Goal: Transaction & Acquisition: Book appointment/travel/reservation

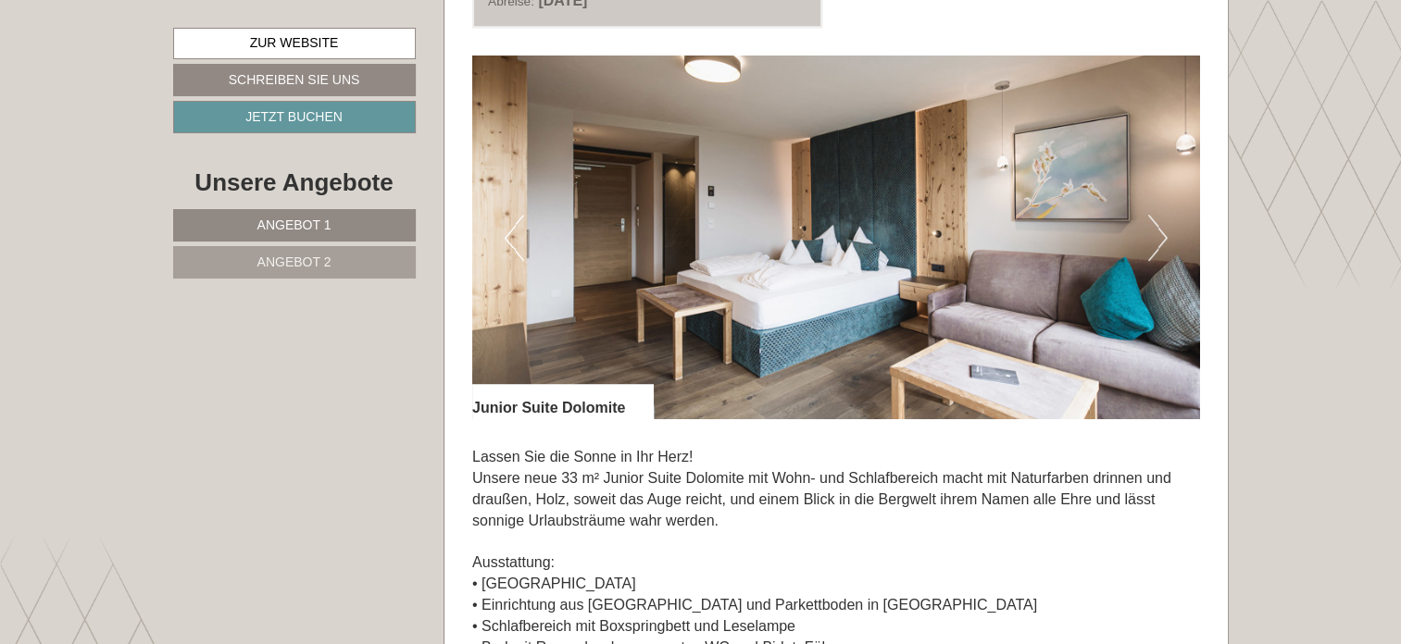
scroll to position [1204, 0]
click at [721, 266] on img at bounding box center [836, 238] width 728 height 364
click at [1167, 230] on img at bounding box center [836, 238] width 728 height 364
click at [1163, 236] on button "Next" at bounding box center [1157, 238] width 19 height 46
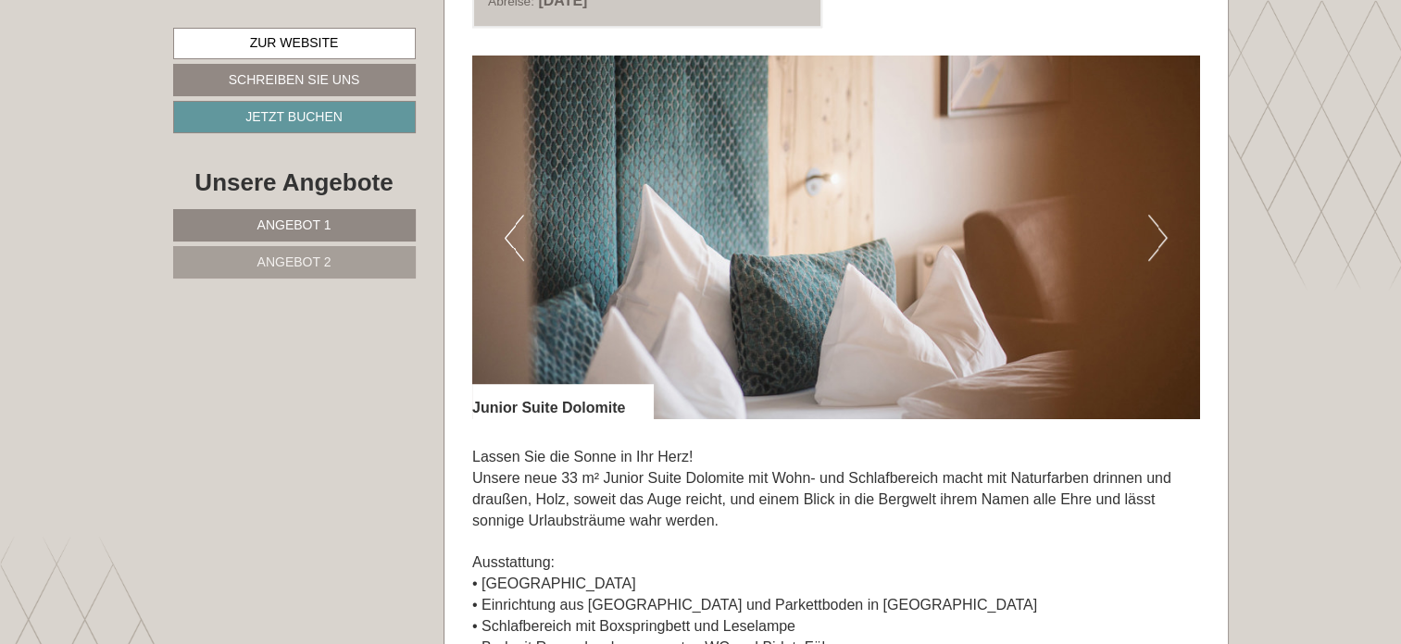
click at [1163, 236] on button "Next" at bounding box center [1157, 238] width 19 height 46
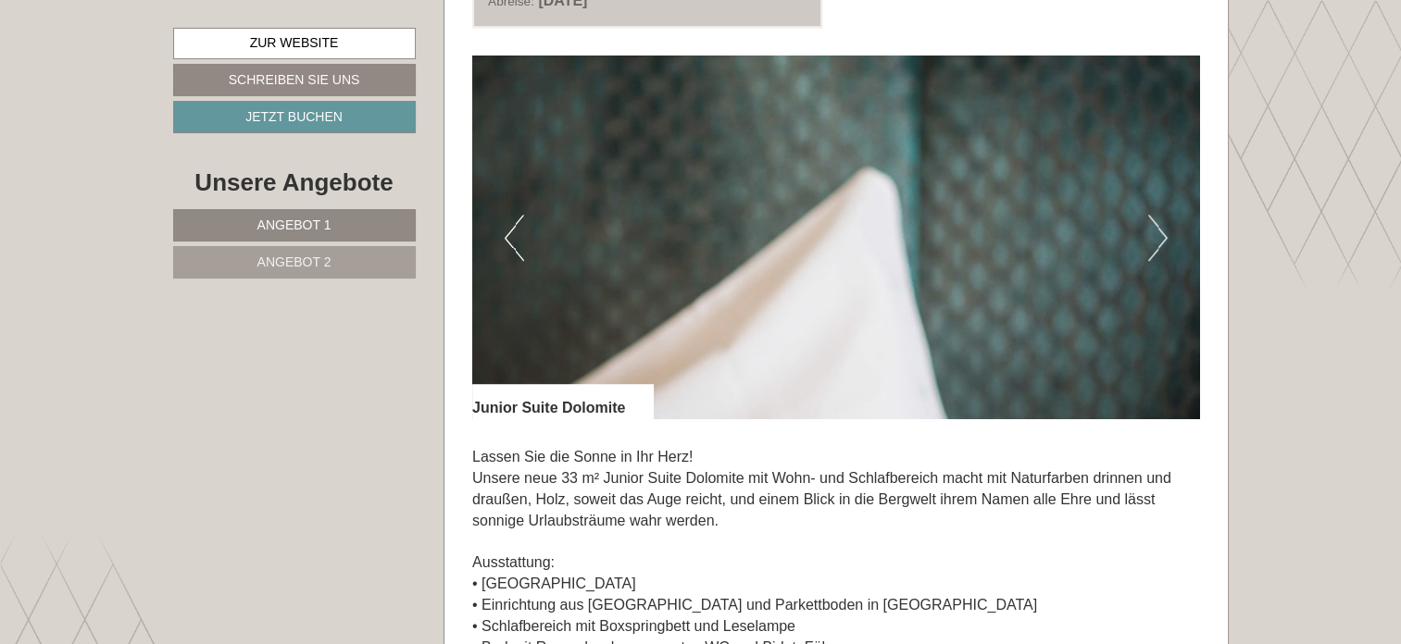
click at [1163, 236] on button "Next" at bounding box center [1157, 238] width 19 height 46
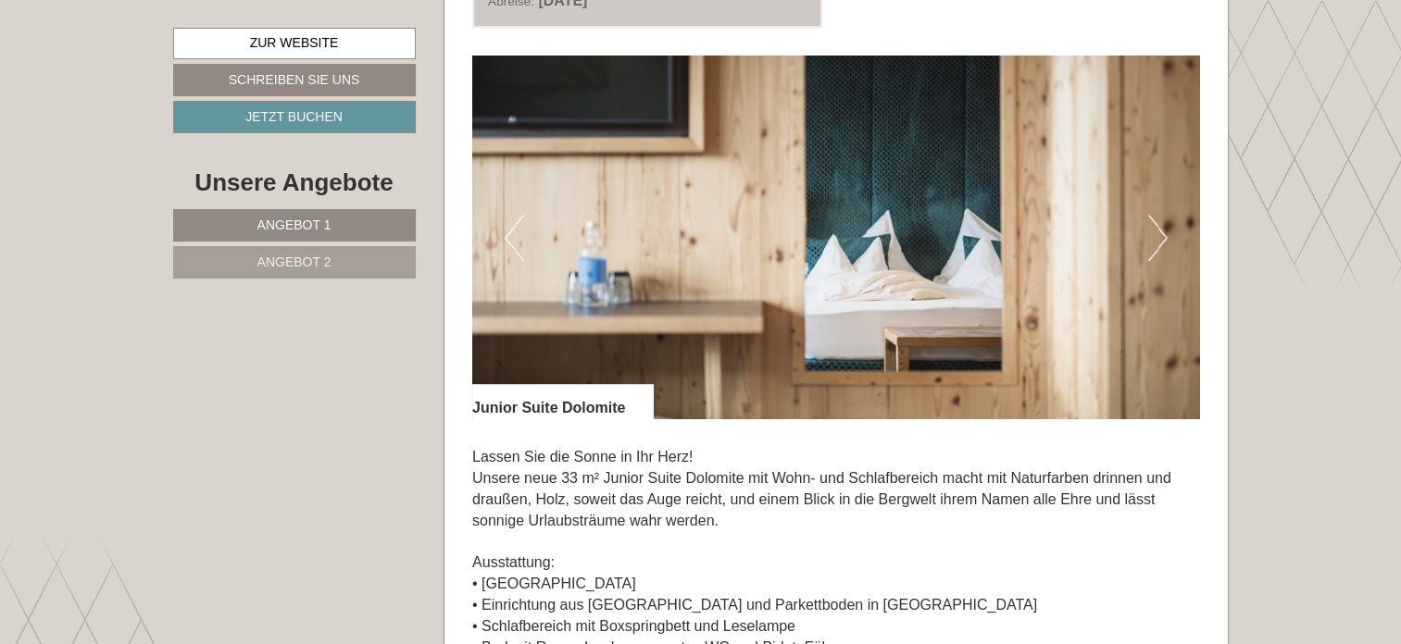
click at [1163, 236] on button "Next" at bounding box center [1157, 238] width 19 height 46
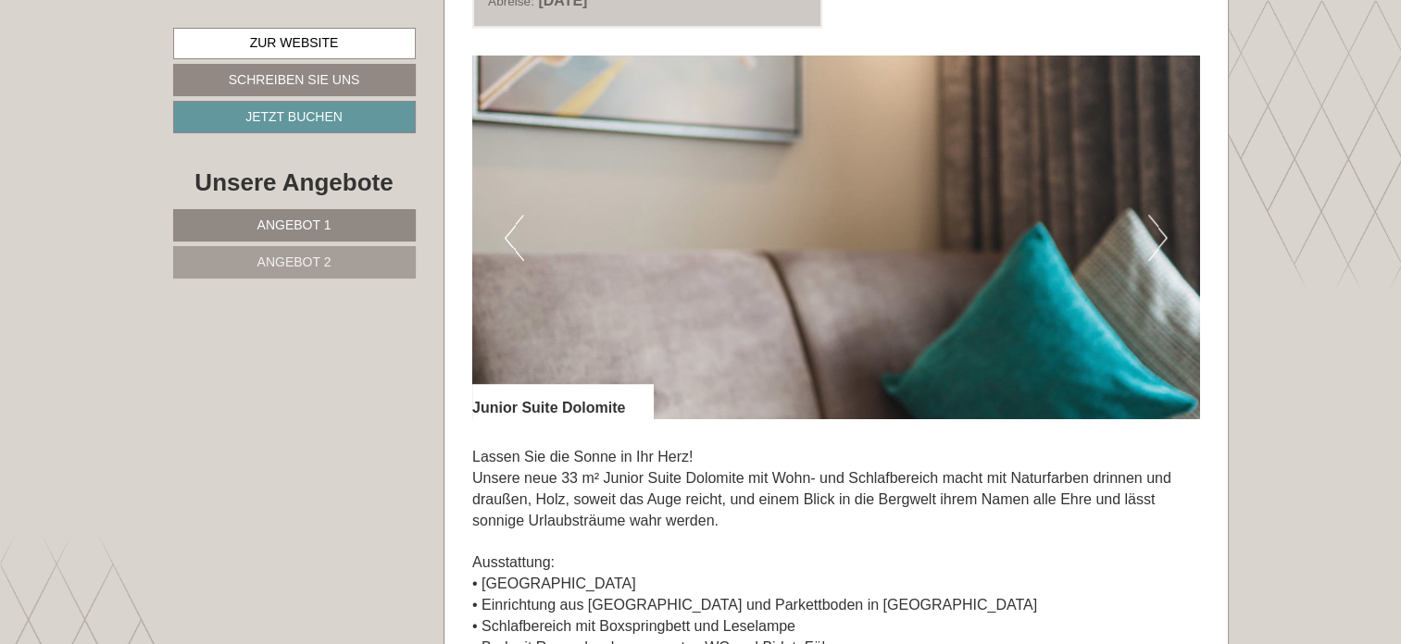
click at [1163, 236] on button "Next" at bounding box center [1157, 238] width 19 height 46
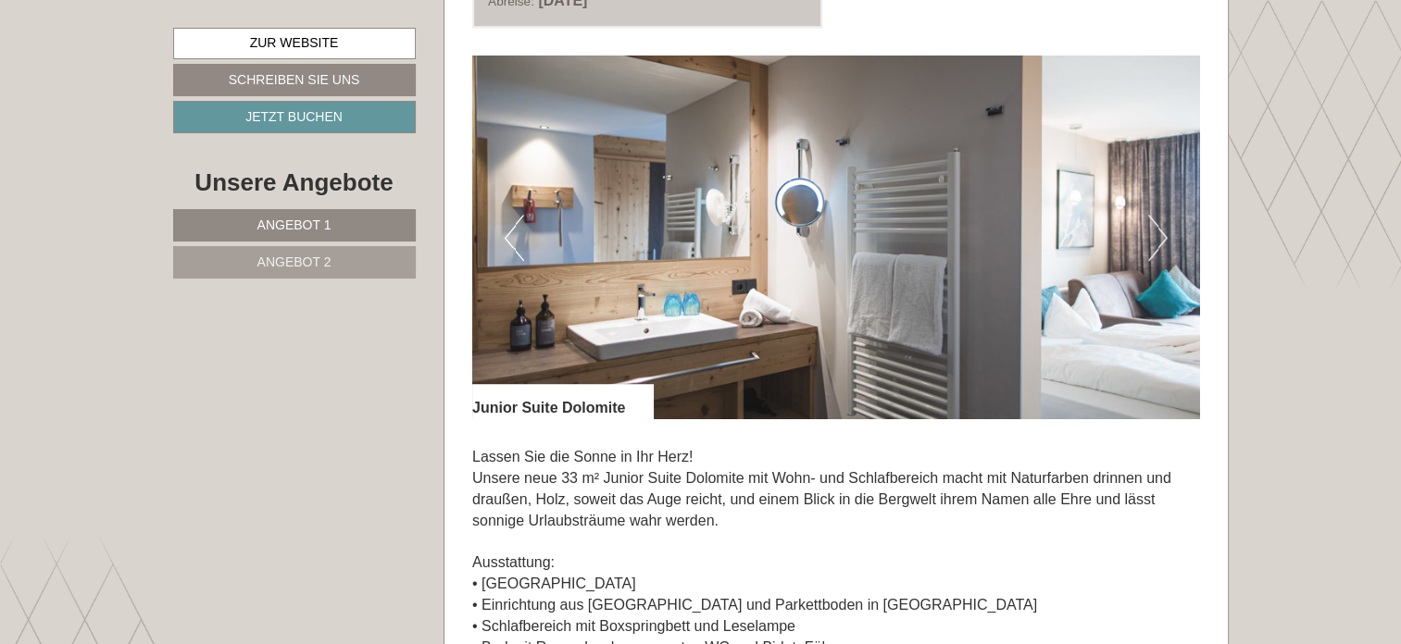
click at [1163, 236] on button "Next" at bounding box center [1157, 238] width 19 height 46
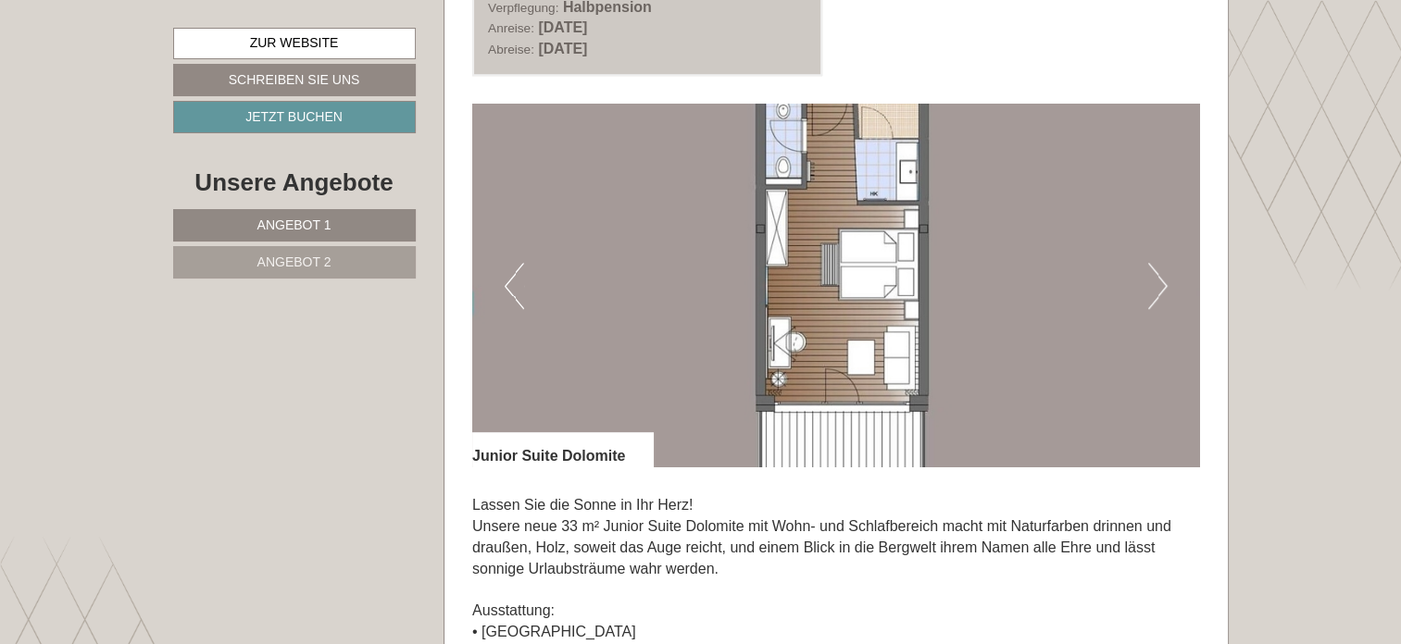
scroll to position [1111, 0]
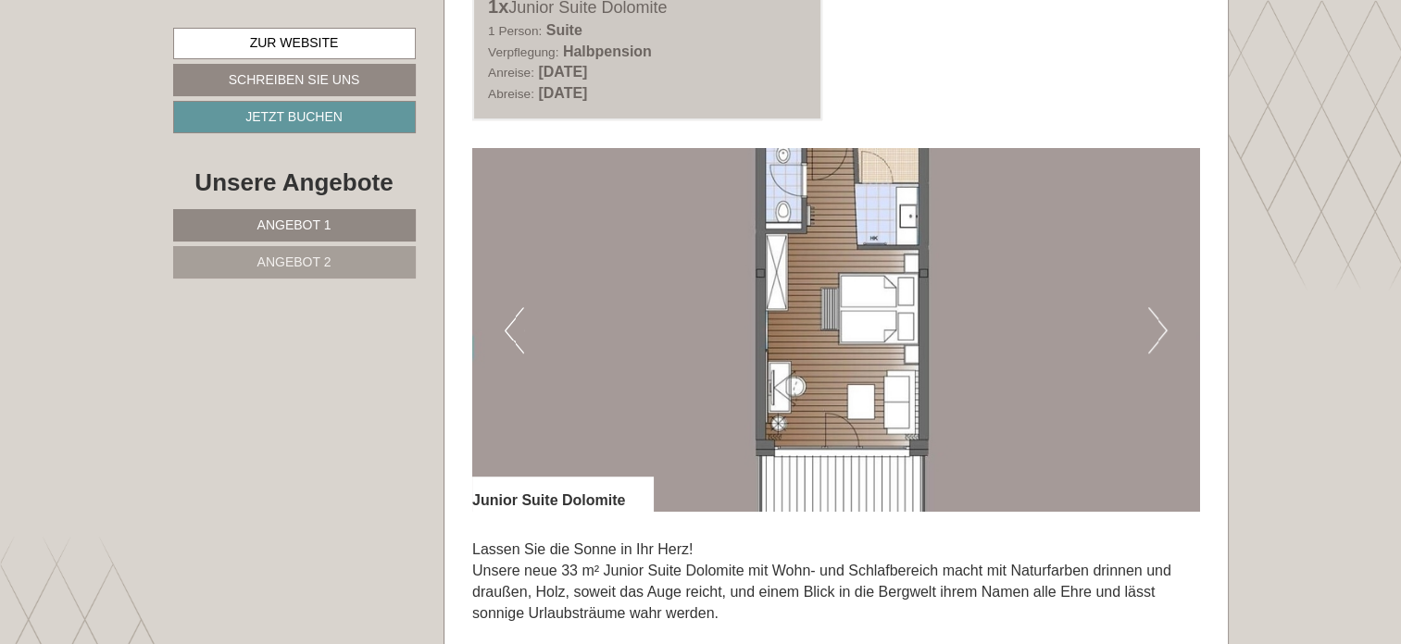
click at [519, 349] on button "Previous" at bounding box center [514, 330] width 19 height 46
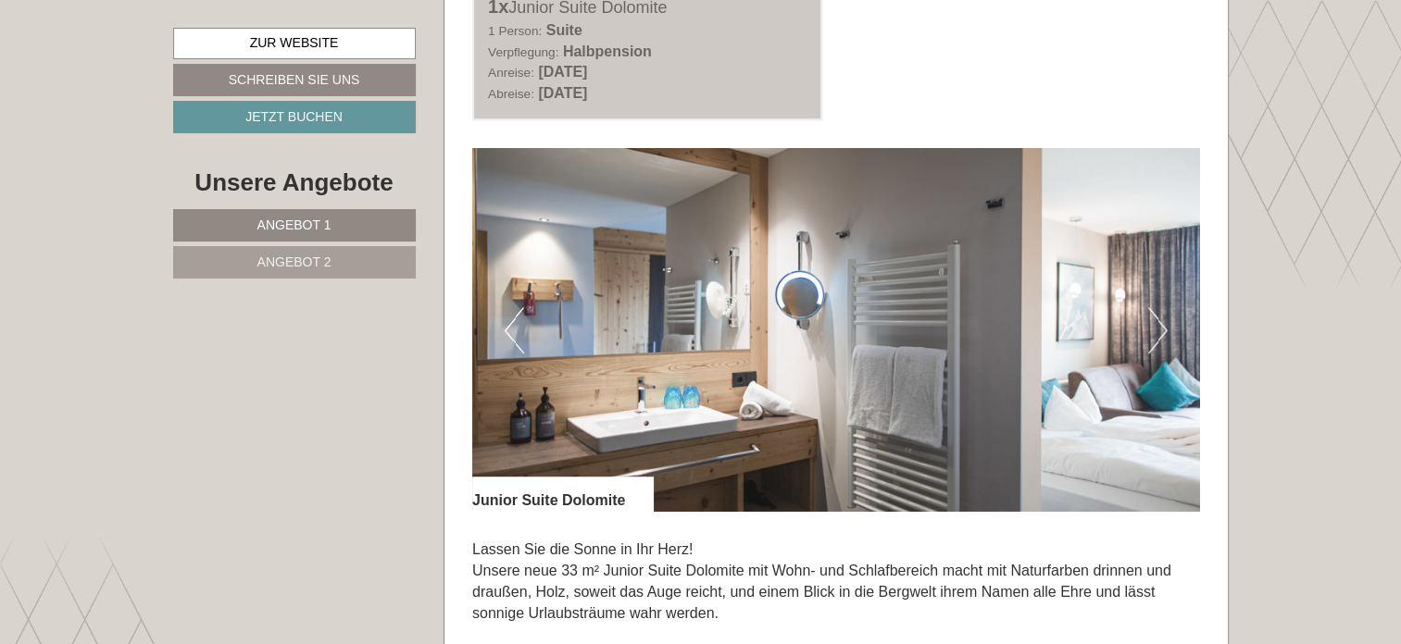
click at [519, 349] on button "Previous" at bounding box center [514, 330] width 19 height 46
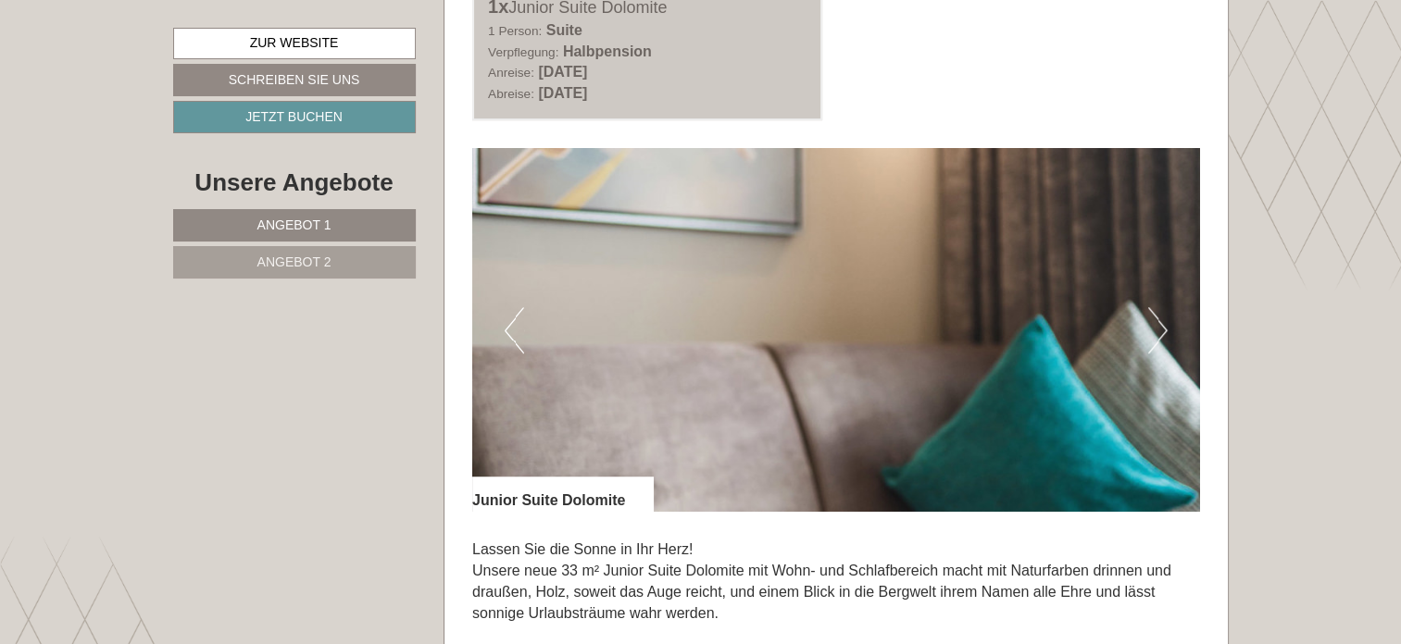
click at [519, 349] on button "Previous" at bounding box center [514, 330] width 19 height 46
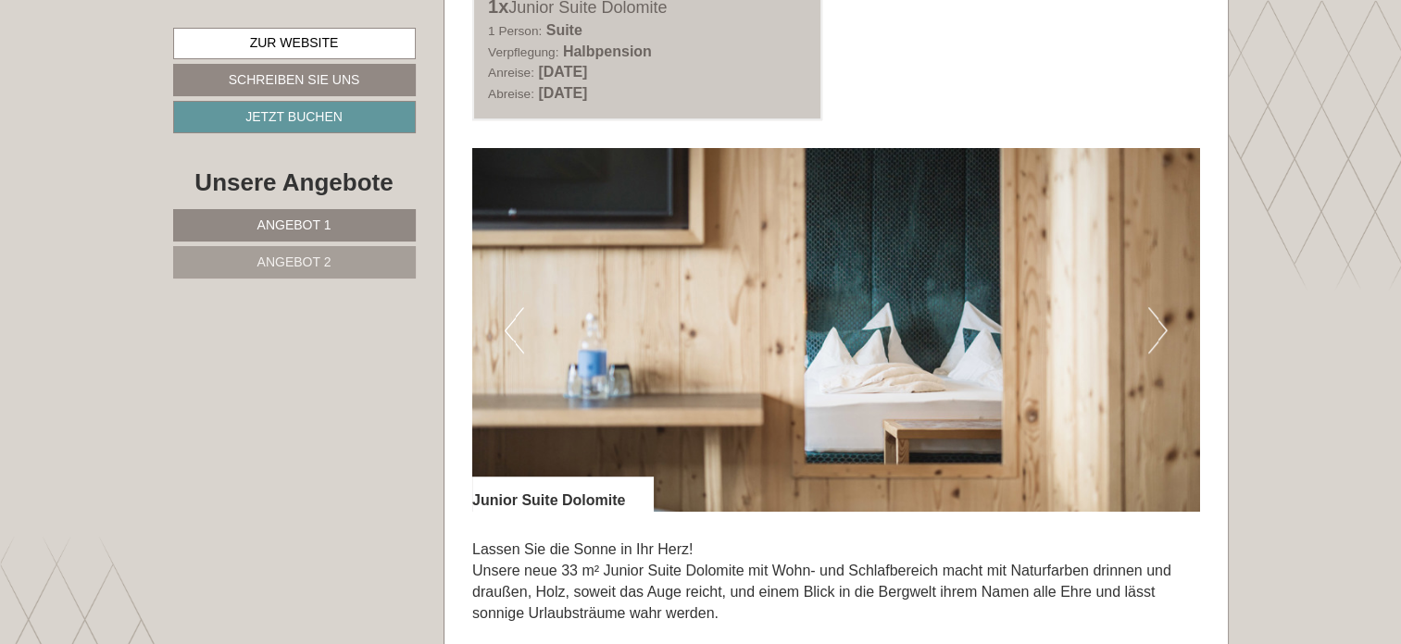
click at [519, 349] on button "Previous" at bounding box center [514, 330] width 19 height 46
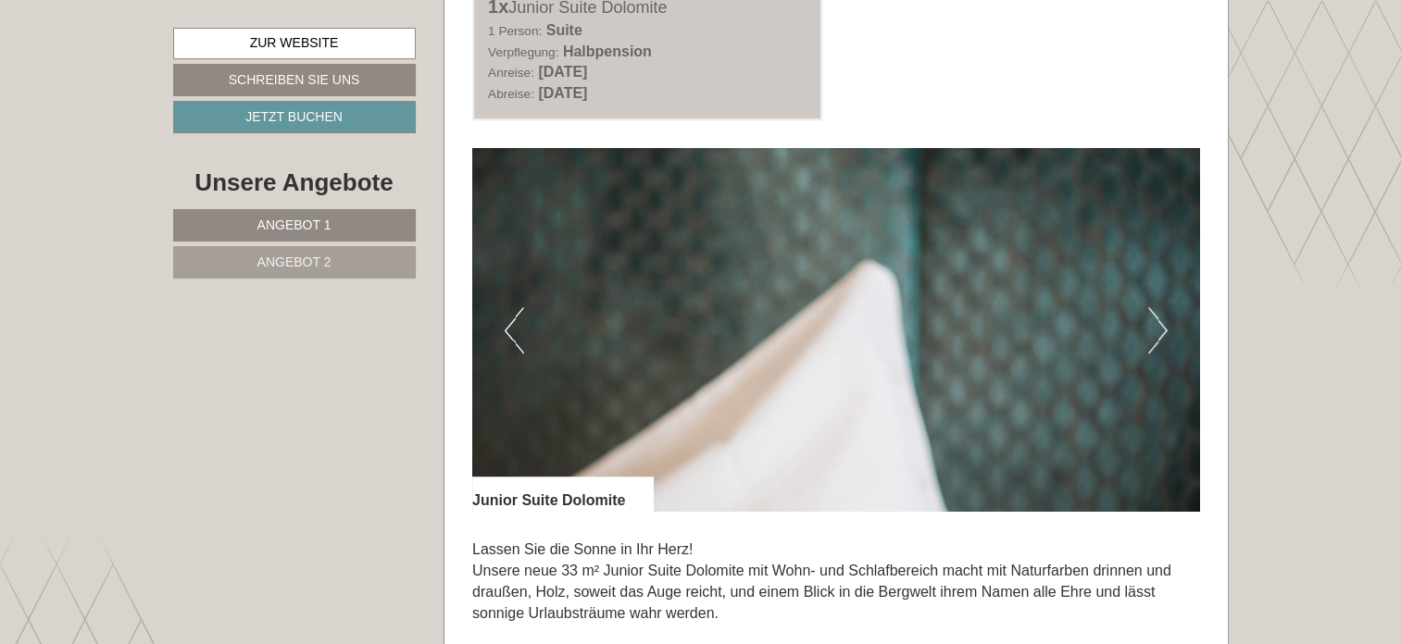
click at [522, 348] on button "Previous" at bounding box center [514, 330] width 19 height 46
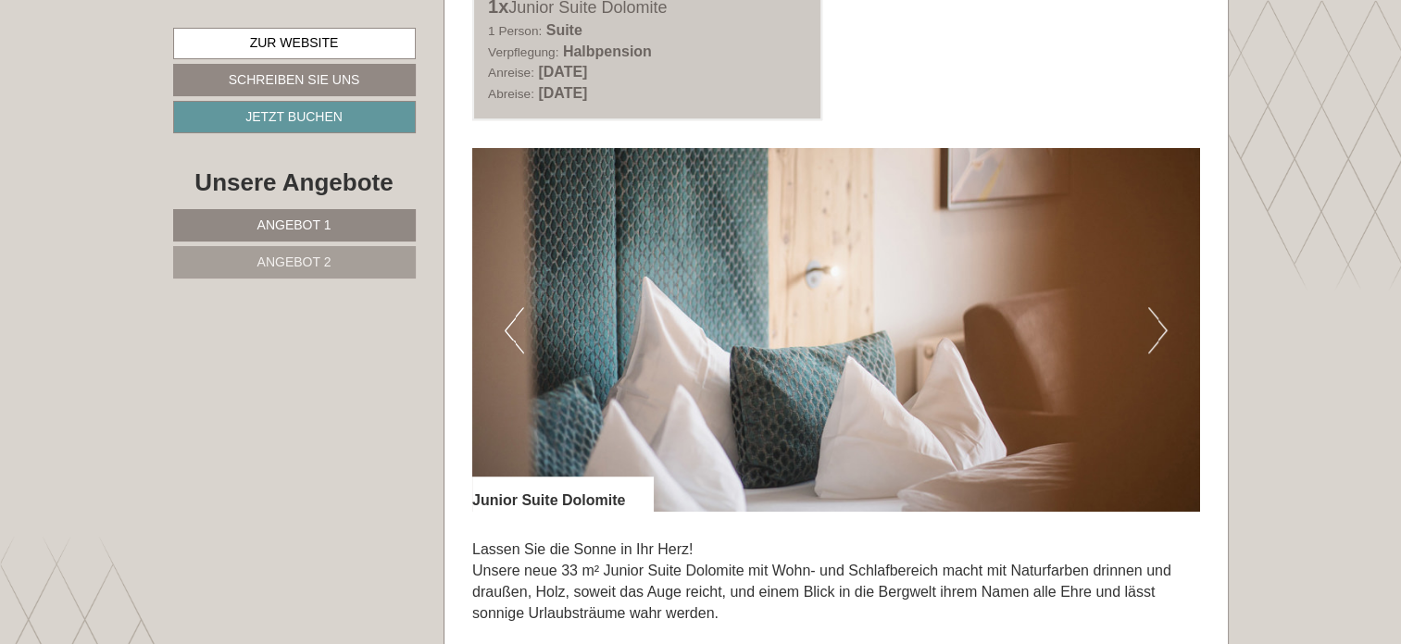
click at [522, 348] on button "Previous" at bounding box center [514, 330] width 19 height 46
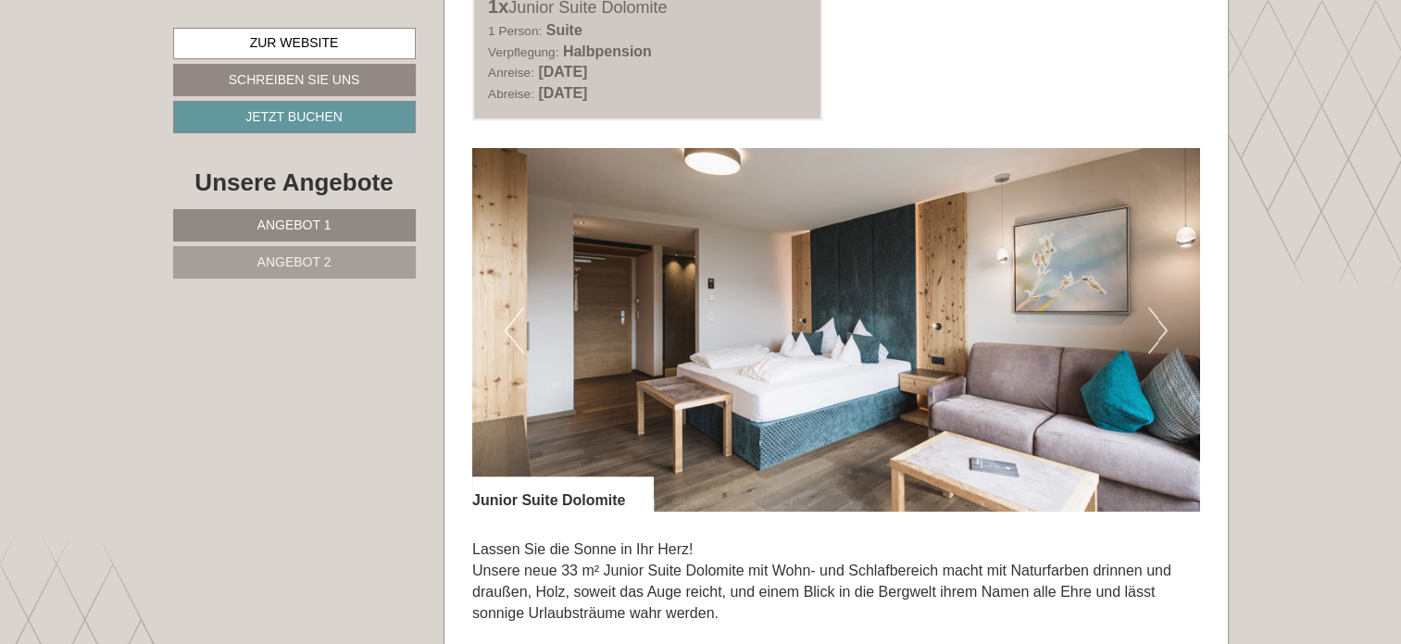
click at [525, 346] on img at bounding box center [836, 330] width 728 height 364
click at [501, 332] on img at bounding box center [836, 330] width 728 height 364
click at [508, 330] on button "Previous" at bounding box center [514, 330] width 19 height 46
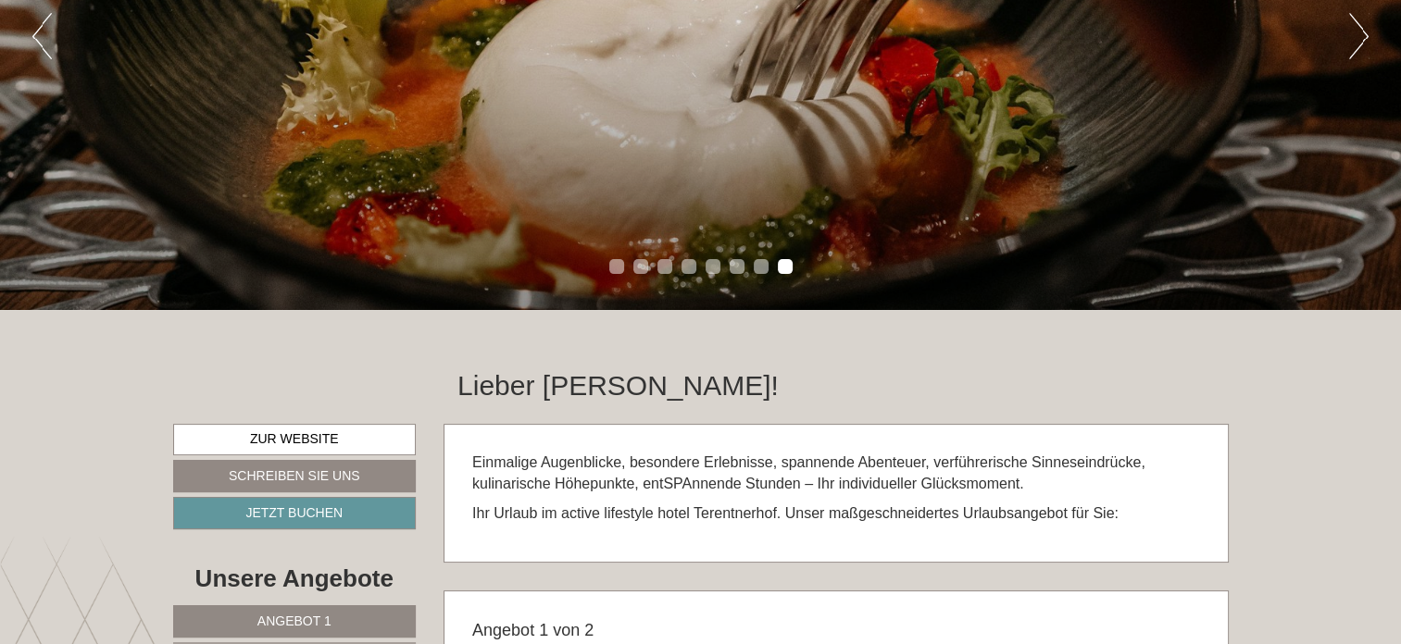
scroll to position [370, 0]
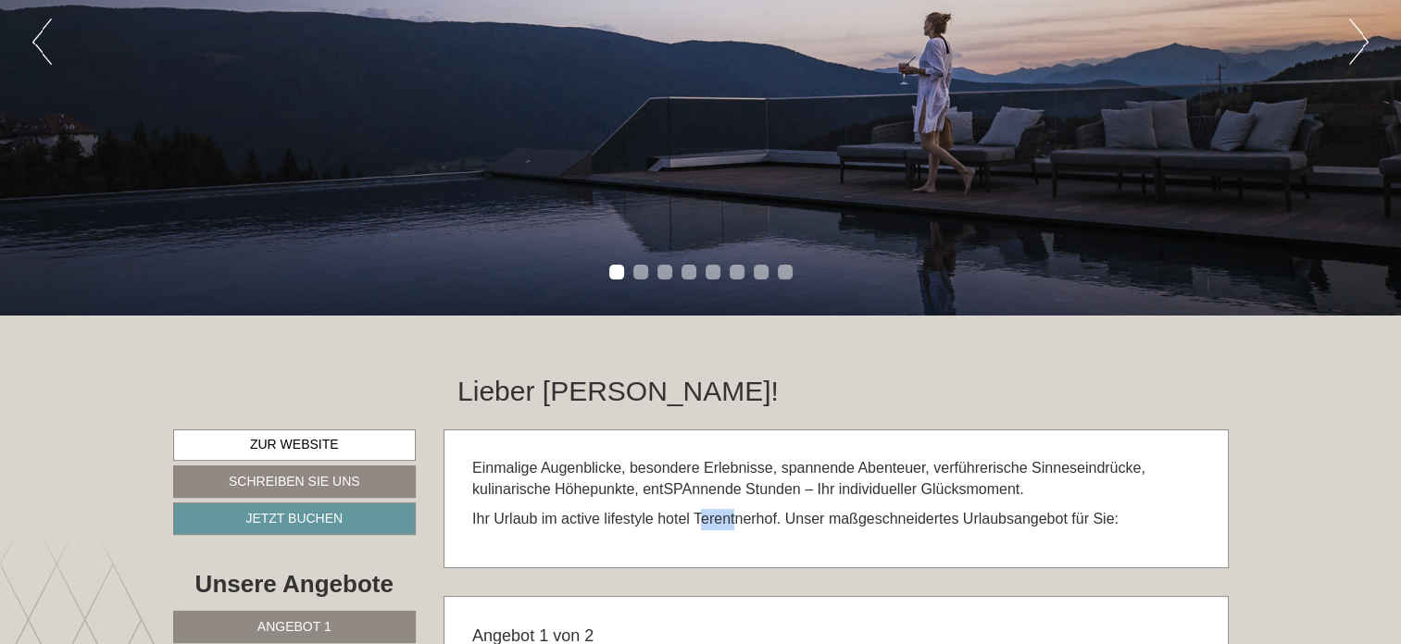
drag, startPoint x: 696, startPoint y: 517, endPoint x: 734, endPoint y: 520, distance: 38.1
click at [734, 520] on p "Ihr Urlaub im active lifestyle hotel Terentnerhof. Unser maßgeschneidertes Urla…" at bounding box center [836, 519] width 728 height 21
drag, startPoint x: 693, startPoint y: 521, endPoint x: 775, endPoint y: 519, distance: 82.4
click at [775, 519] on p "Ihr Urlaub im active lifestyle hotel Terentnerhof. Unser maßgeschneidertes Urla…" at bounding box center [836, 519] width 728 height 21
copy p "Terentnerhof"
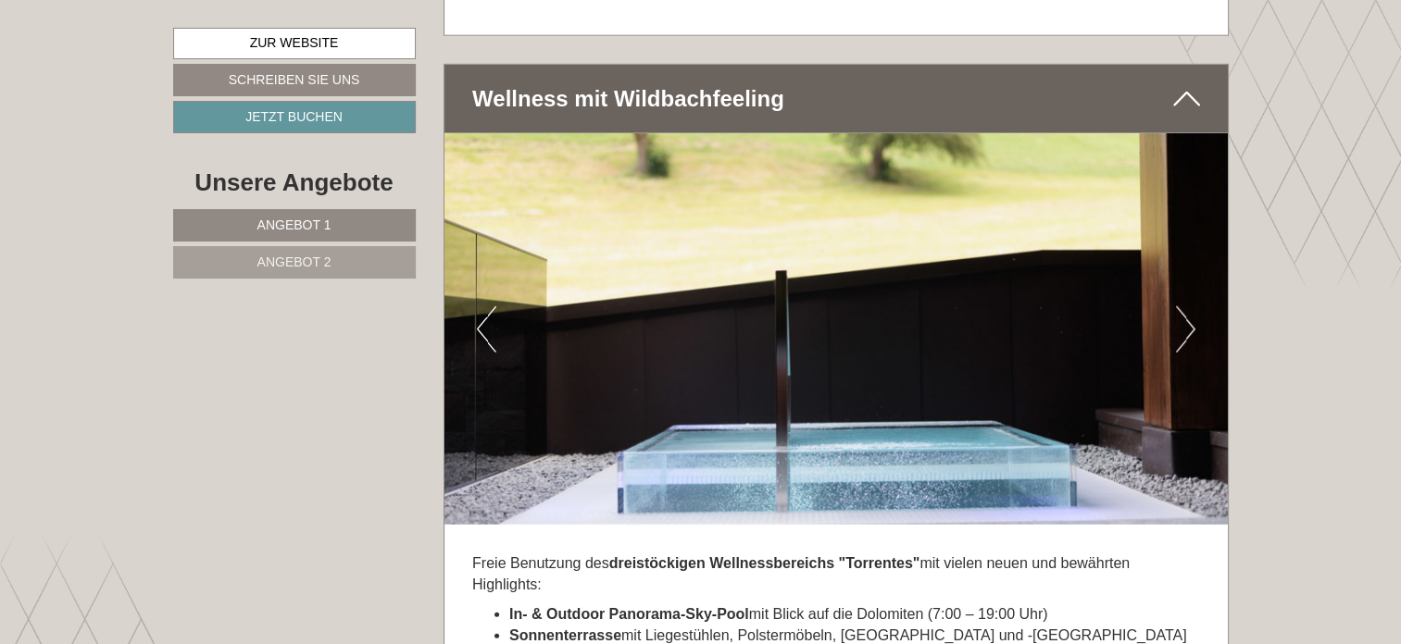
scroll to position [5000, 0]
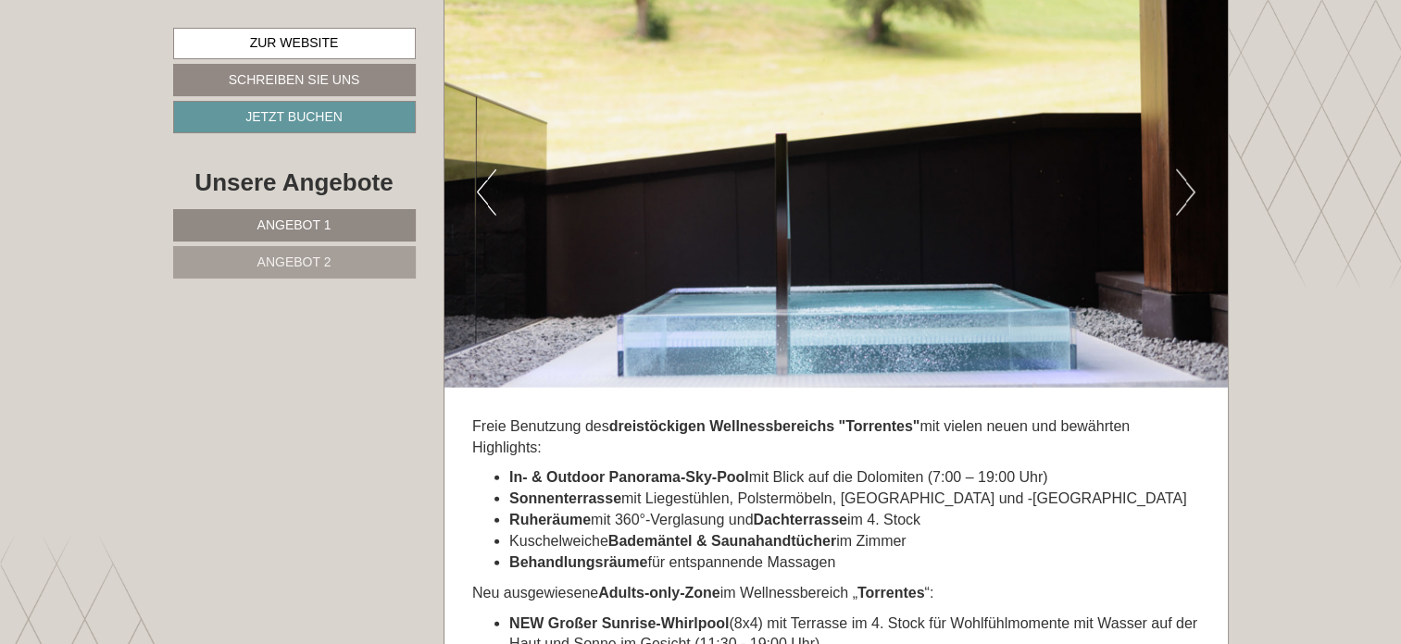
click at [1188, 174] on button "Next" at bounding box center [1185, 192] width 19 height 46
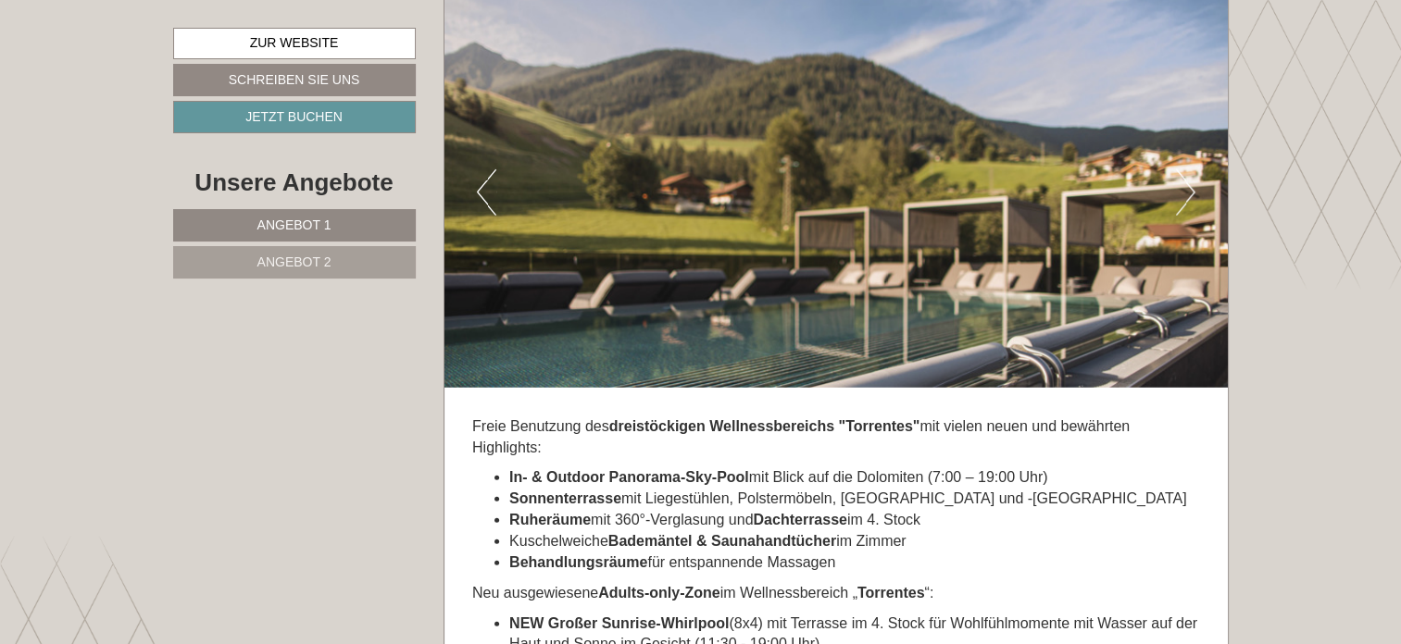
click at [1190, 169] on button "Next" at bounding box center [1185, 192] width 19 height 46
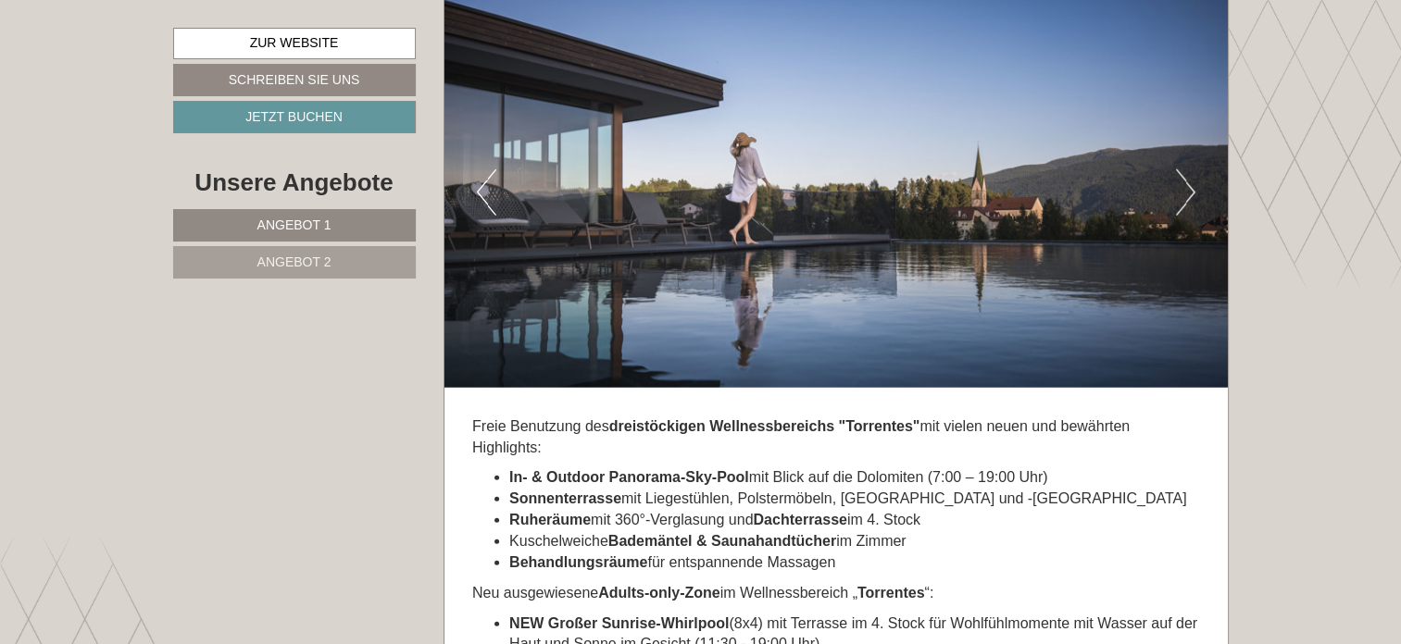
click at [1190, 169] on button "Next" at bounding box center [1185, 192] width 19 height 46
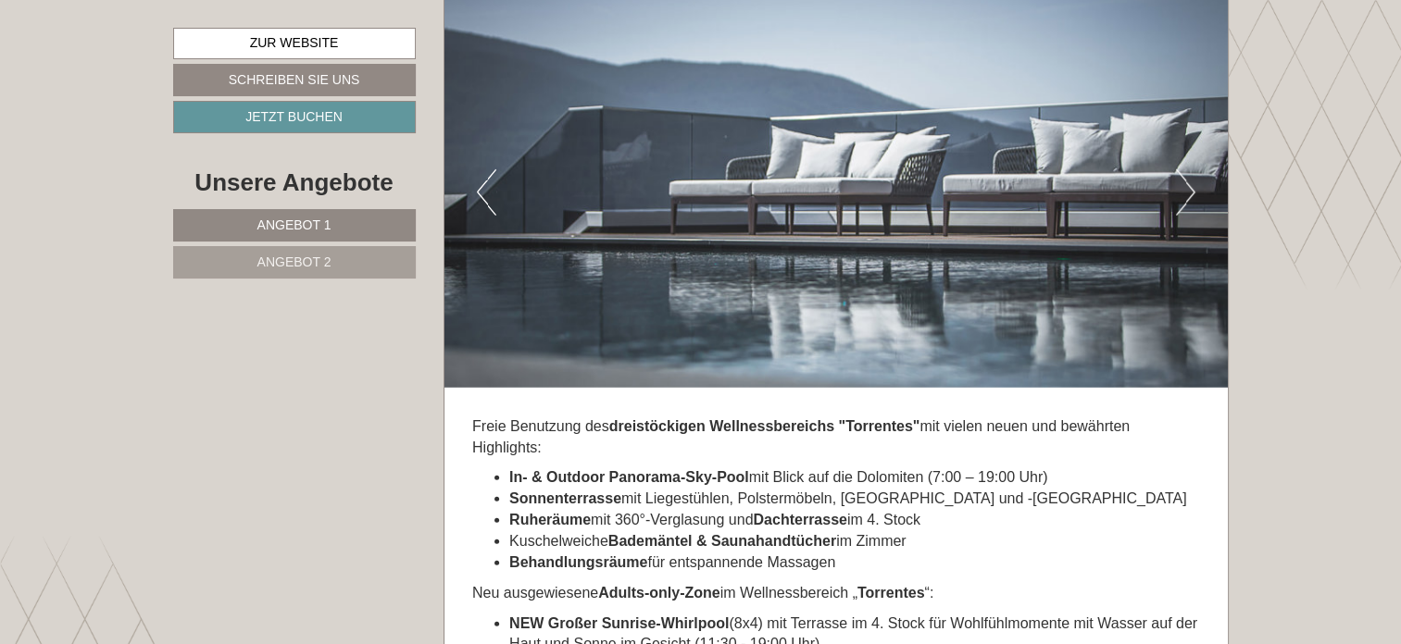
click at [1190, 169] on button "Next" at bounding box center [1185, 192] width 19 height 46
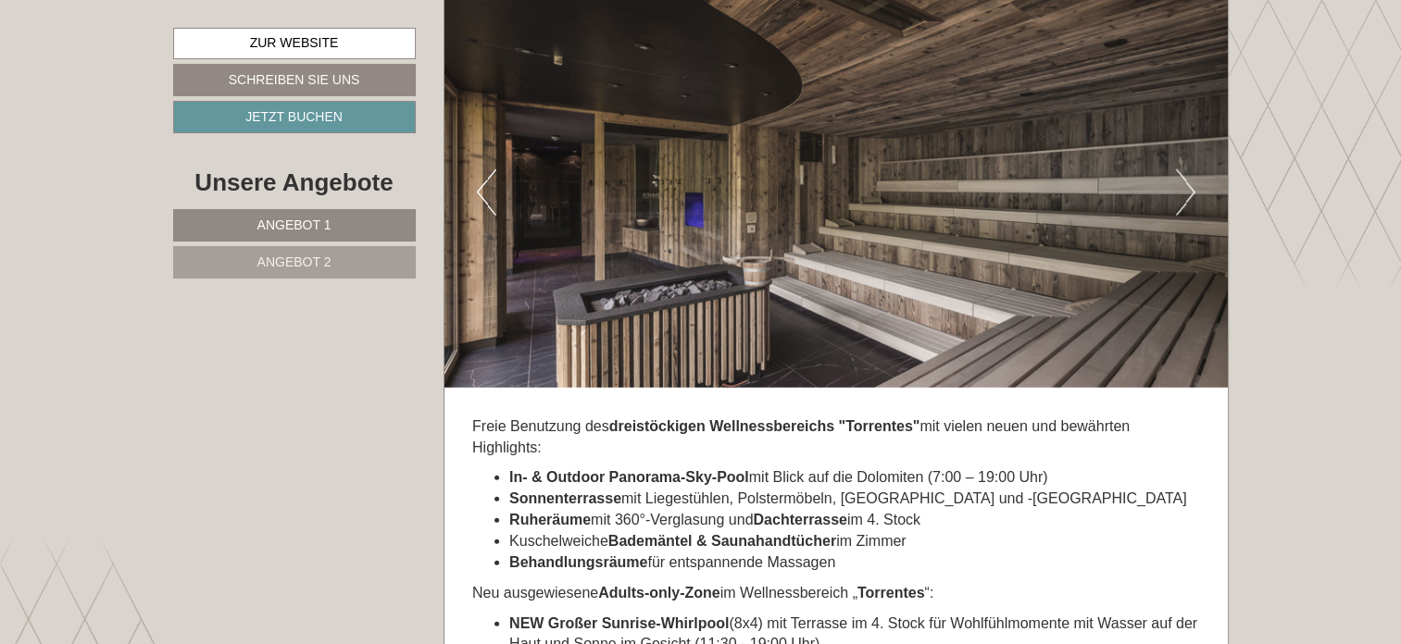
click at [1190, 169] on button "Next" at bounding box center [1185, 192] width 19 height 46
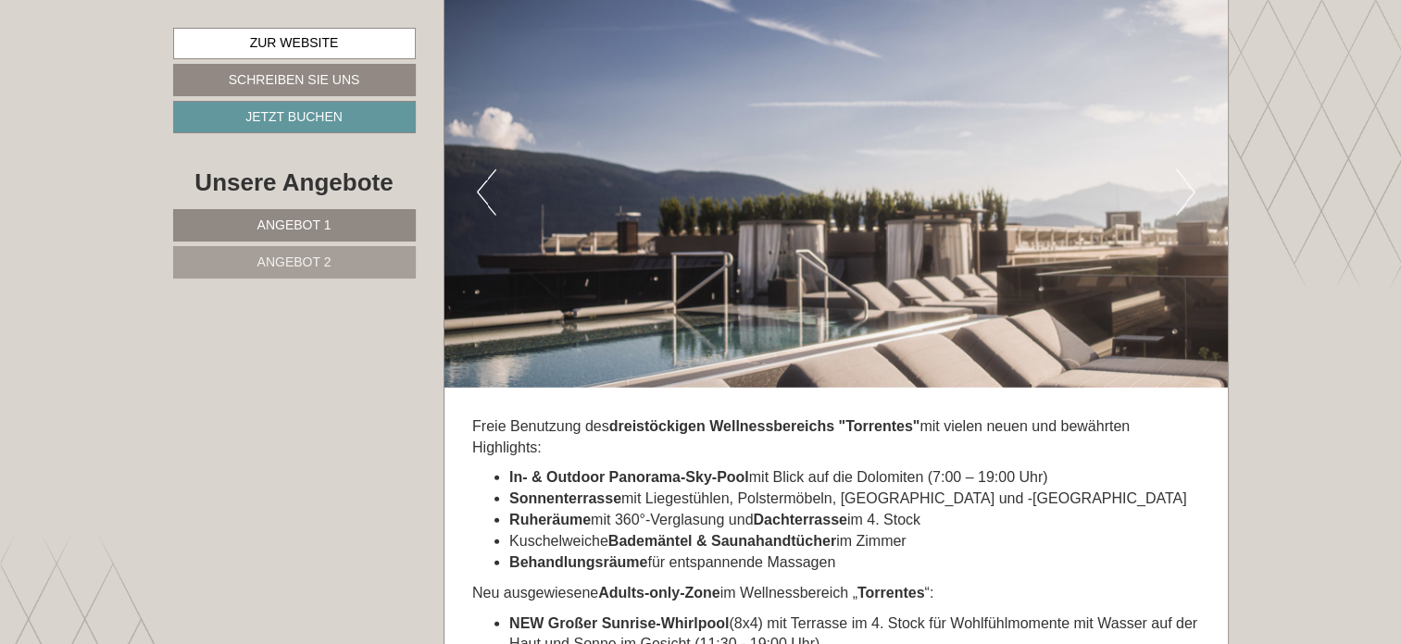
click at [1187, 169] on button "Next" at bounding box center [1185, 192] width 19 height 46
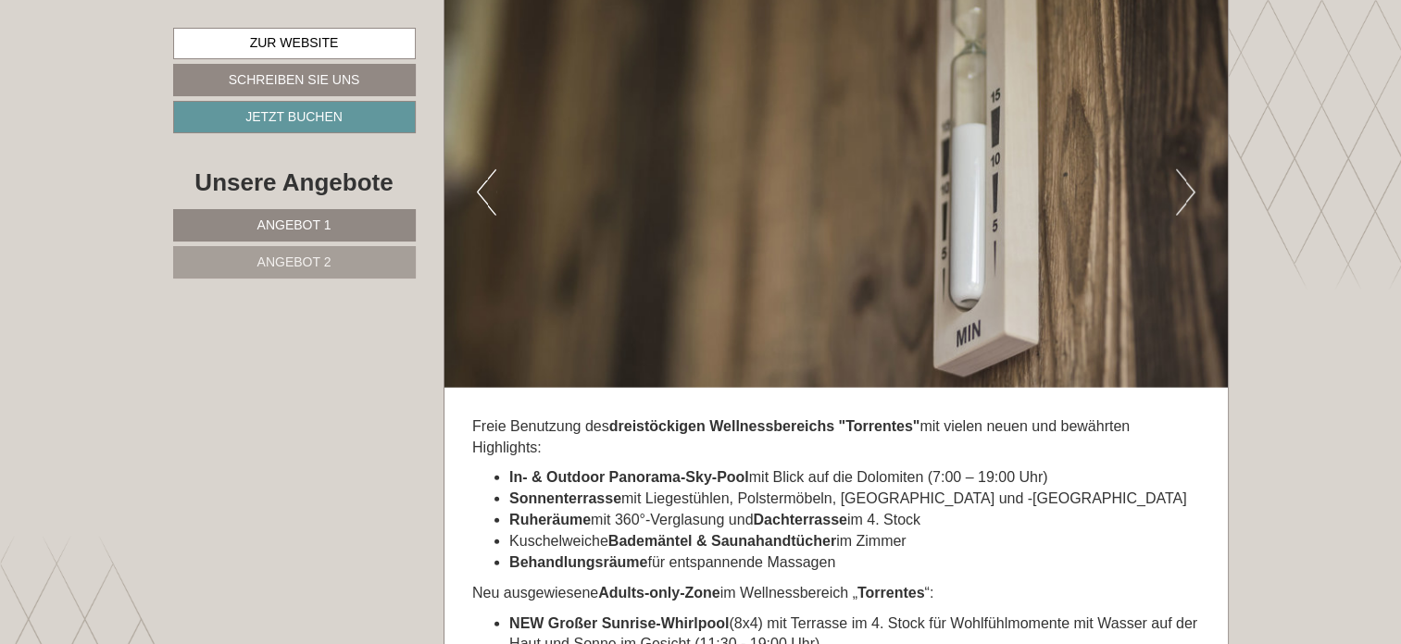
click at [1187, 169] on button "Next" at bounding box center [1185, 192] width 19 height 46
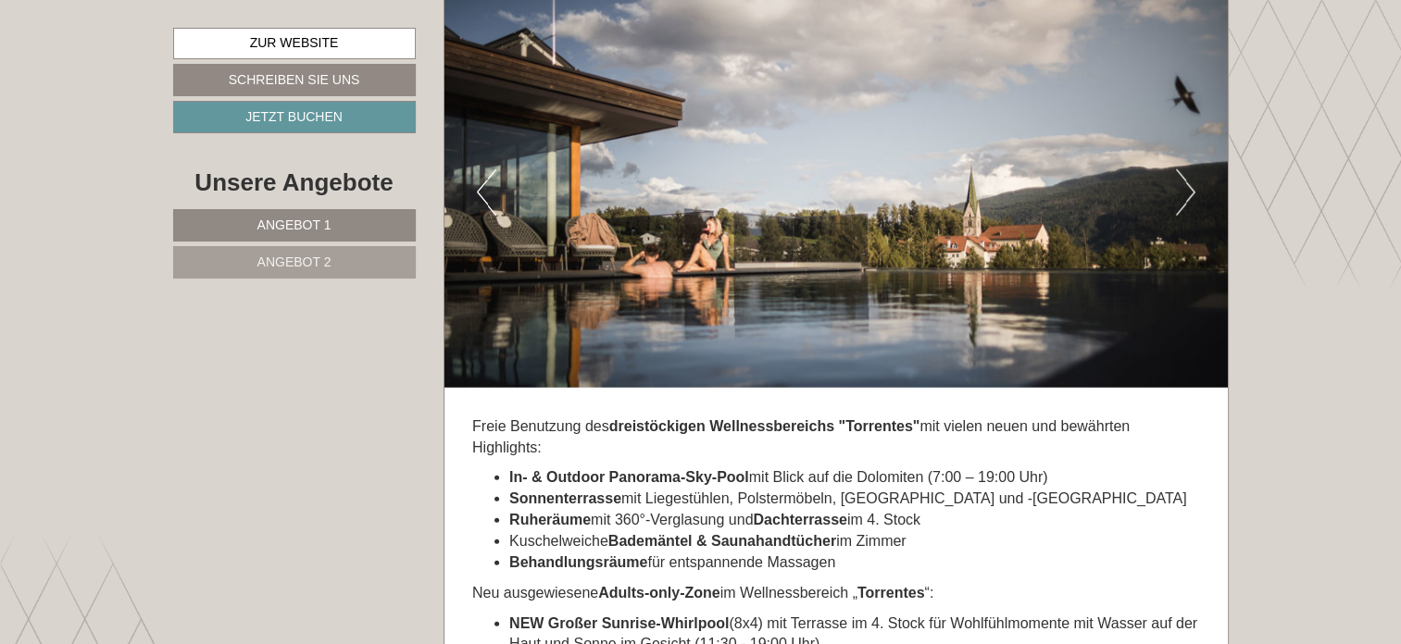
click at [1187, 169] on button "Next" at bounding box center [1185, 192] width 19 height 46
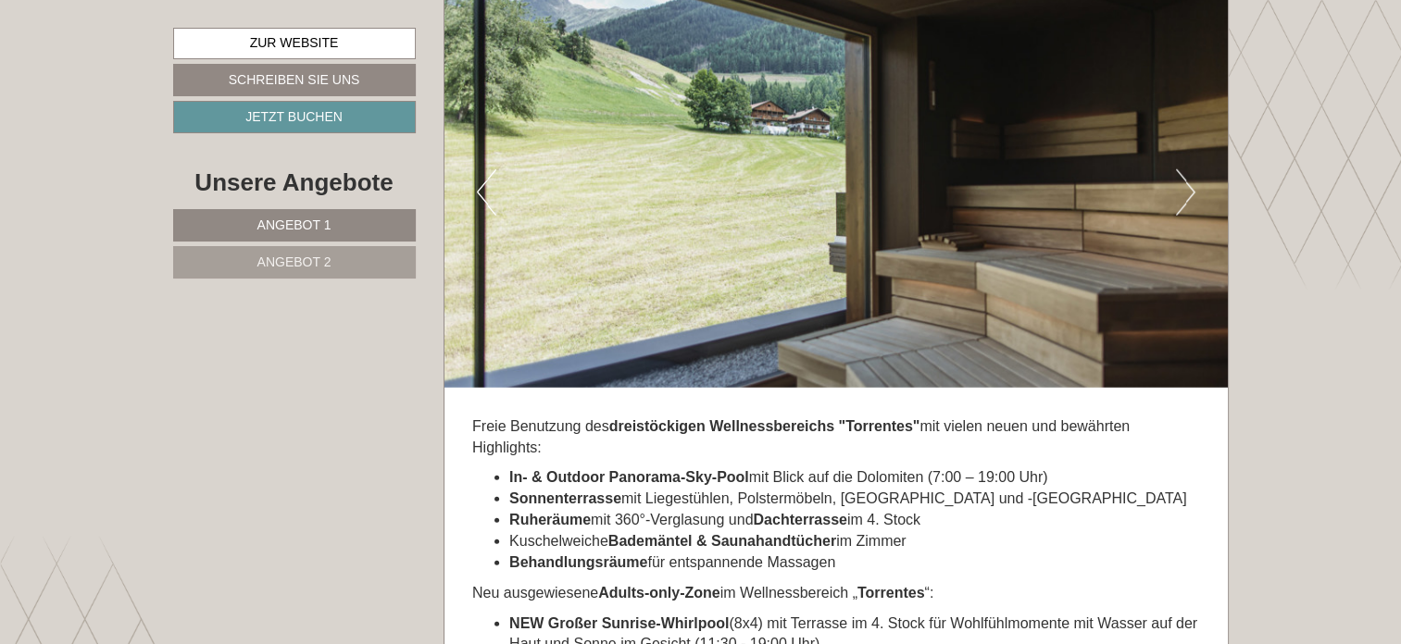
click at [1187, 169] on button "Next" at bounding box center [1185, 192] width 19 height 46
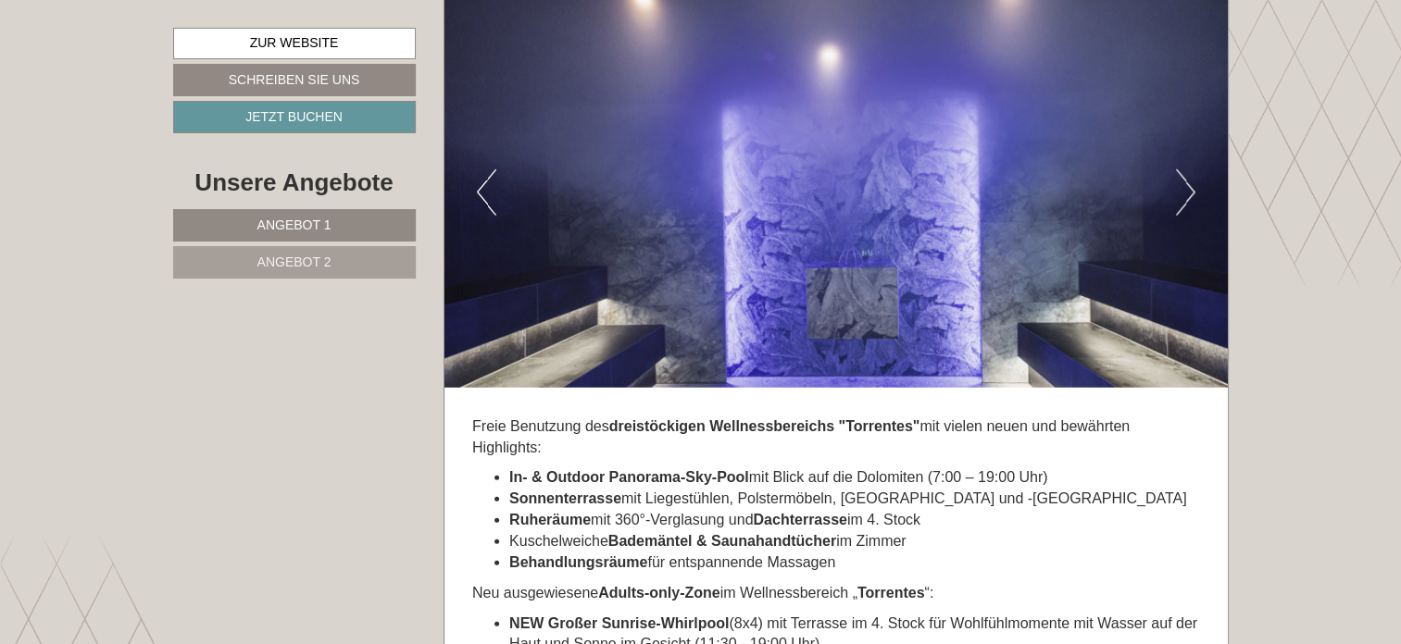
click at [1187, 169] on button "Next" at bounding box center [1185, 192] width 19 height 46
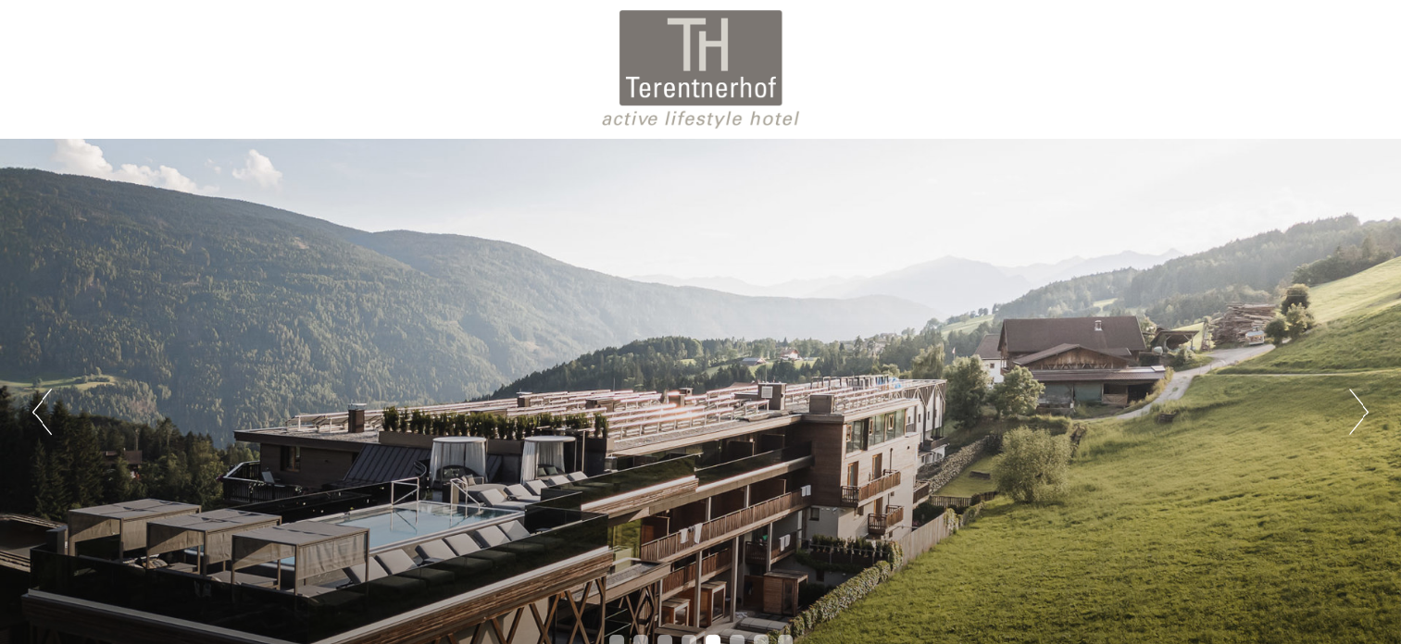
drag, startPoint x: 1081, startPoint y: 430, endPoint x: 1077, endPoint y: 380, distance: 50.1
click at [1077, 380] on div "Previous Next 1 2 3 4 5 6 7 8" at bounding box center [700, 412] width 1401 height 547
click at [1359, 408] on button "Next" at bounding box center [1358, 412] width 19 height 46
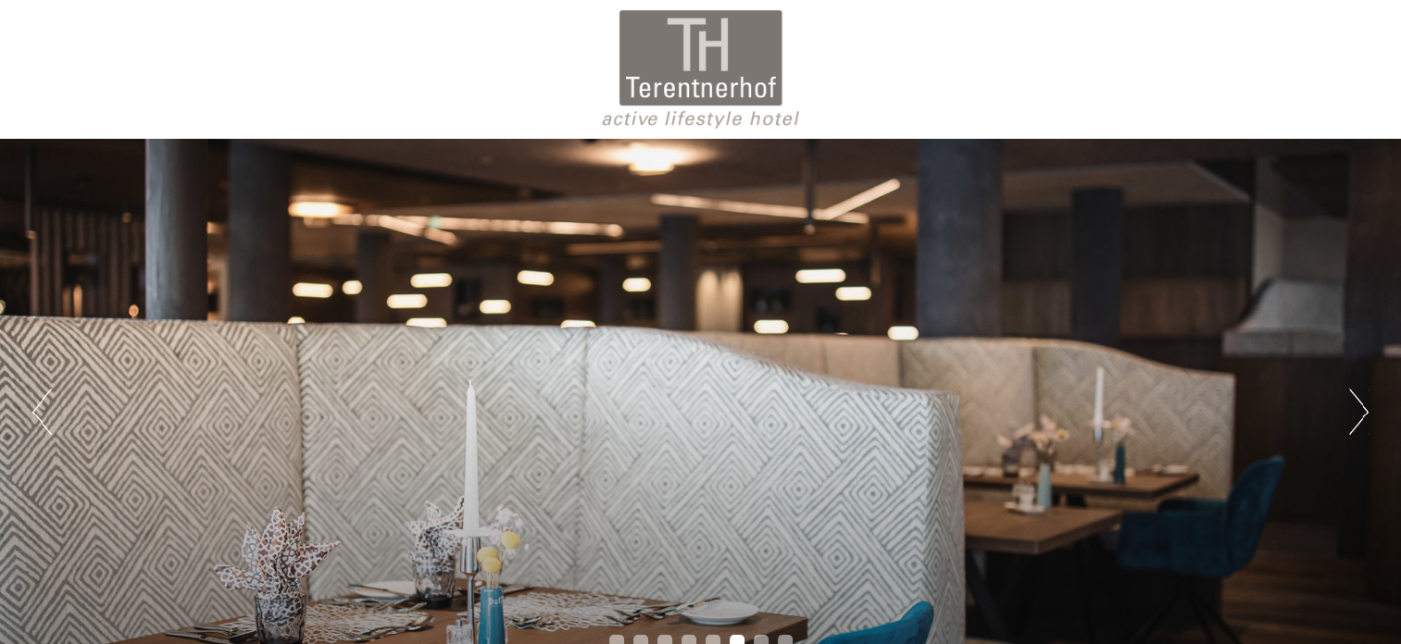
click at [1359, 408] on button "Next" at bounding box center [1358, 412] width 19 height 46
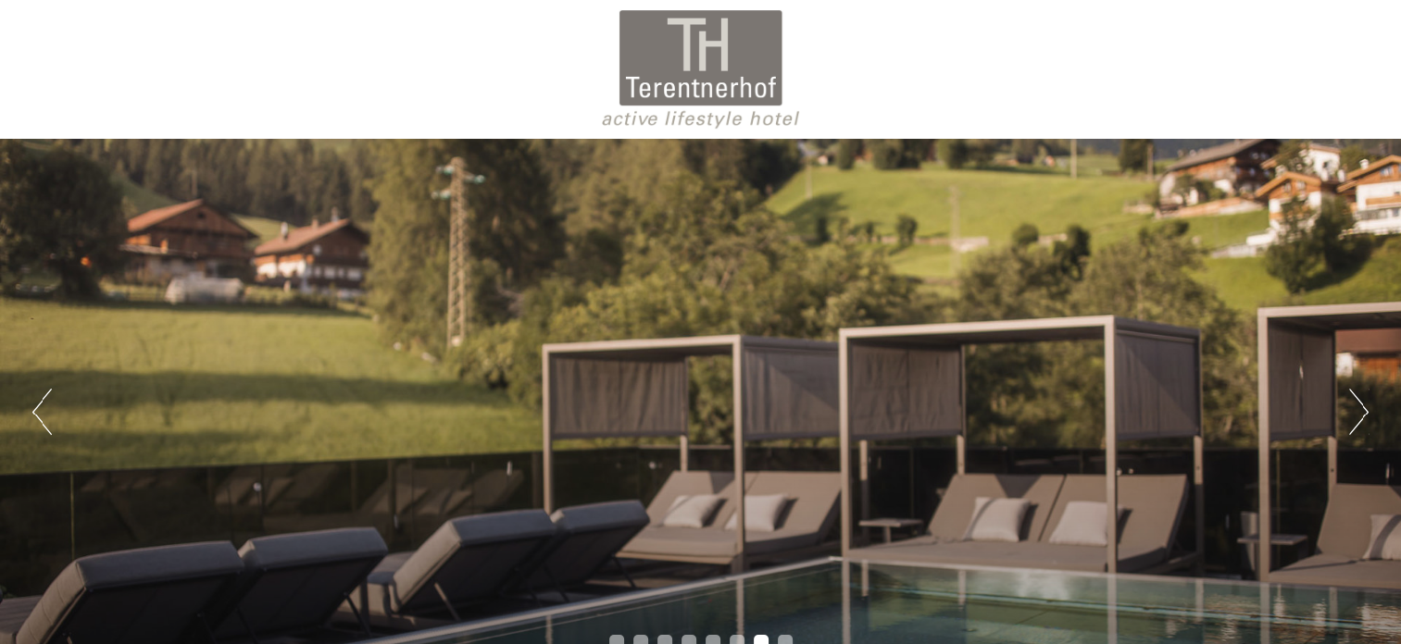
click at [1359, 408] on button "Next" at bounding box center [1358, 412] width 19 height 46
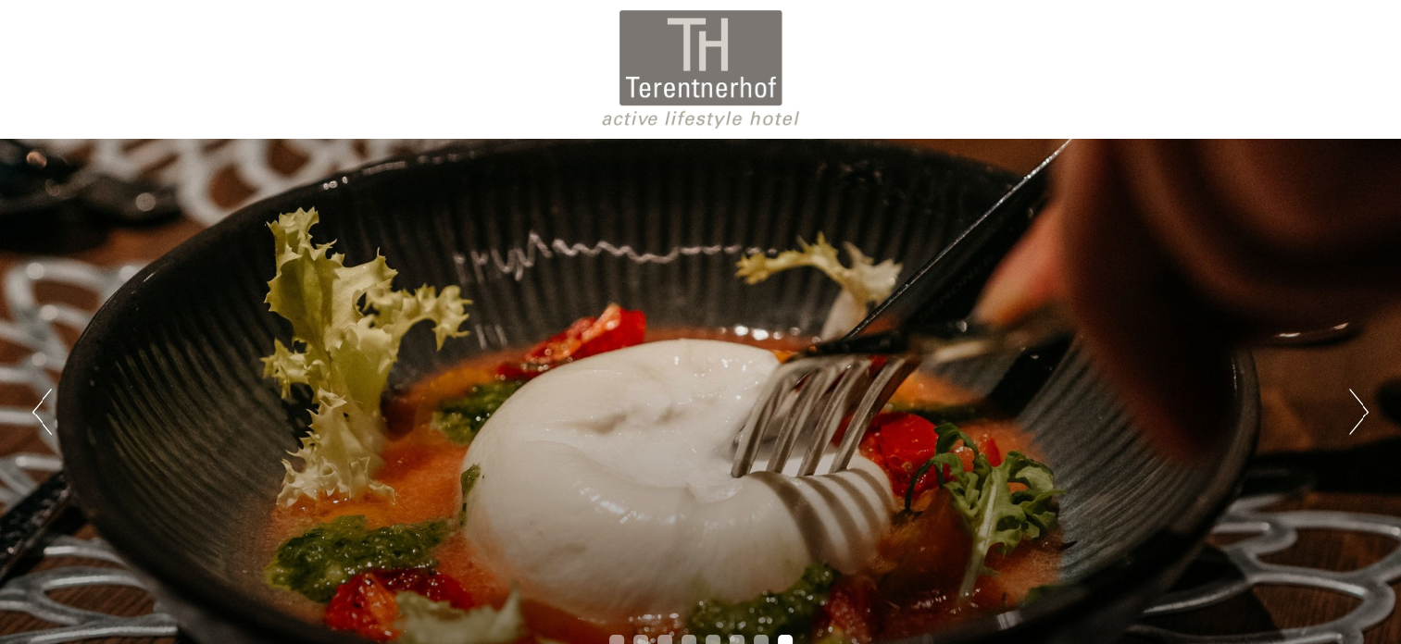
click at [1359, 408] on button "Next" at bounding box center [1358, 412] width 19 height 46
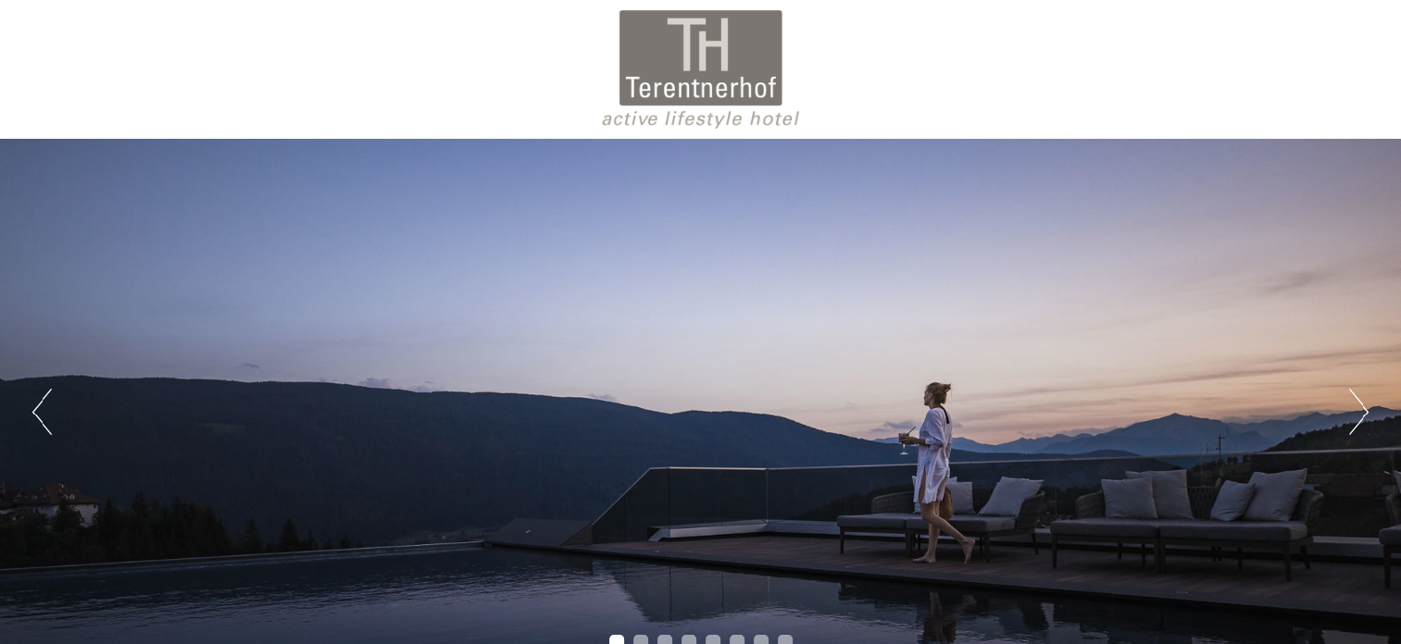
click at [1359, 408] on button "Next" at bounding box center [1358, 412] width 19 height 46
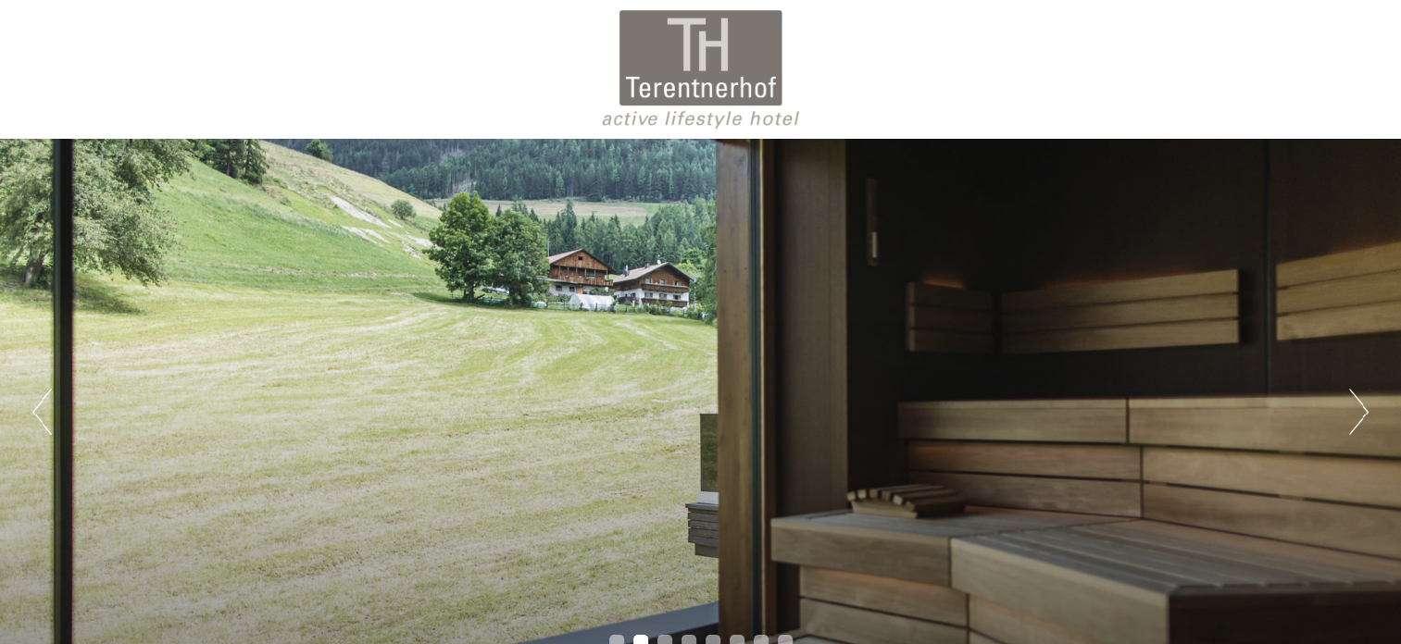
click at [1359, 408] on button "Next" at bounding box center [1358, 412] width 19 height 46
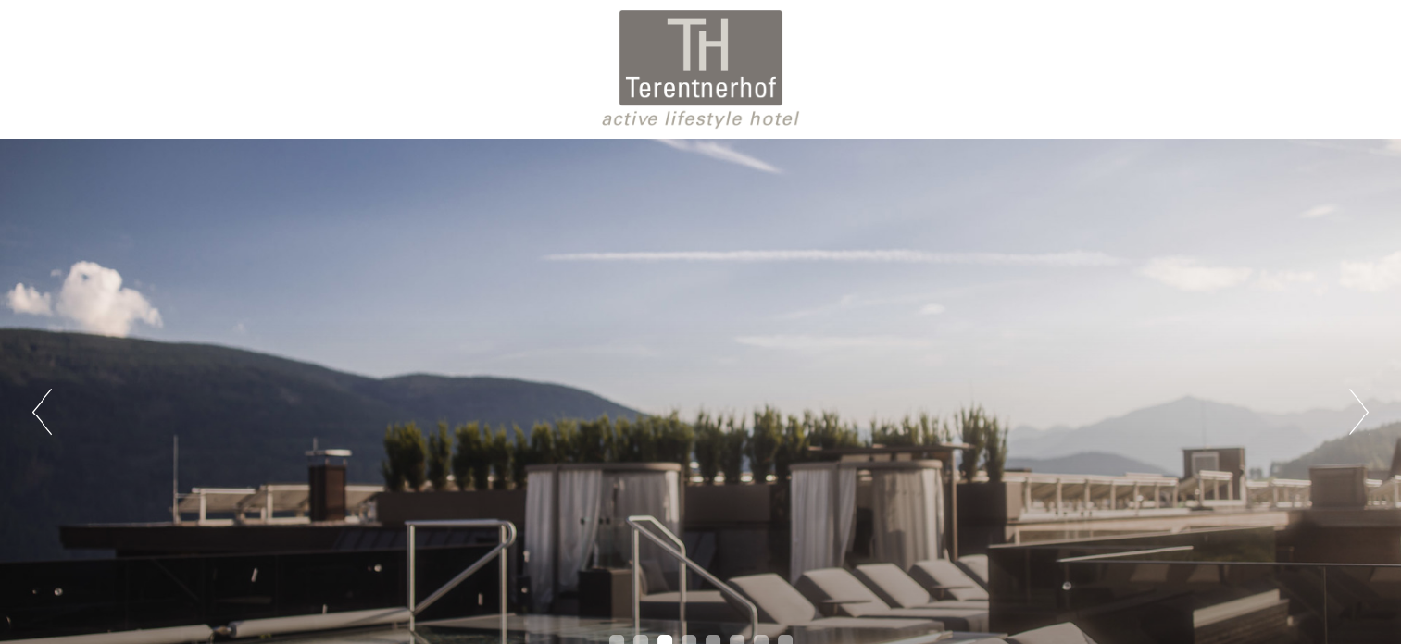
click at [1359, 408] on button "Next" at bounding box center [1358, 412] width 19 height 46
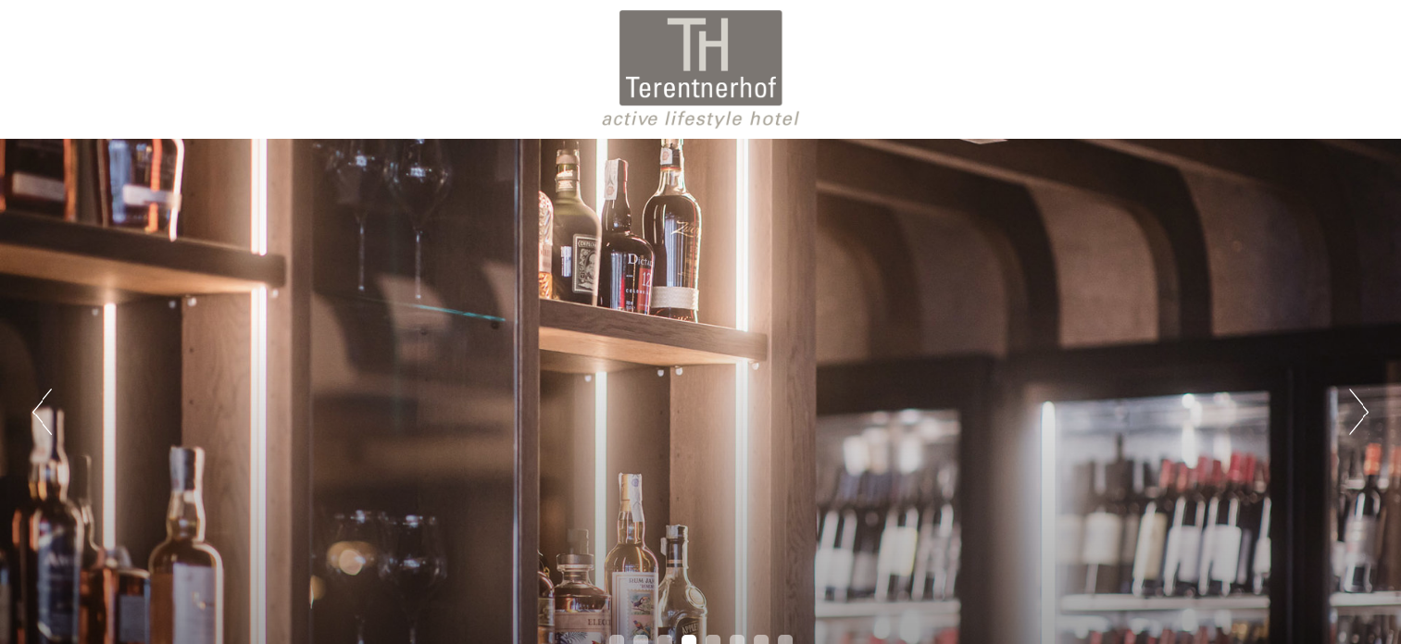
click at [1359, 408] on button "Next" at bounding box center [1358, 412] width 19 height 46
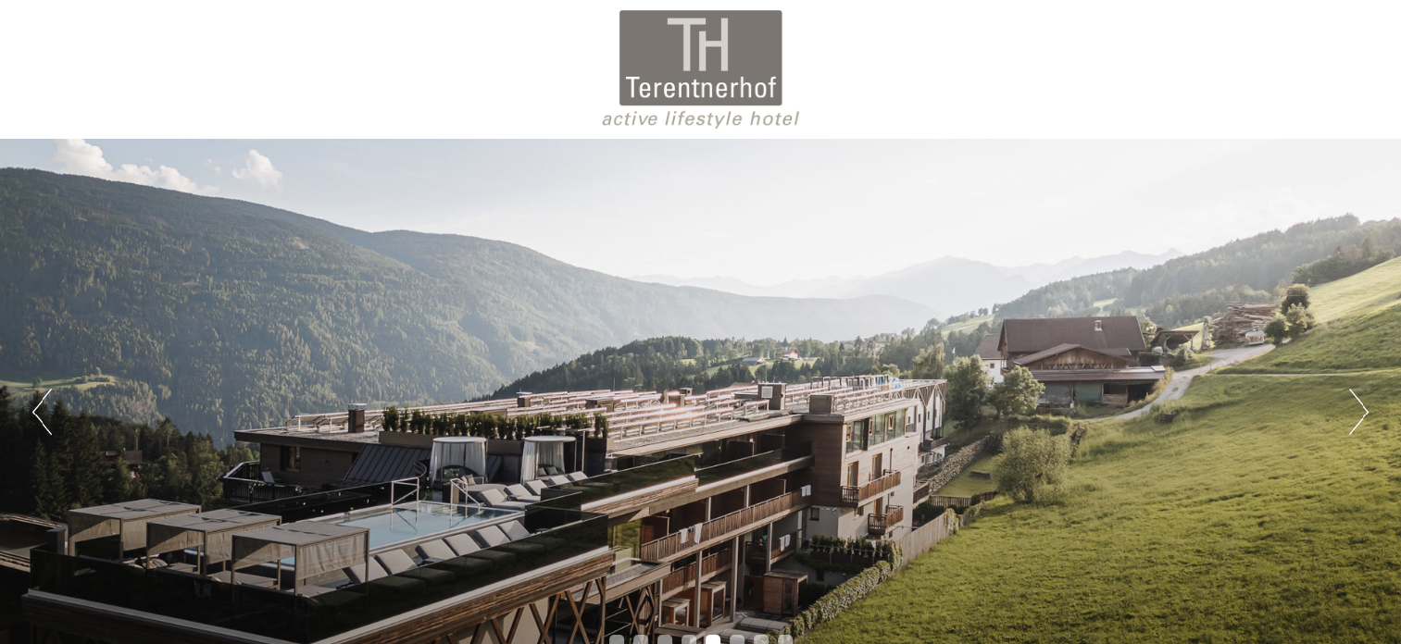
click at [1359, 408] on button "Next" at bounding box center [1358, 412] width 19 height 46
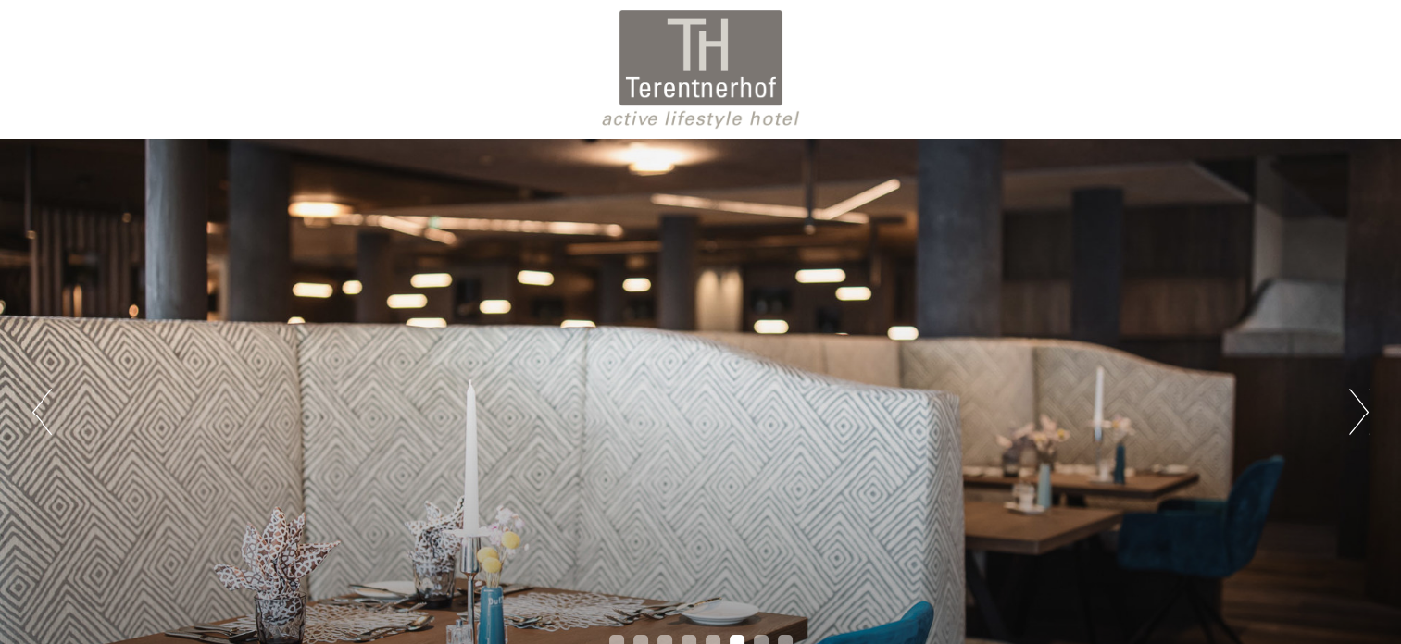
click at [1359, 408] on button "Next" at bounding box center [1358, 412] width 19 height 46
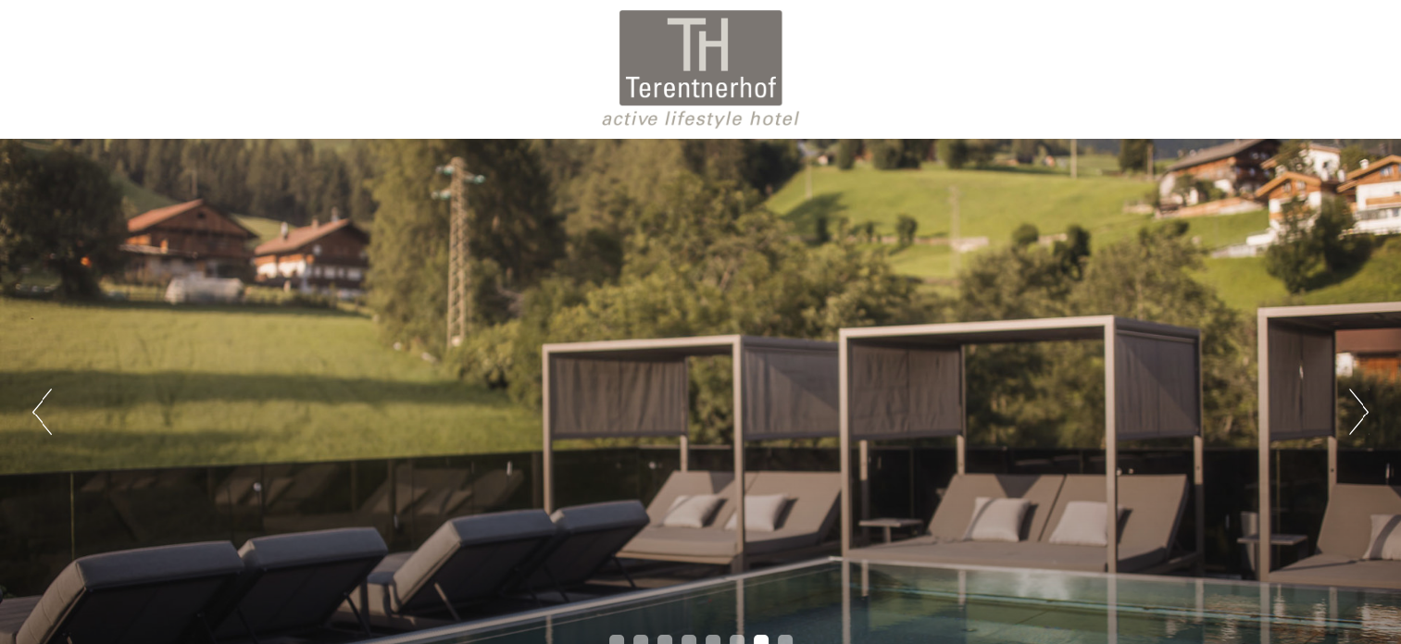
click at [1359, 408] on button "Next" at bounding box center [1358, 412] width 19 height 46
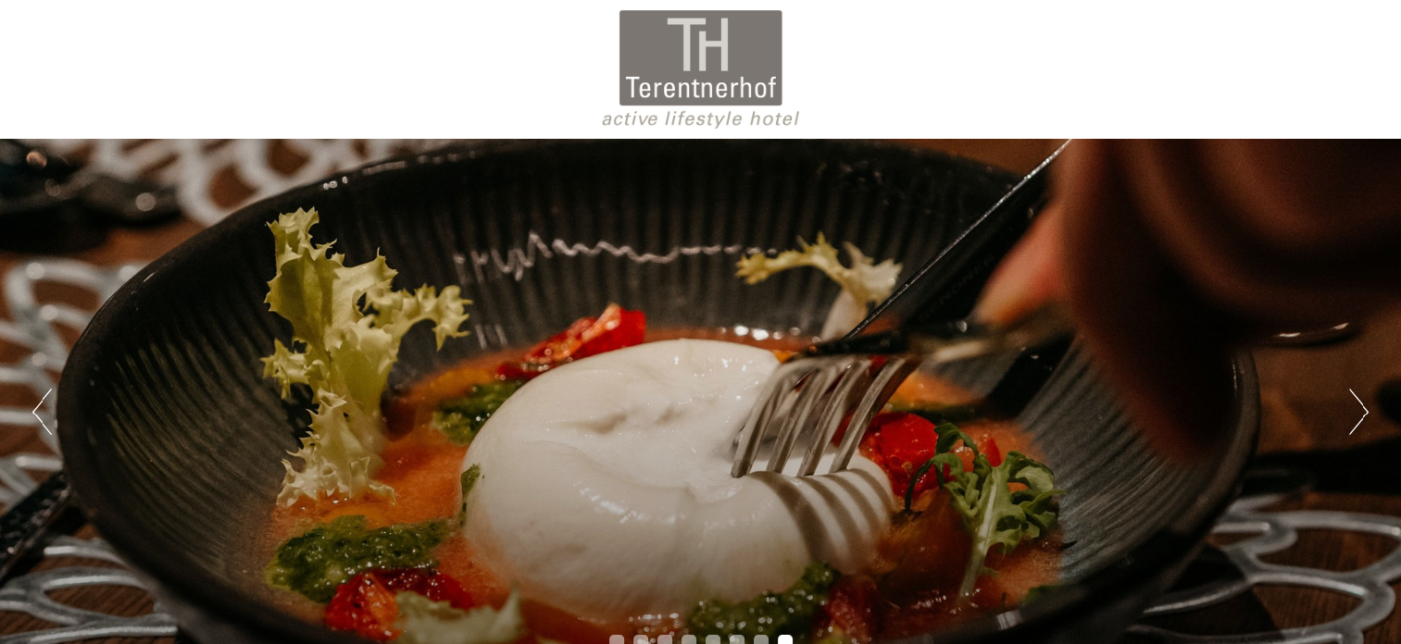
click at [1359, 408] on button "Next" at bounding box center [1358, 412] width 19 height 46
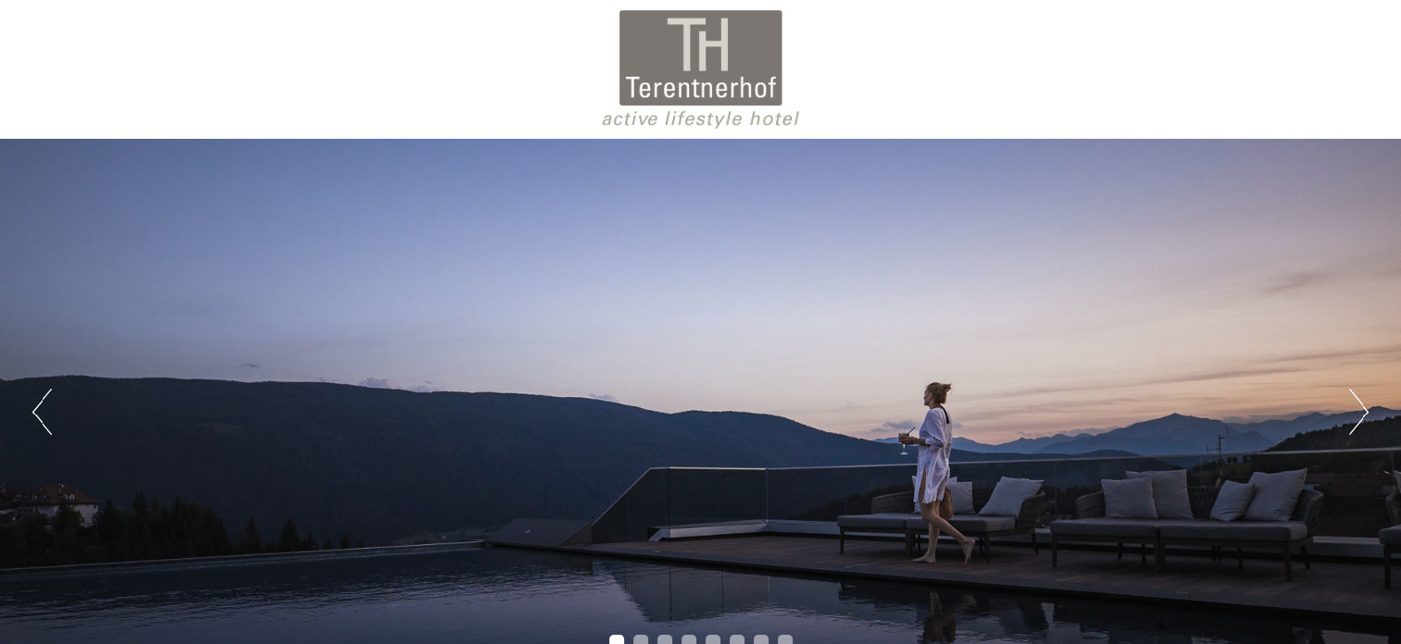
click at [1359, 408] on button "Next" at bounding box center [1358, 412] width 19 height 46
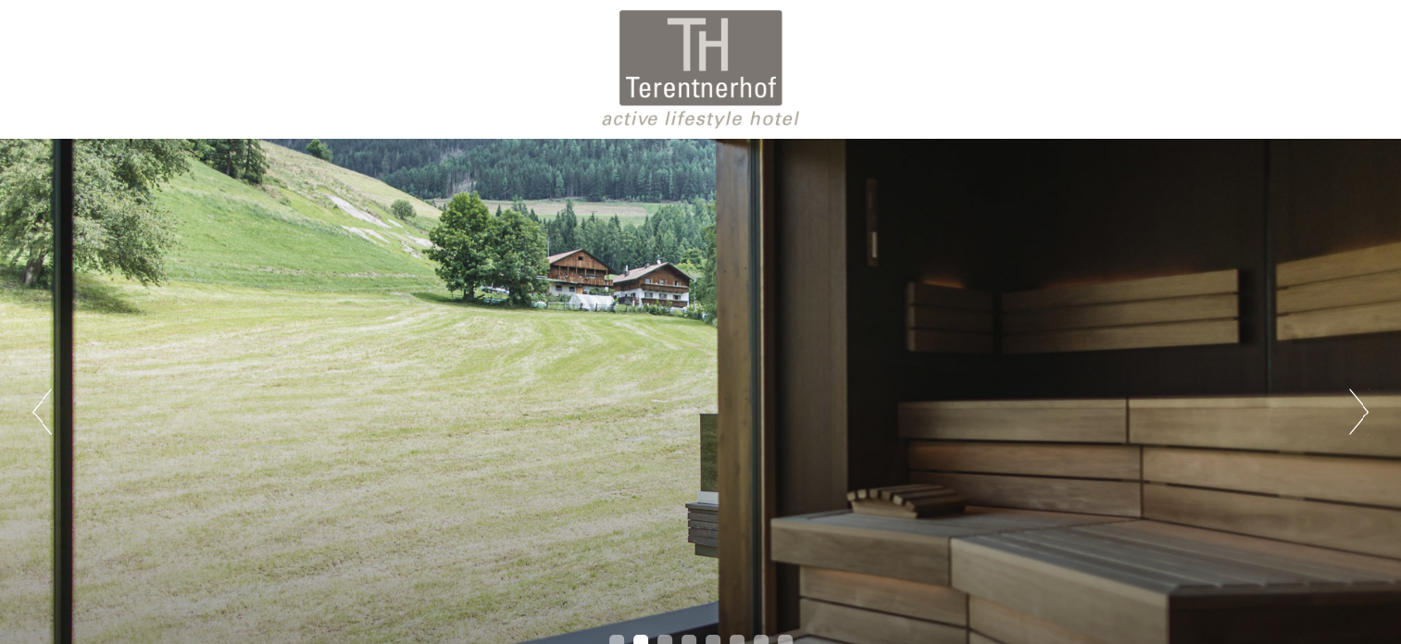
click at [1359, 408] on button "Next" at bounding box center [1358, 412] width 19 height 46
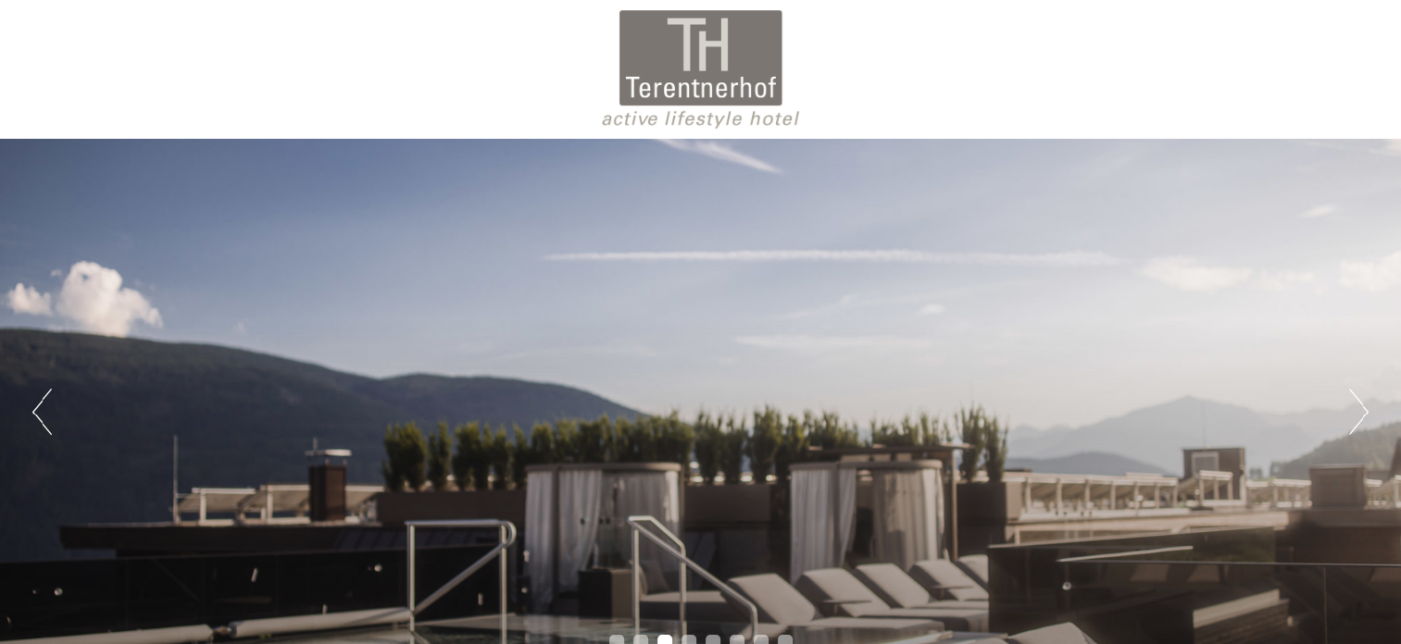
click at [1359, 408] on button "Next" at bounding box center [1358, 412] width 19 height 46
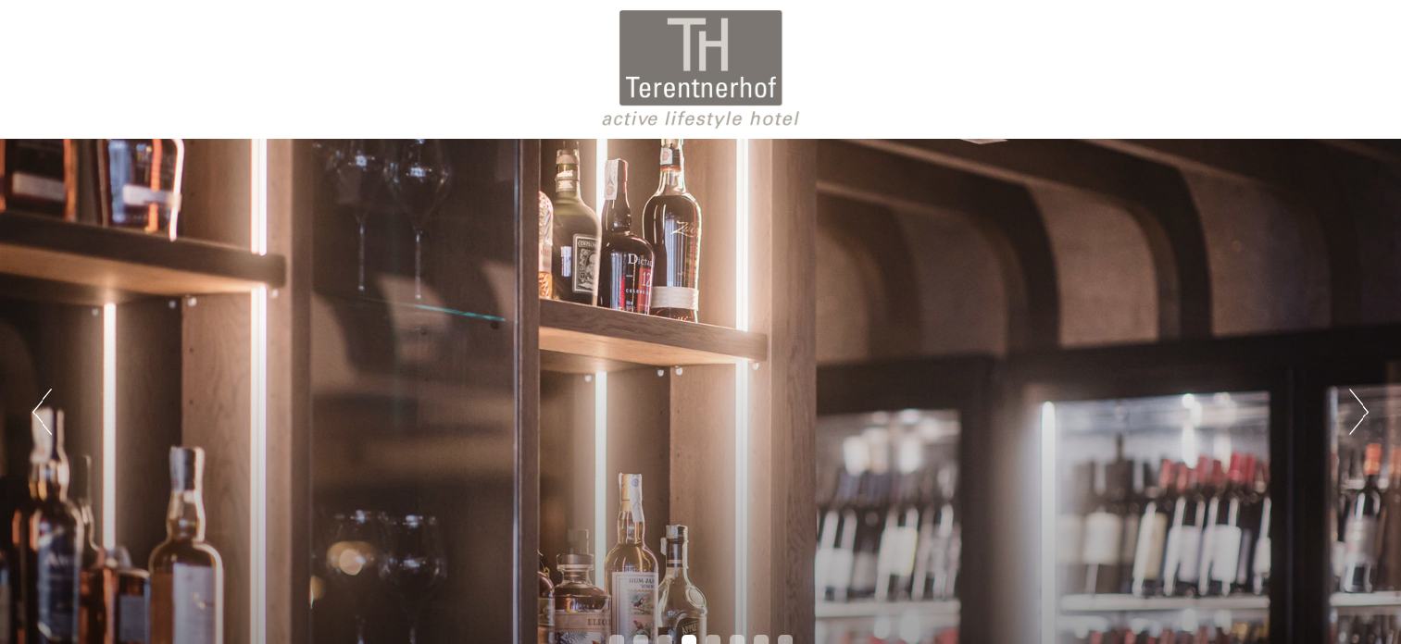
click at [1359, 408] on button "Next" at bounding box center [1358, 412] width 19 height 46
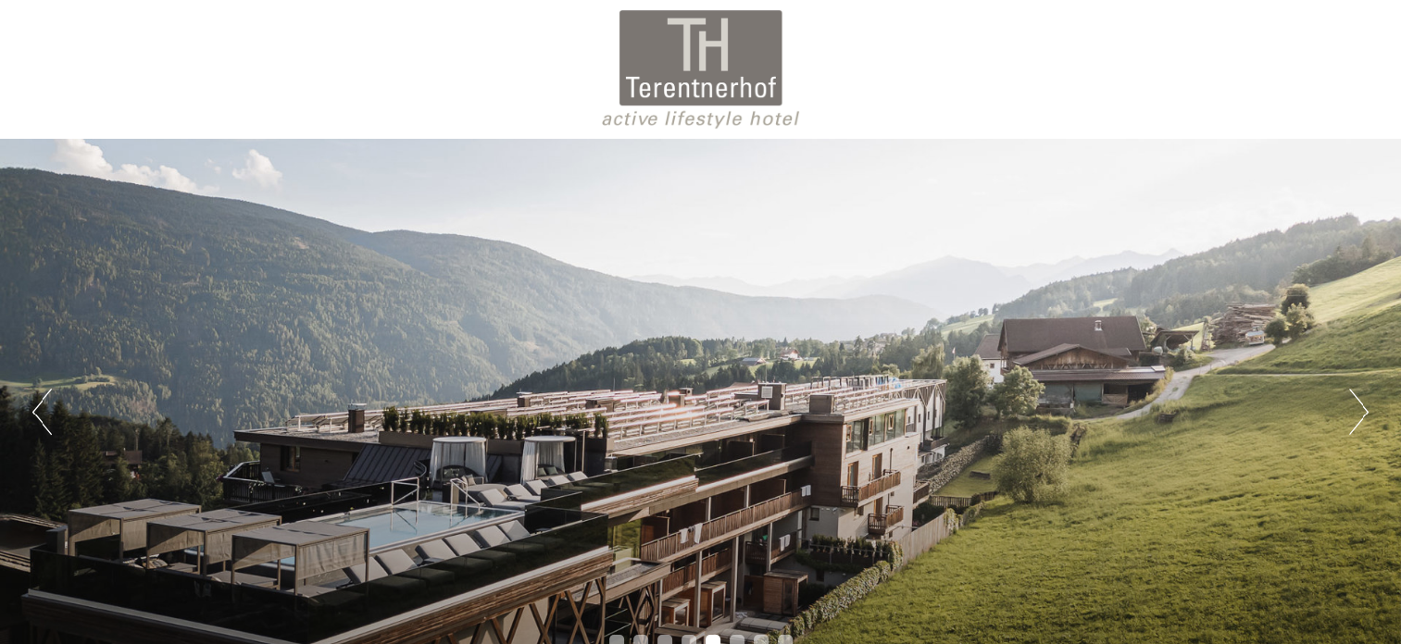
click at [1359, 408] on button "Next" at bounding box center [1358, 412] width 19 height 46
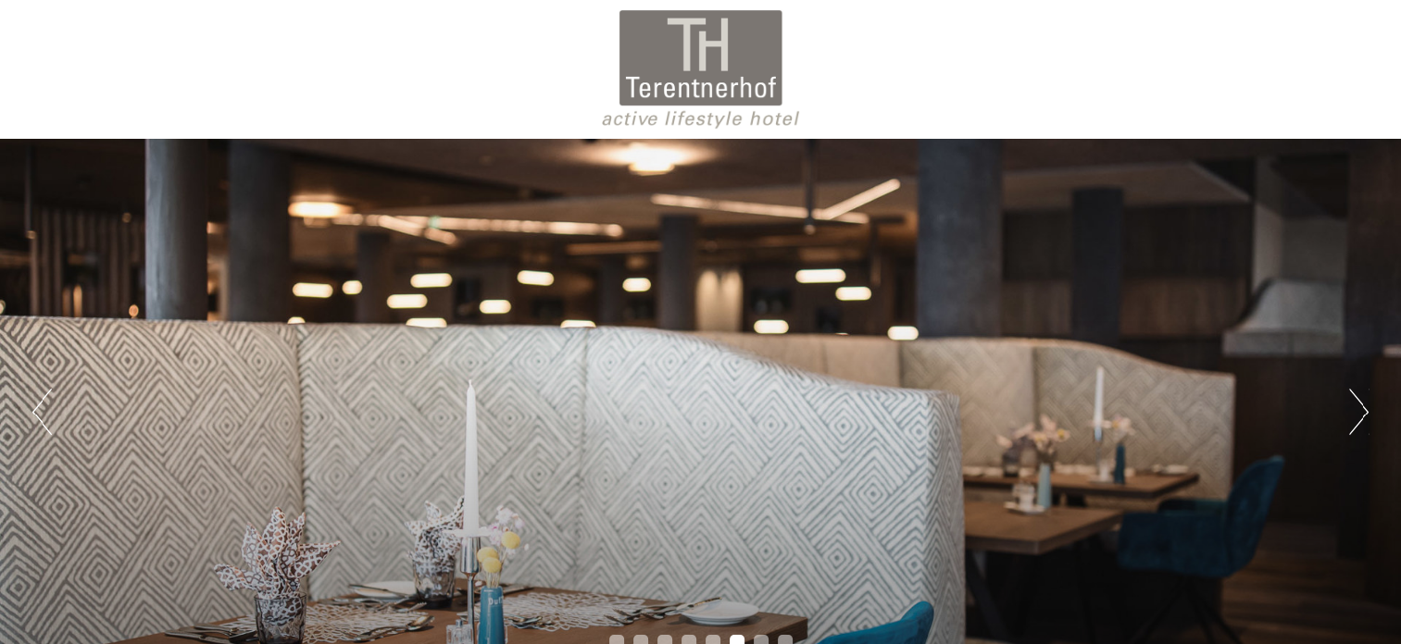
click at [1359, 408] on button "Next" at bounding box center [1358, 412] width 19 height 46
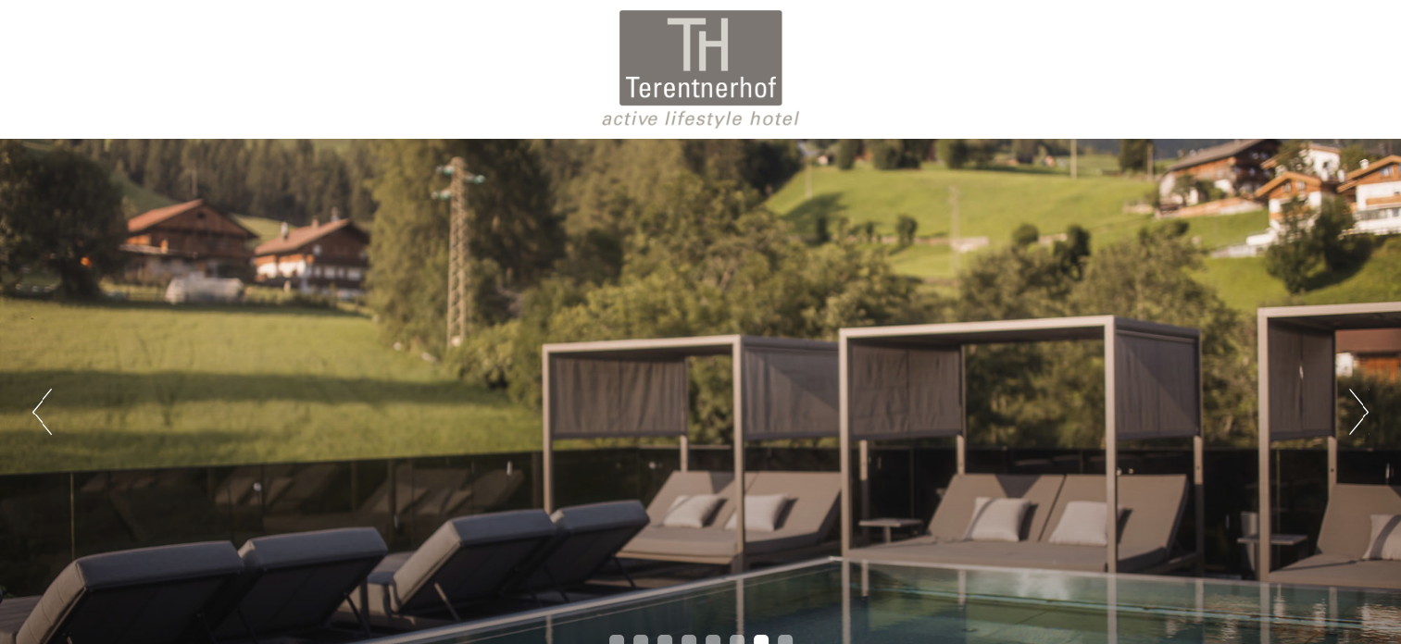
click at [1359, 408] on button "Next" at bounding box center [1358, 412] width 19 height 46
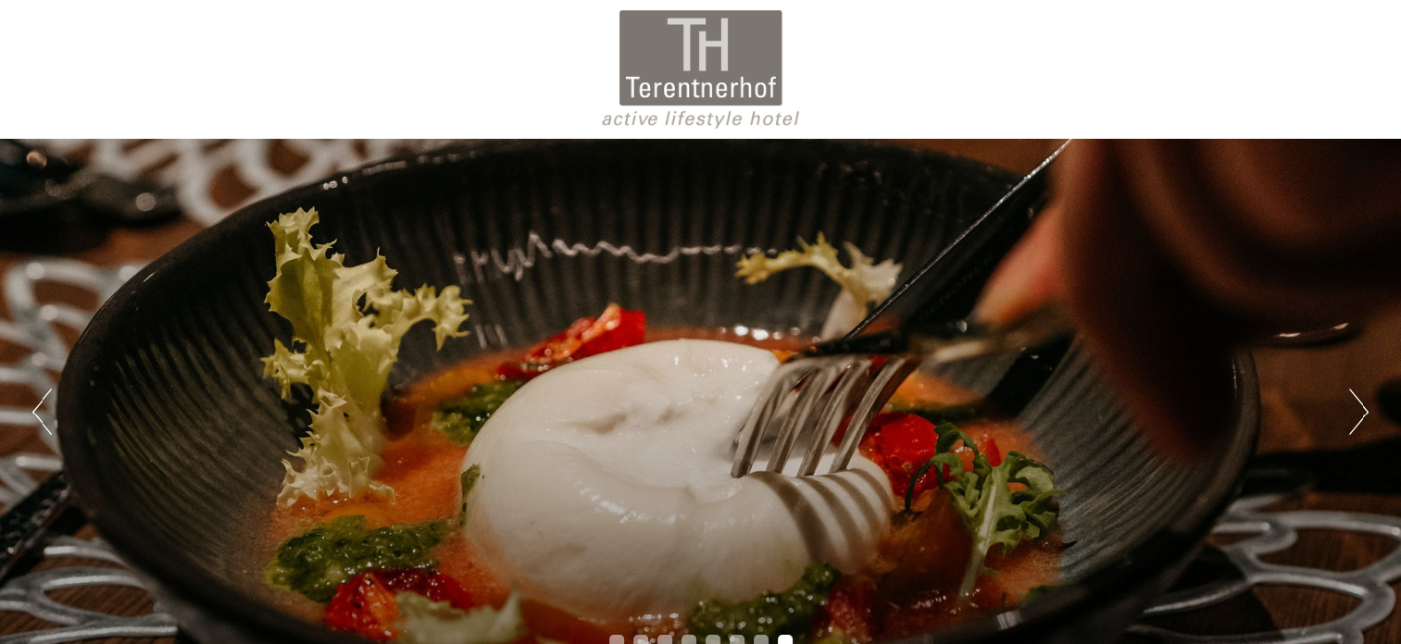
click at [1359, 408] on button "Next" at bounding box center [1358, 412] width 19 height 46
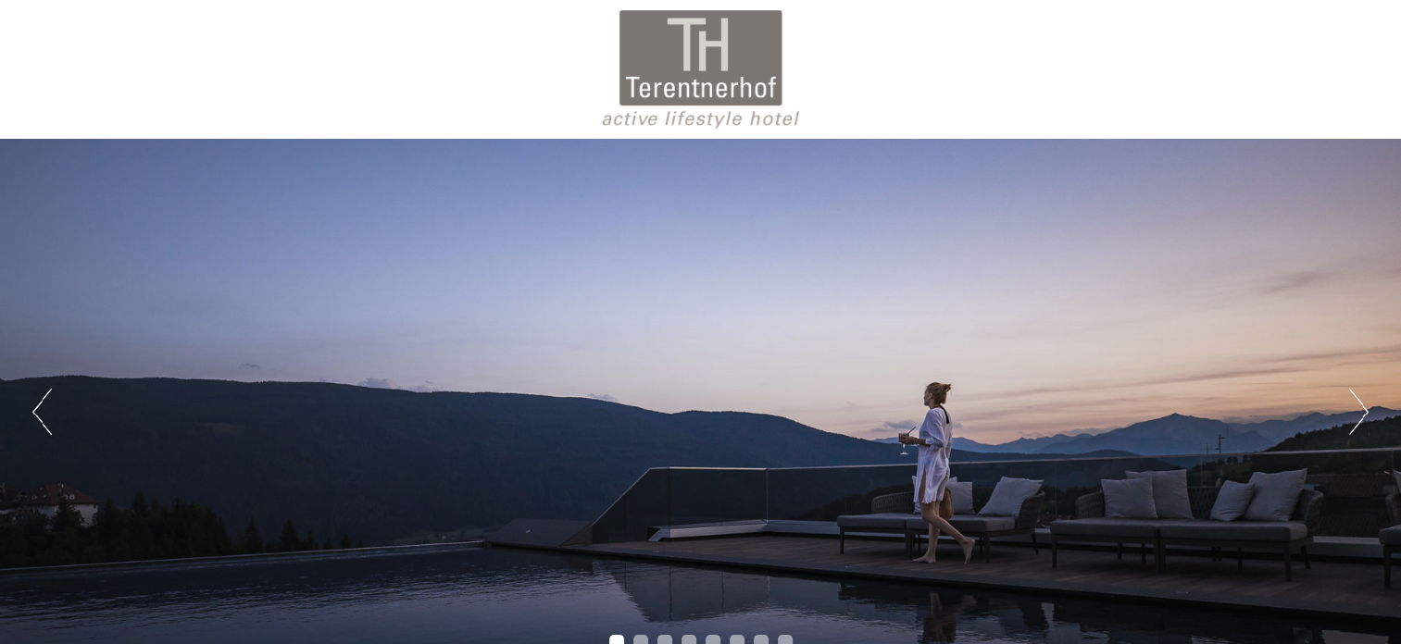
click at [1359, 408] on button "Next" at bounding box center [1358, 412] width 19 height 46
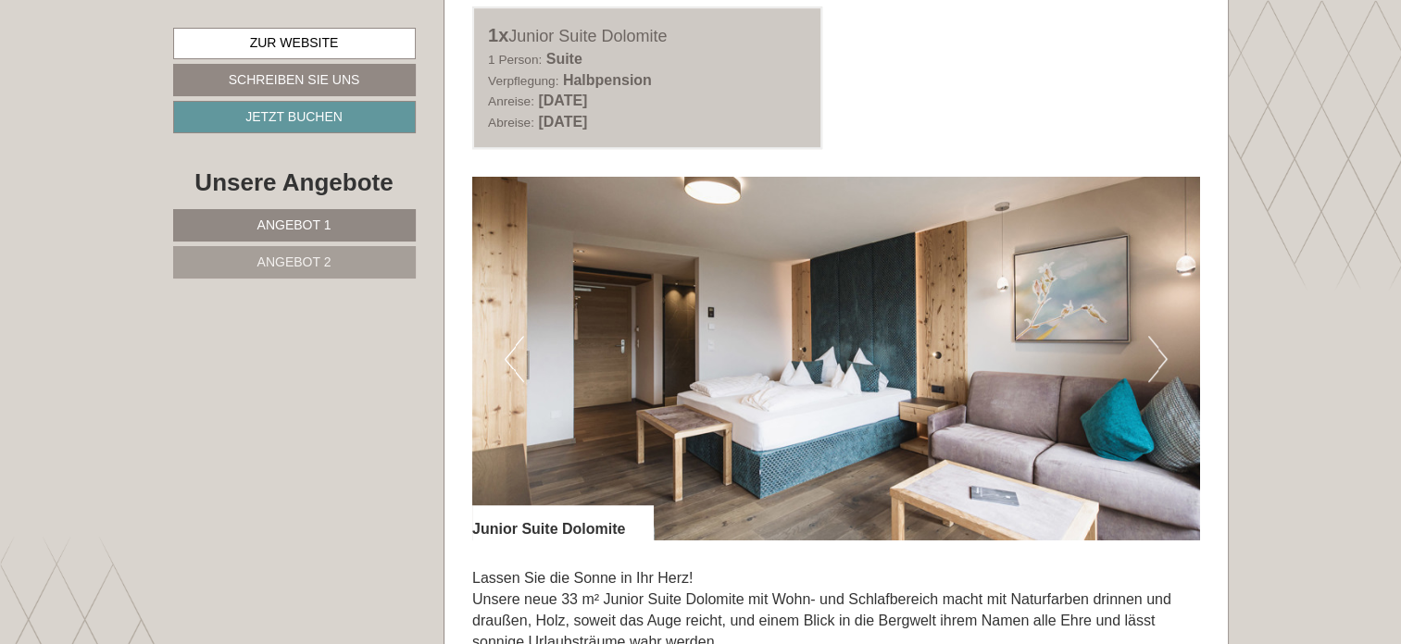
scroll to position [1111, 0]
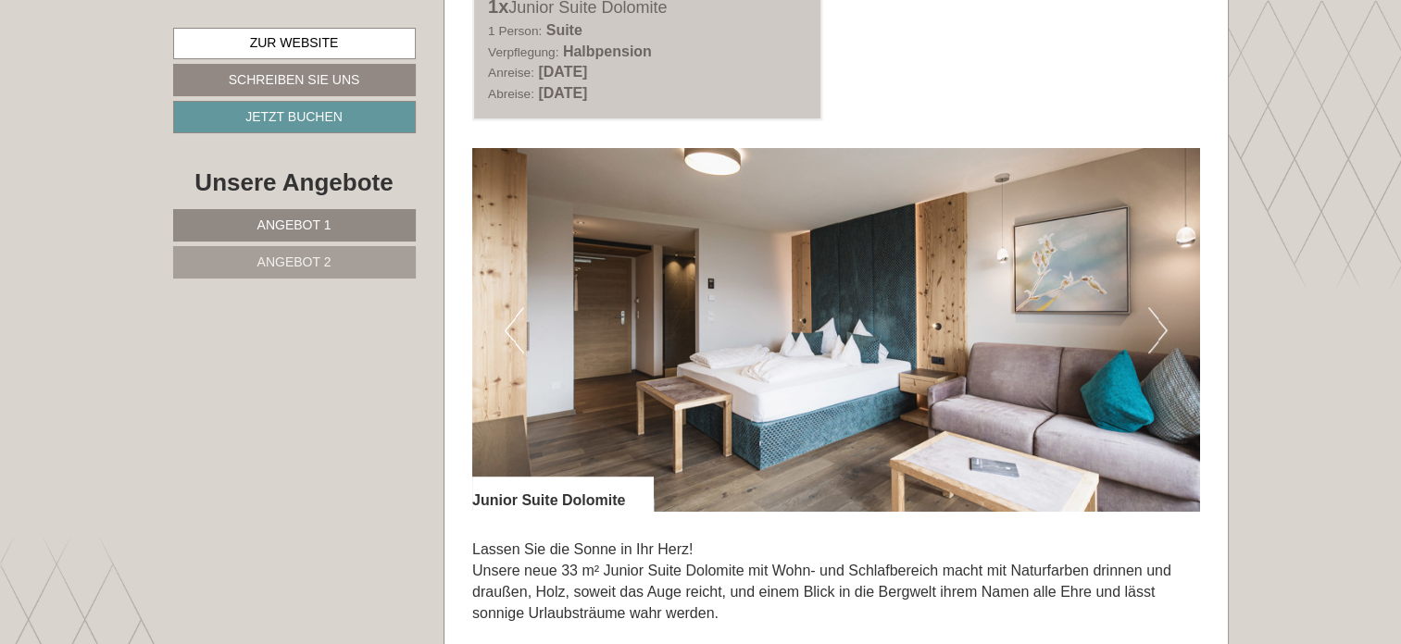
click at [1160, 320] on button "Next" at bounding box center [1157, 330] width 19 height 46
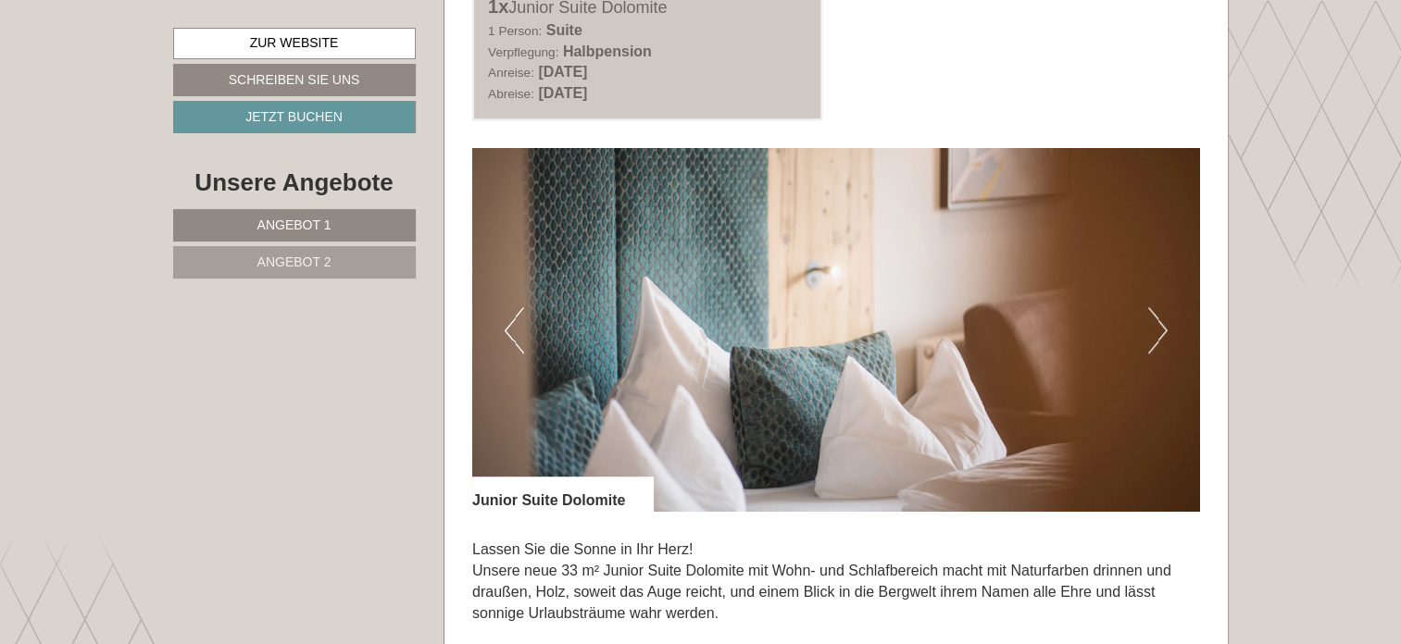
click at [1160, 320] on button "Next" at bounding box center [1157, 330] width 19 height 46
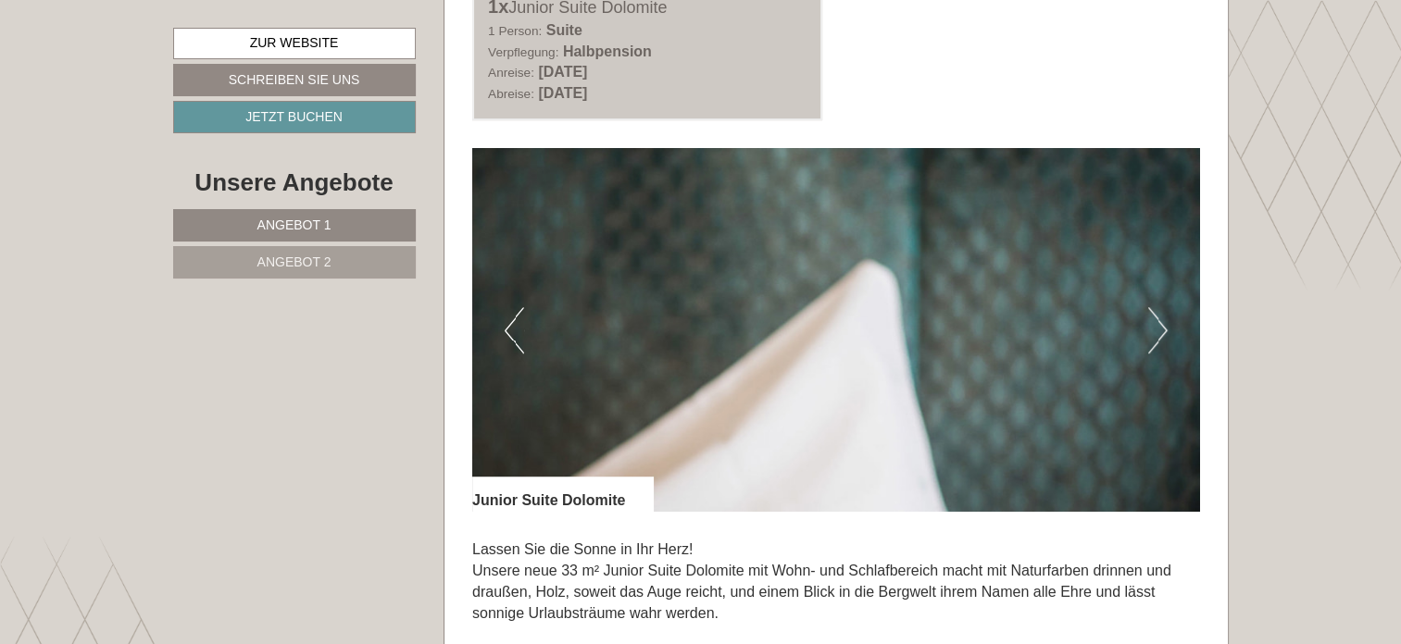
click at [1160, 320] on button "Next" at bounding box center [1157, 330] width 19 height 46
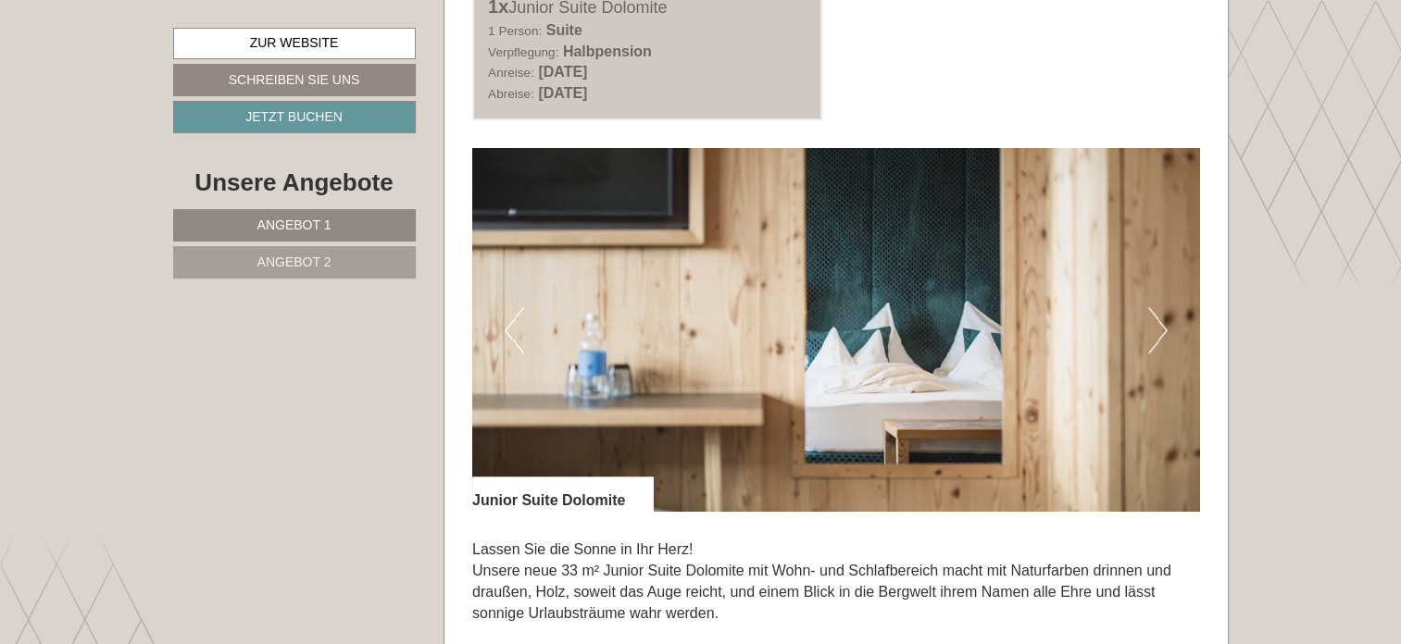
click at [1160, 320] on button "Next" at bounding box center [1157, 330] width 19 height 46
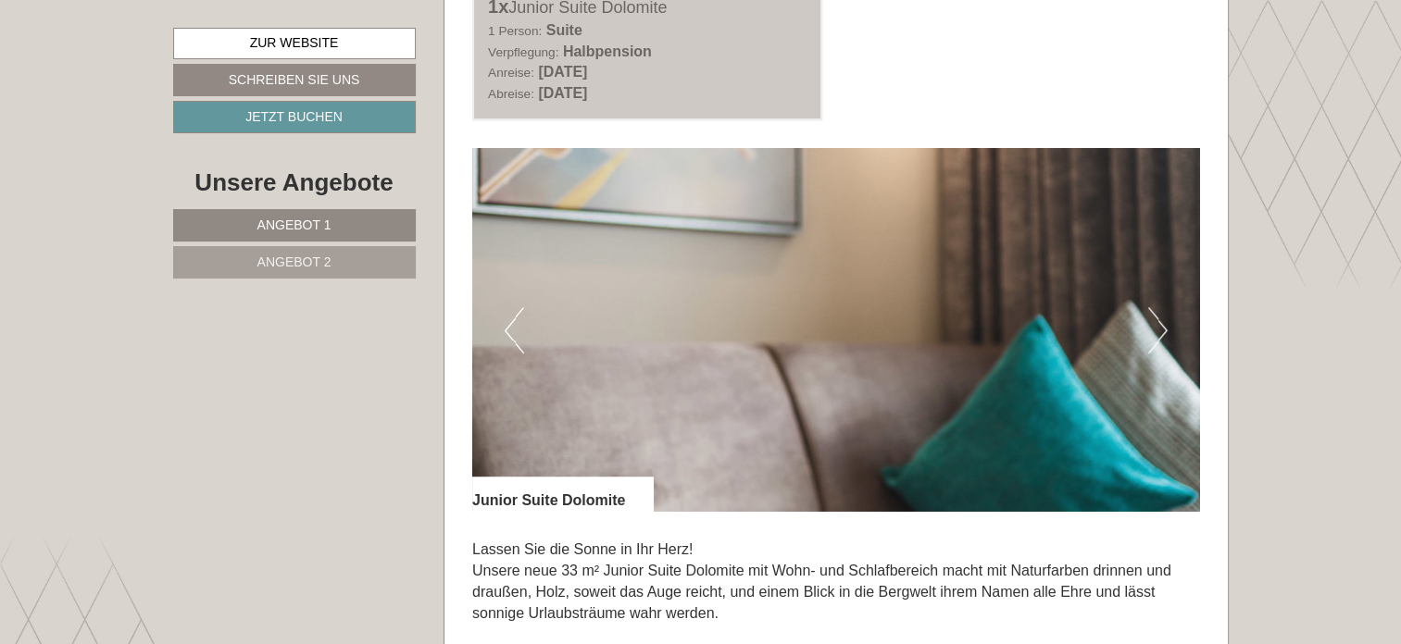
click at [1160, 321] on button "Next" at bounding box center [1157, 330] width 19 height 46
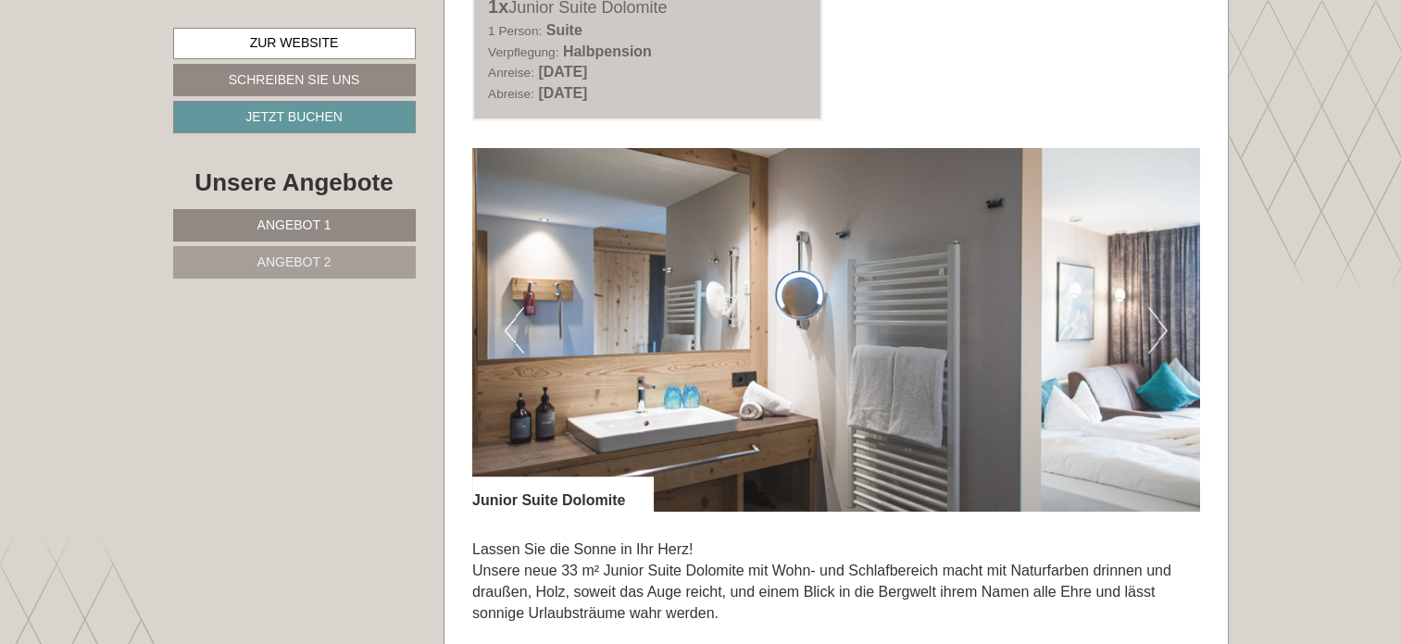
click at [1159, 321] on button "Next" at bounding box center [1157, 330] width 19 height 46
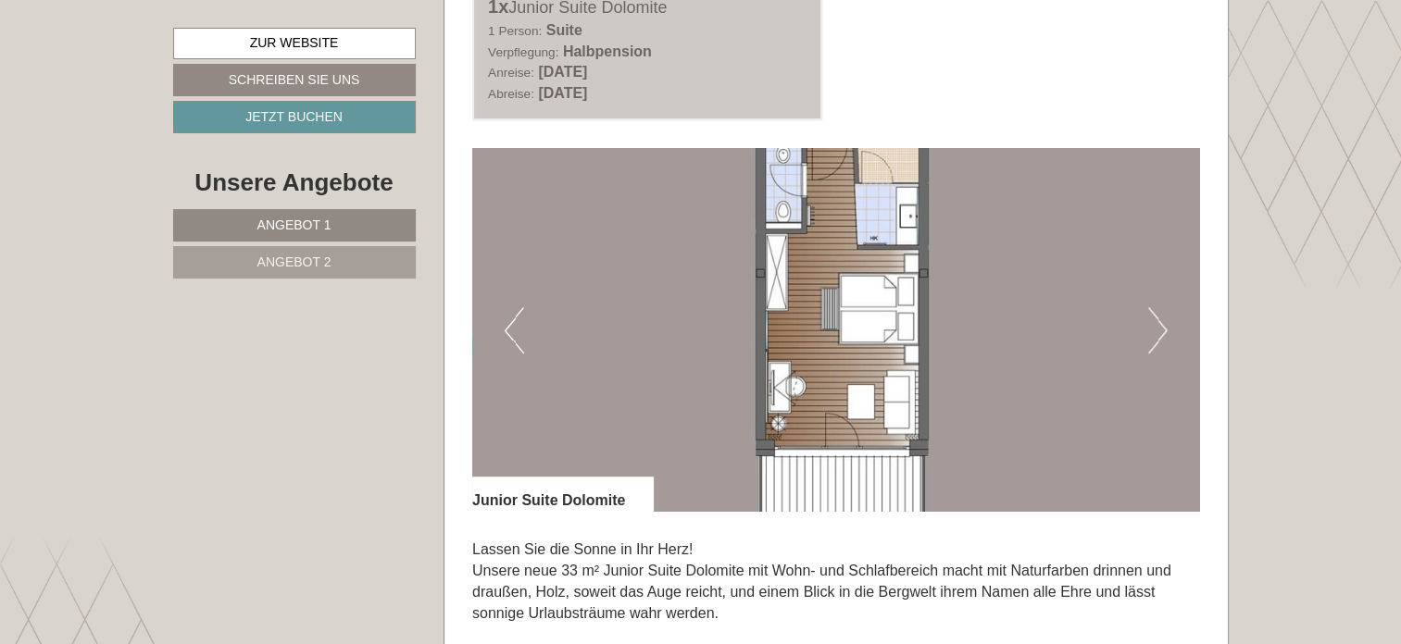
click at [1159, 321] on button "Next" at bounding box center [1157, 330] width 19 height 46
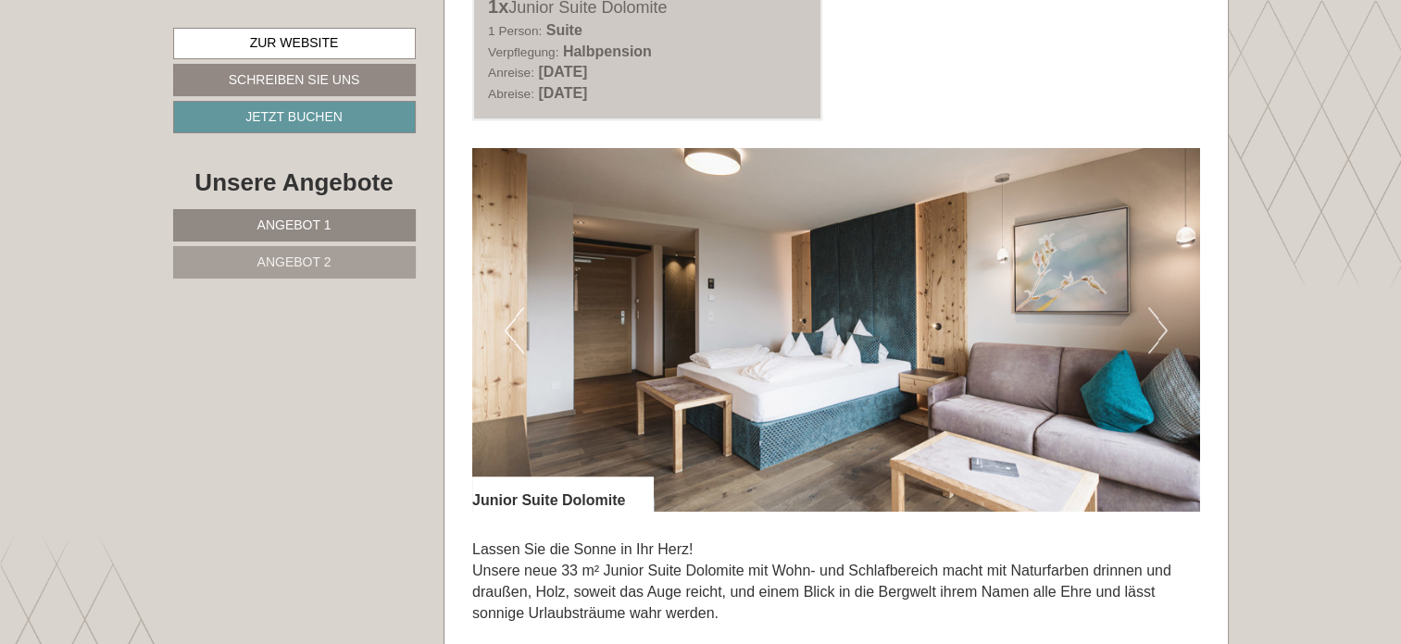
click at [1159, 321] on button "Next" at bounding box center [1157, 330] width 19 height 46
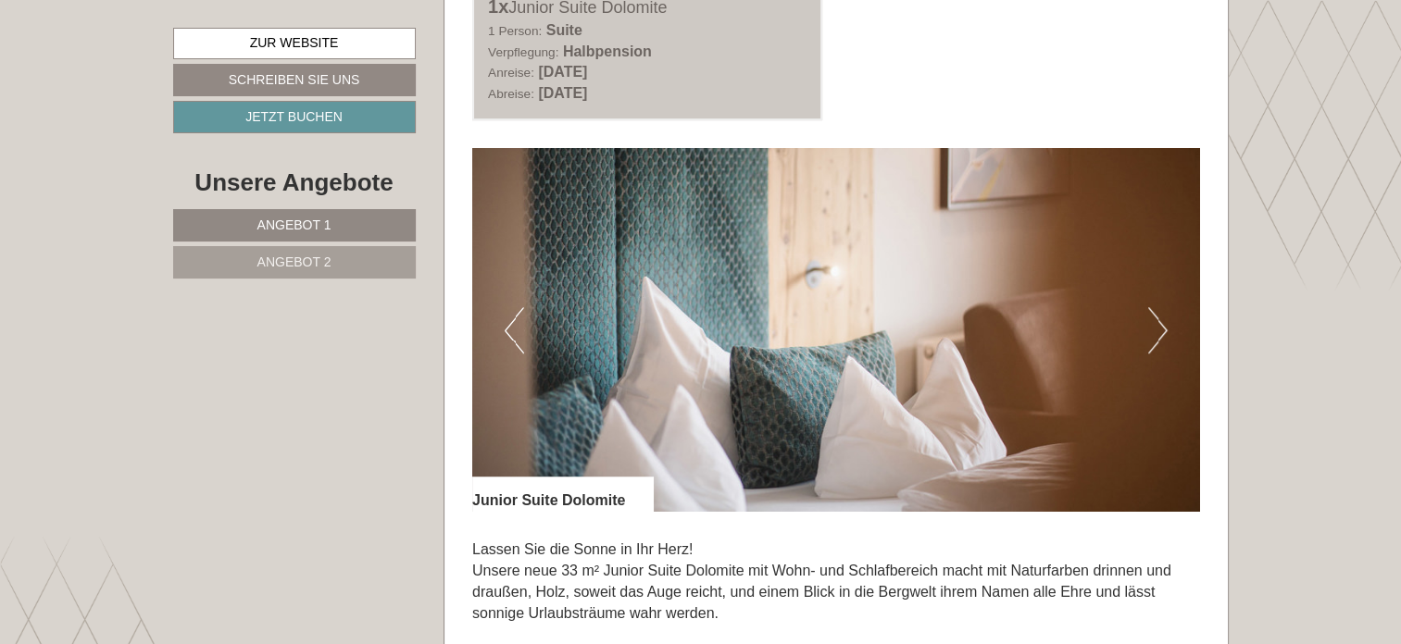
click at [1159, 321] on button "Next" at bounding box center [1157, 330] width 19 height 46
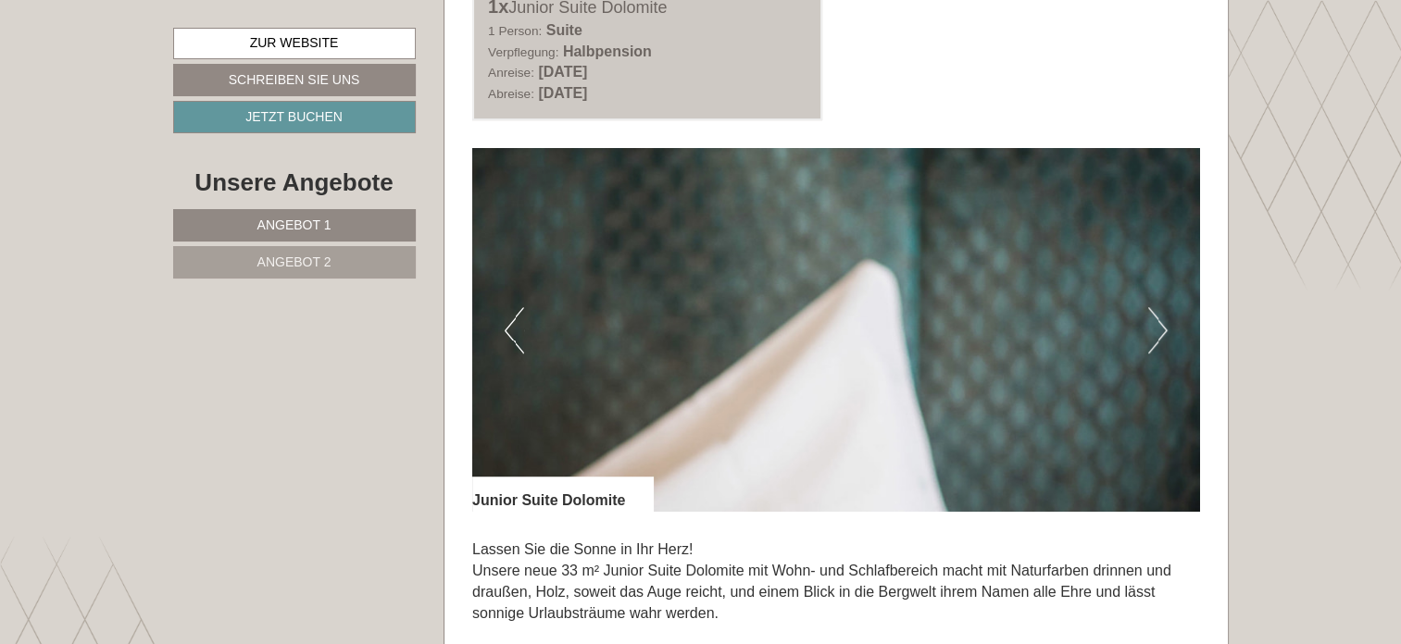
click at [1159, 321] on button "Next" at bounding box center [1157, 330] width 19 height 46
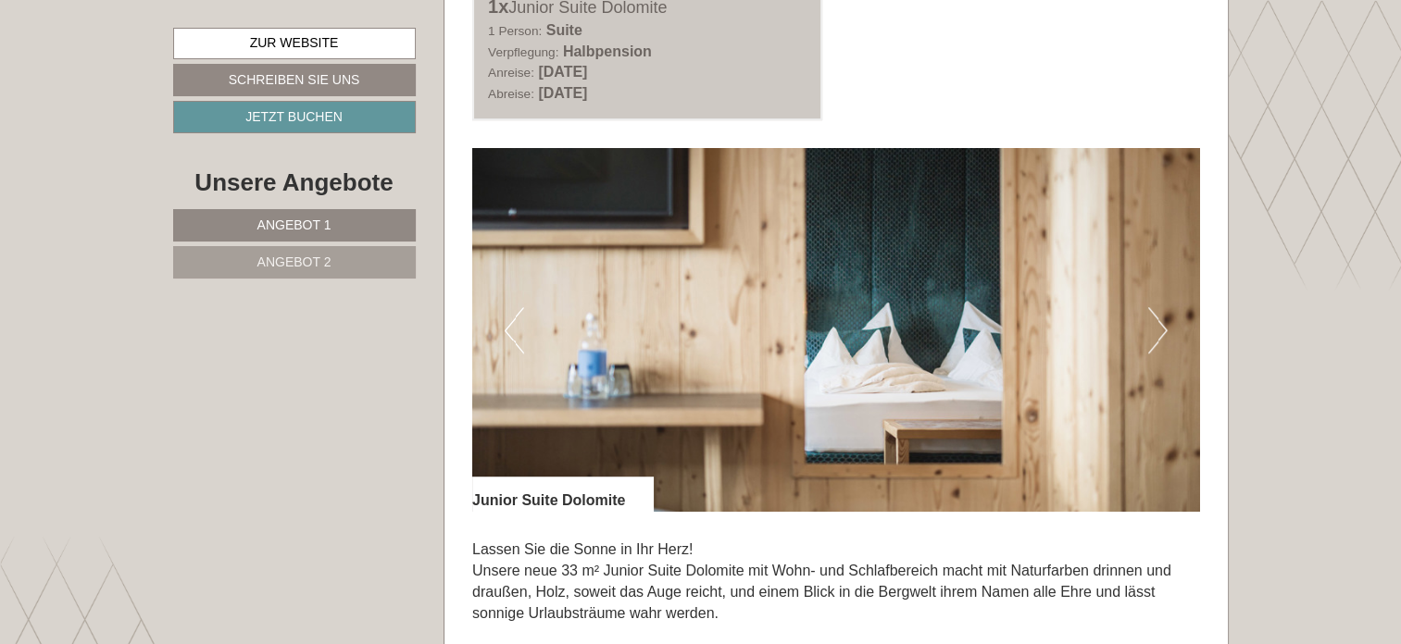
click at [1159, 321] on button "Next" at bounding box center [1157, 330] width 19 height 46
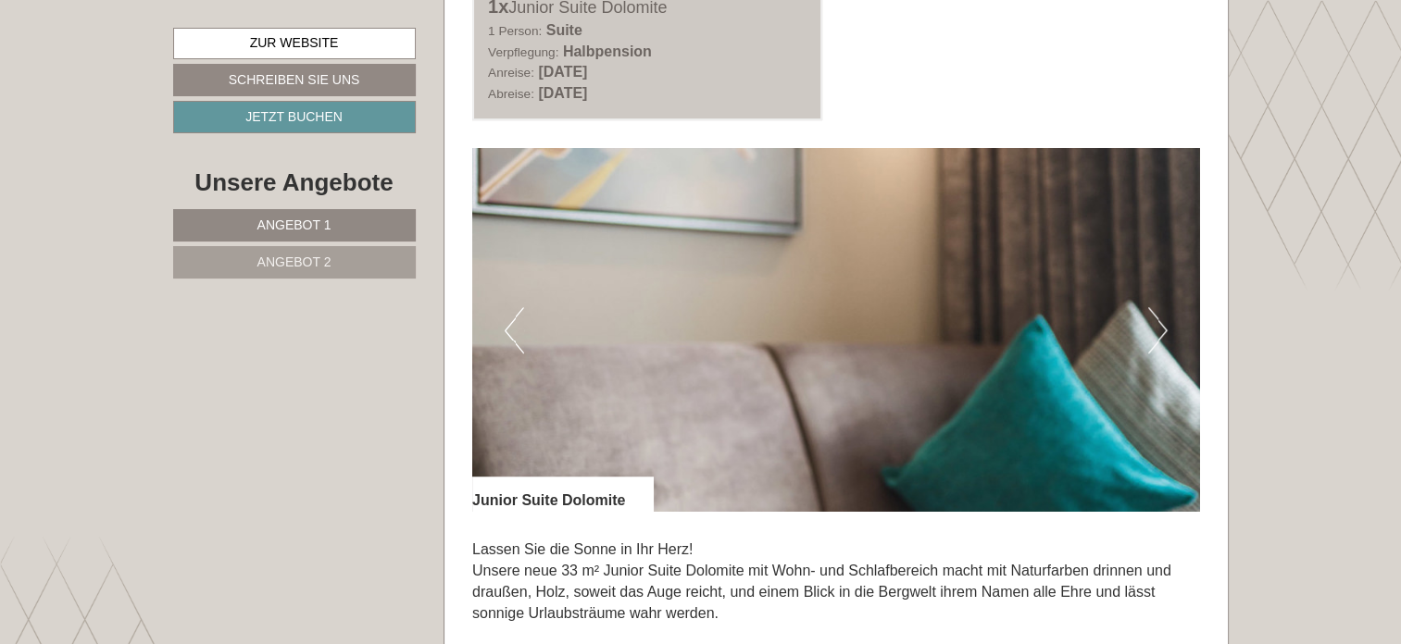
click at [1159, 321] on button "Next" at bounding box center [1157, 330] width 19 height 46
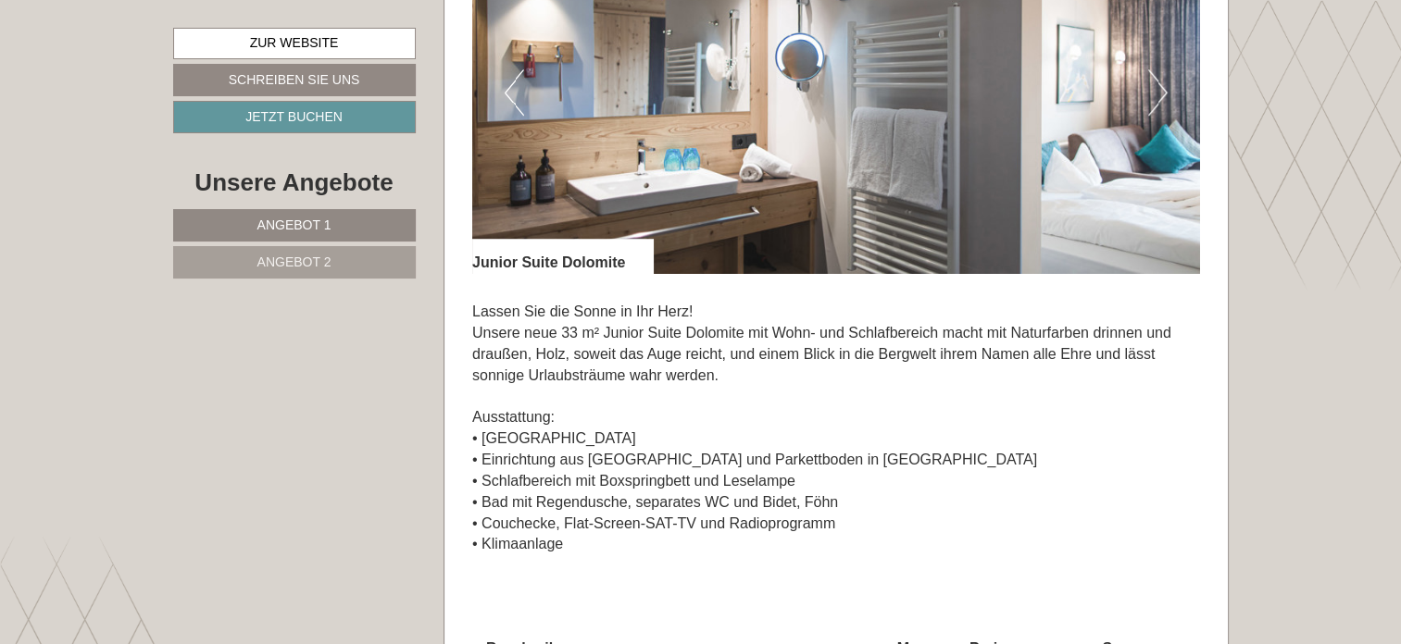
scroll to position [1296, 0]
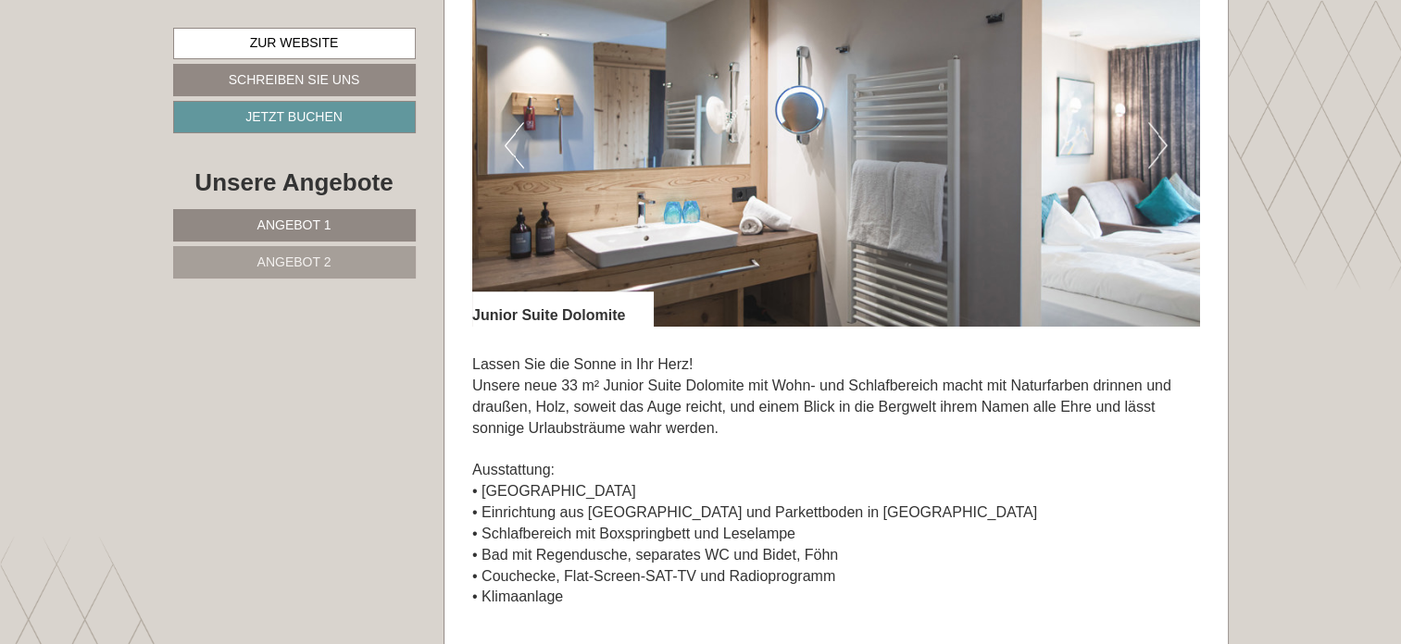
click at [288, 219] on span "Angebot 1" at bounding box center [294, 225] width 74 height 15
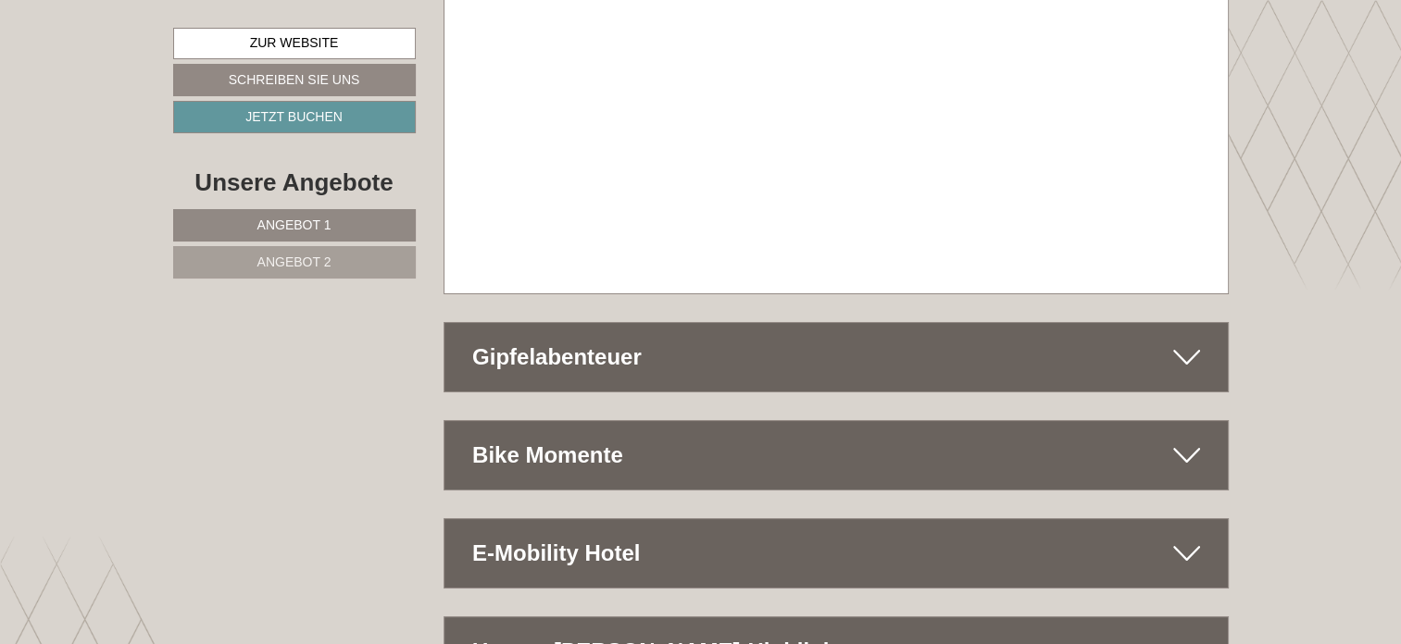
scroll to position [6893, 0]
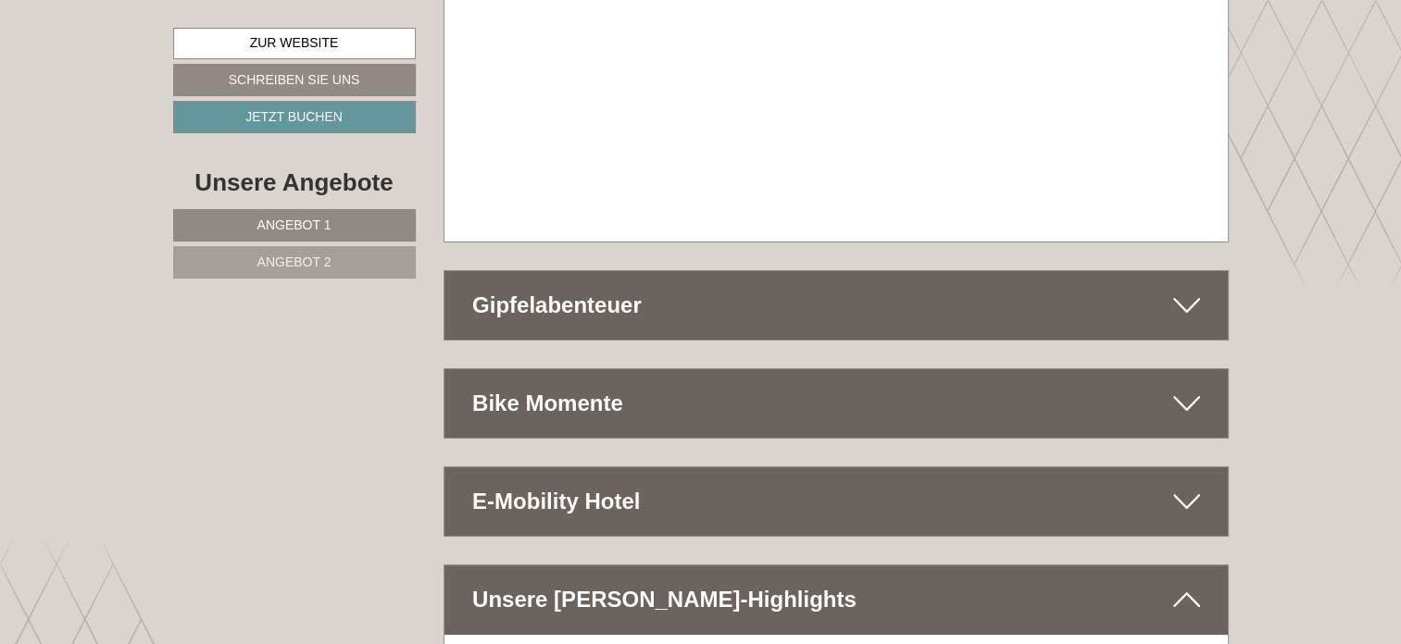
click at [1183, 290] on icon at bounding box center [1186, 305] width 27 height 31
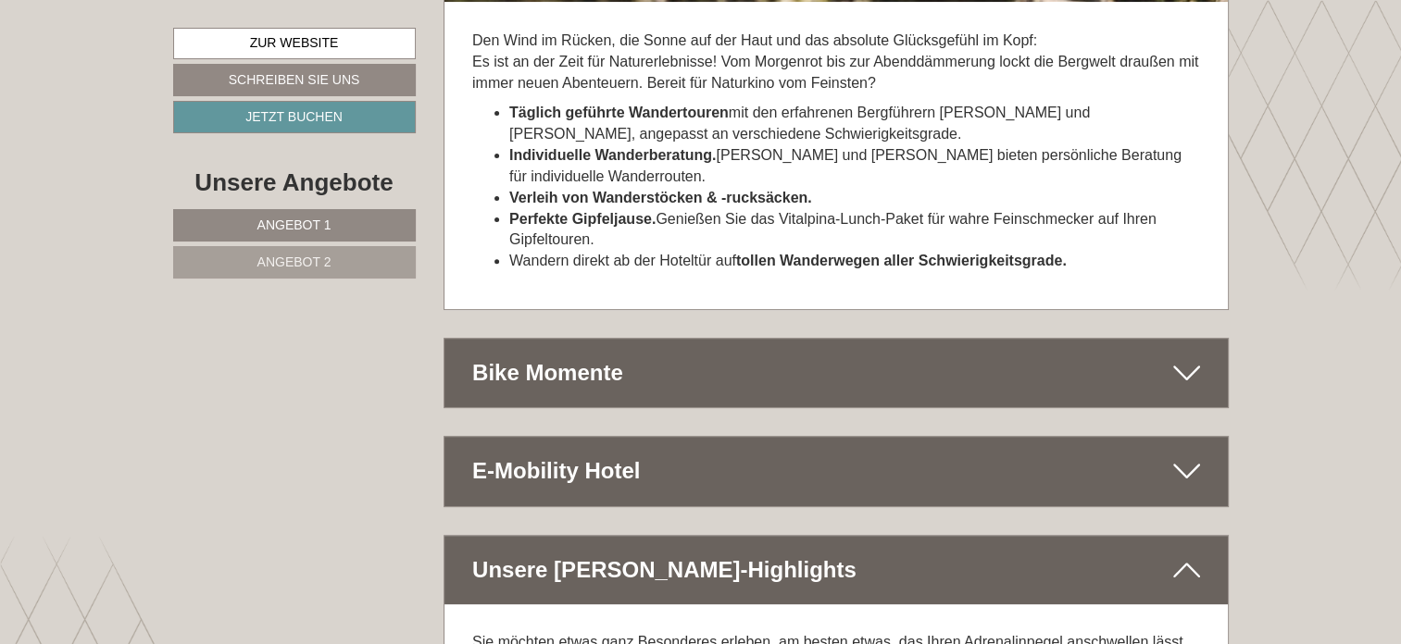
scroll to position [7634, 0]
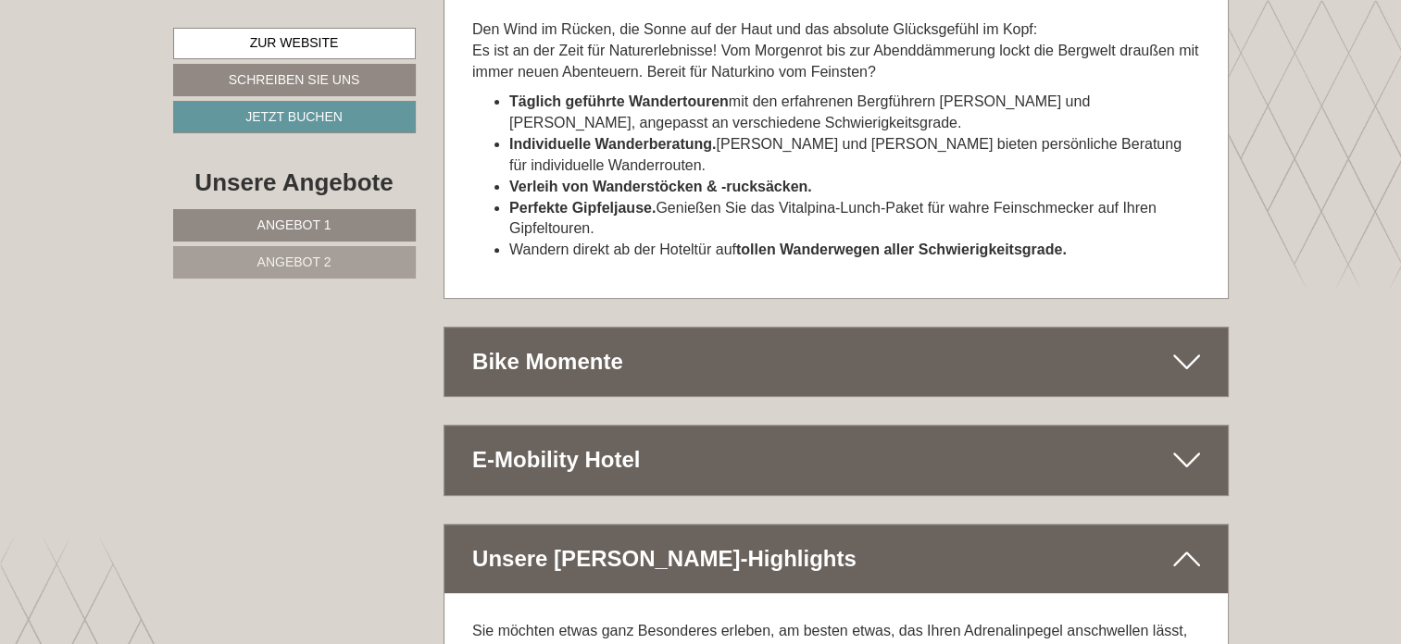
click at [1181, 346] on icon at bounding box center [1186, 361] width 27 height 31
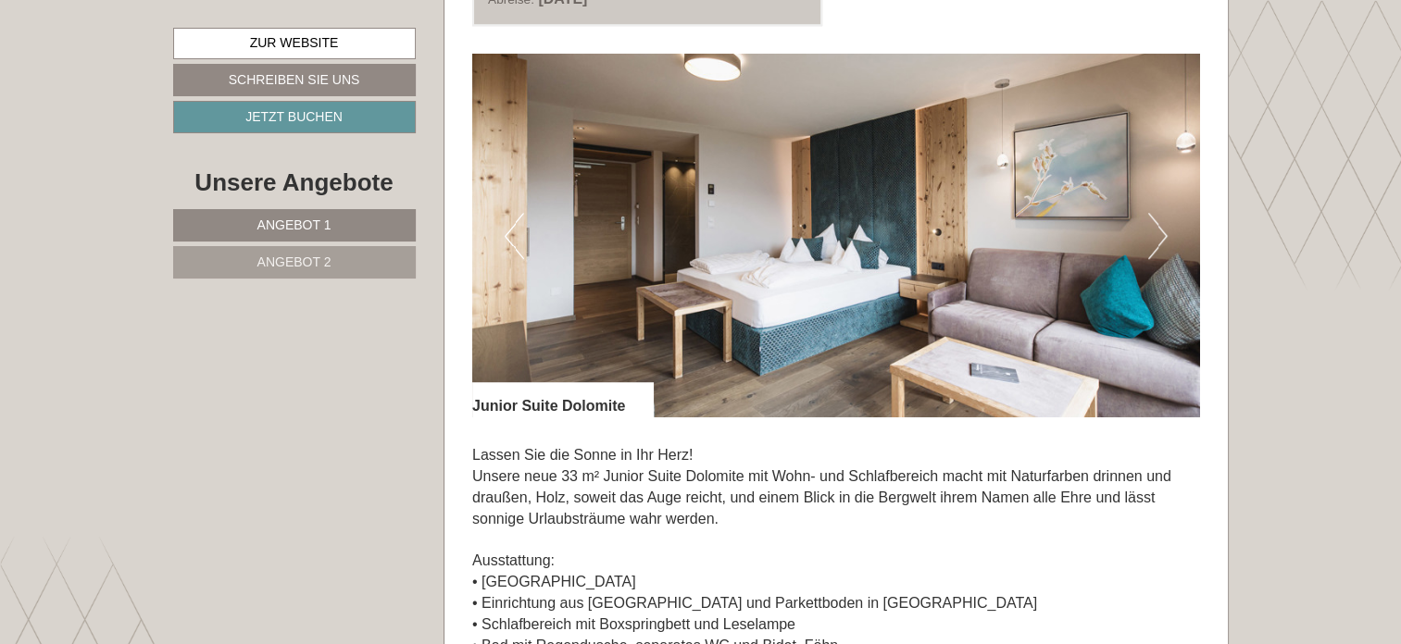
scroll to position [1204, 0]
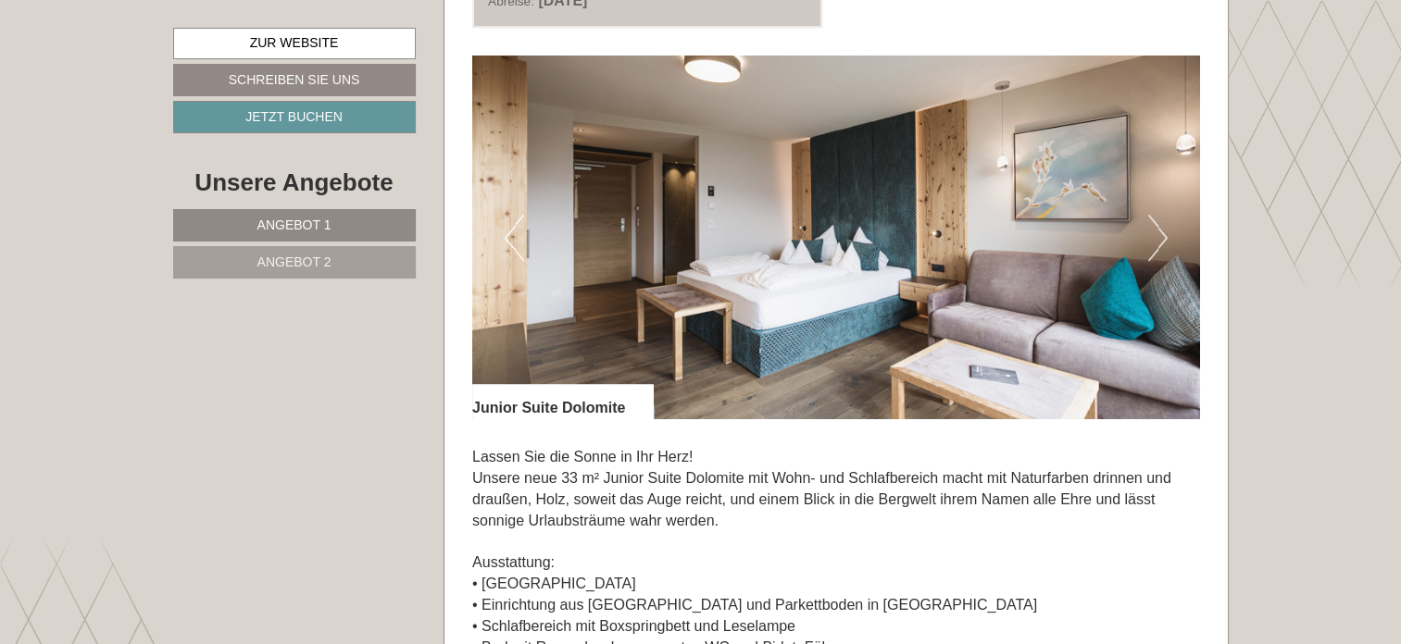
click at [1156, 237] on button "Next" at bounding box center [1157, 238] width 19 height 46
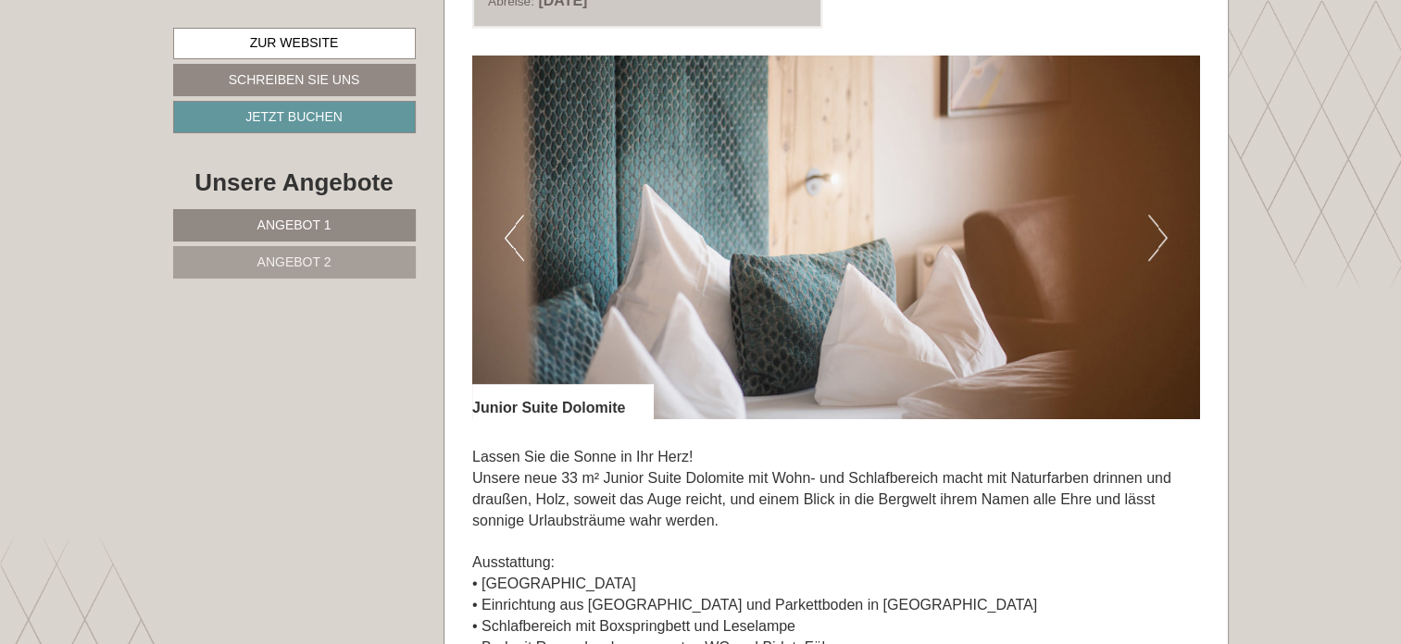
click at [1156, 237] on button "Next" at bounding box center [1157, 238] width 19 height 46
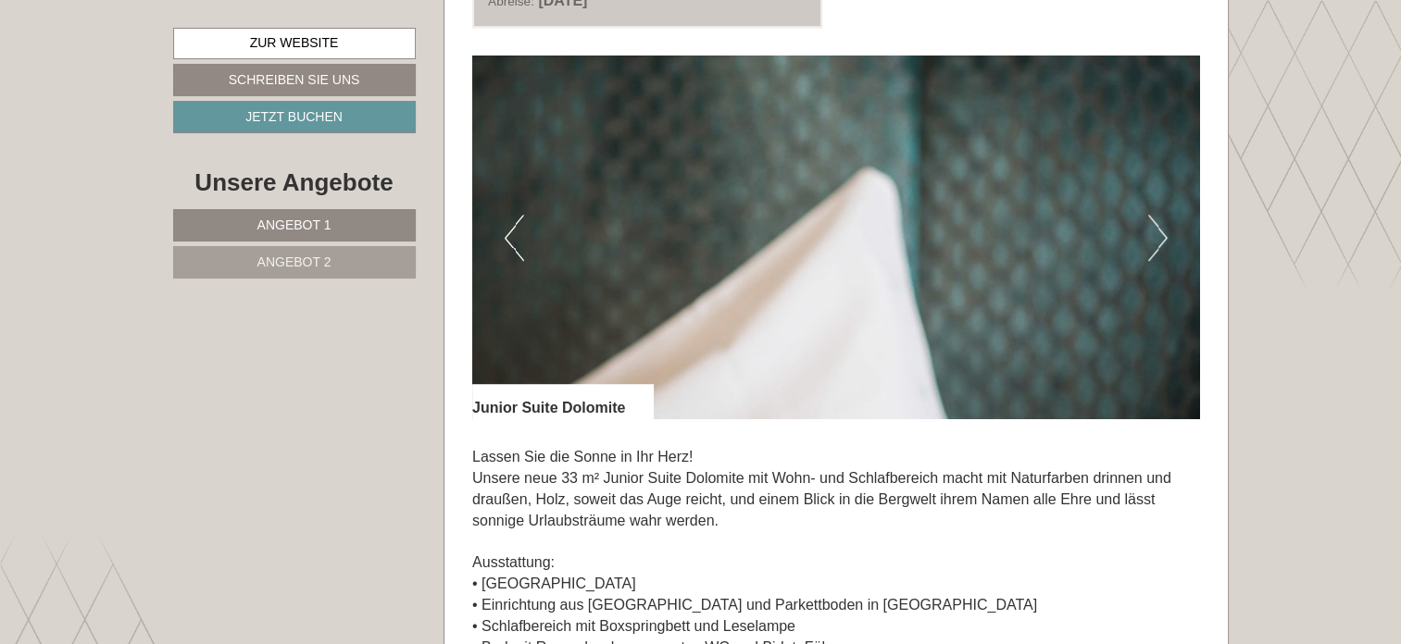
click at [1156, 237] on button "Next" at bounding box center [1157, 238] width 19 height 46
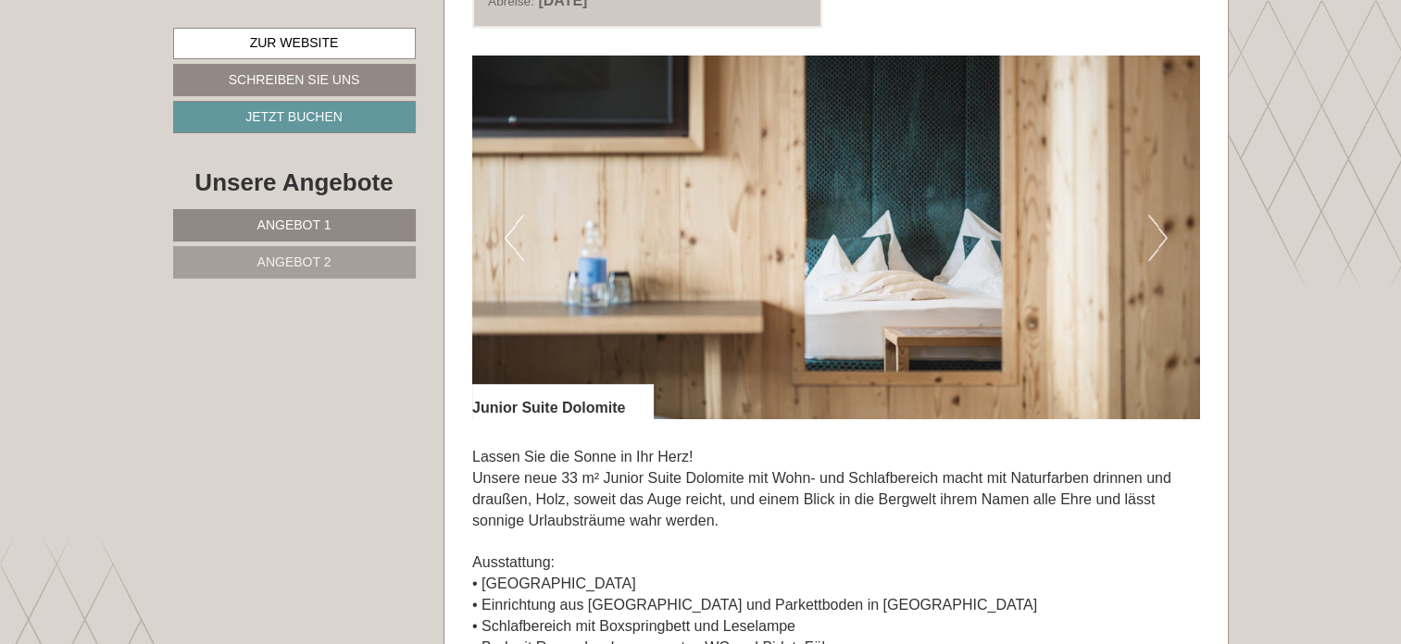
click at [1157, 238] on button "Next" at bounding box center [1157, 238] width 19 height 46
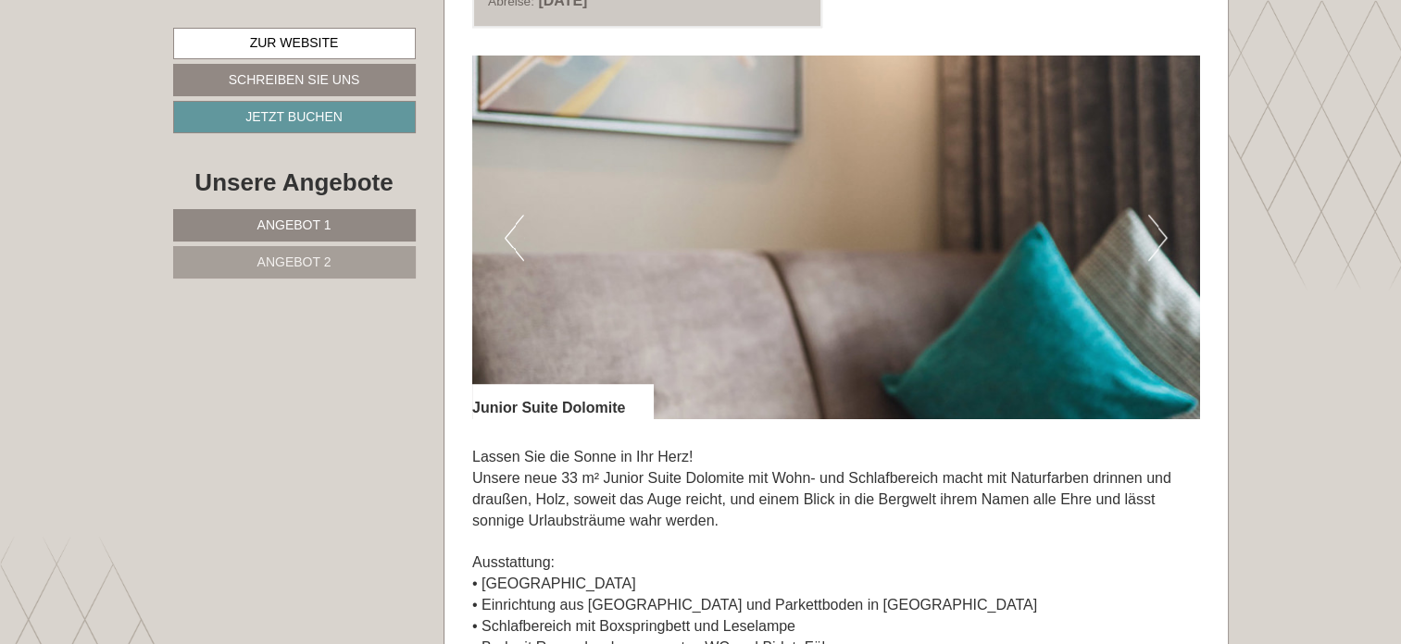
click at [1157, 238] on button "Next" at bounding box center [1157, 238] width 19 height 46
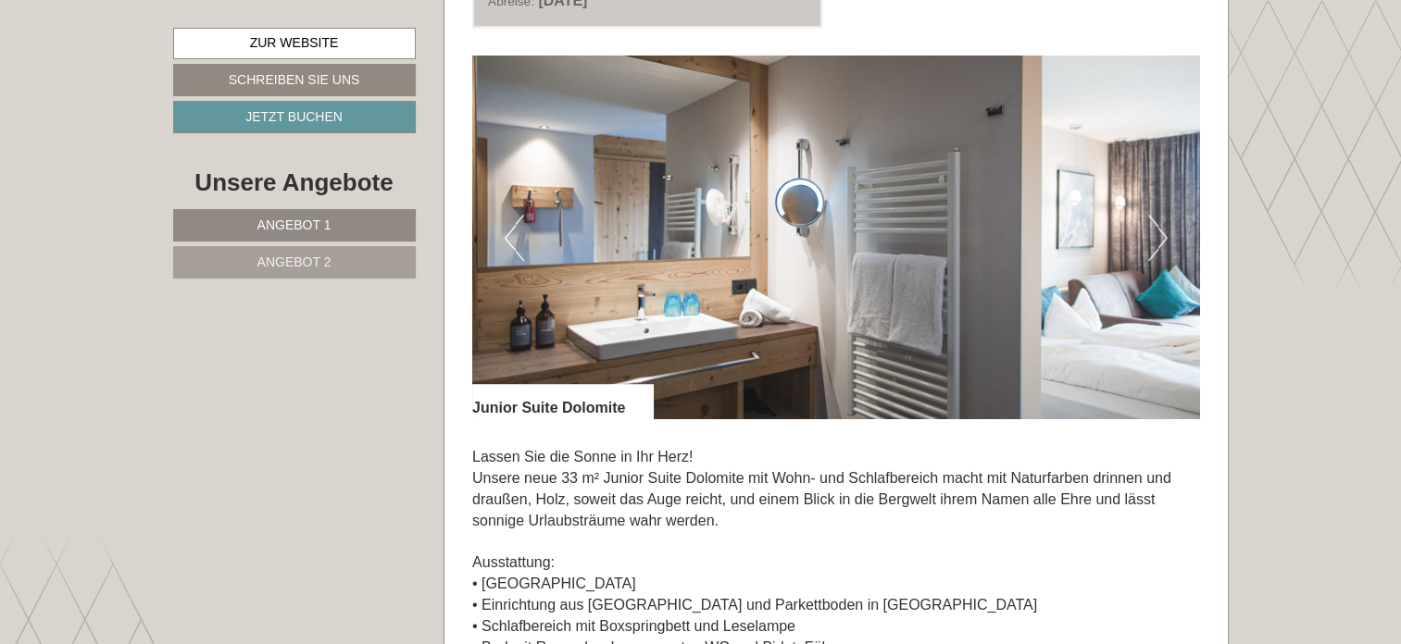
click at [1157, 238] on button "Next" at bounding box center [1157, 238] width 19 height 46
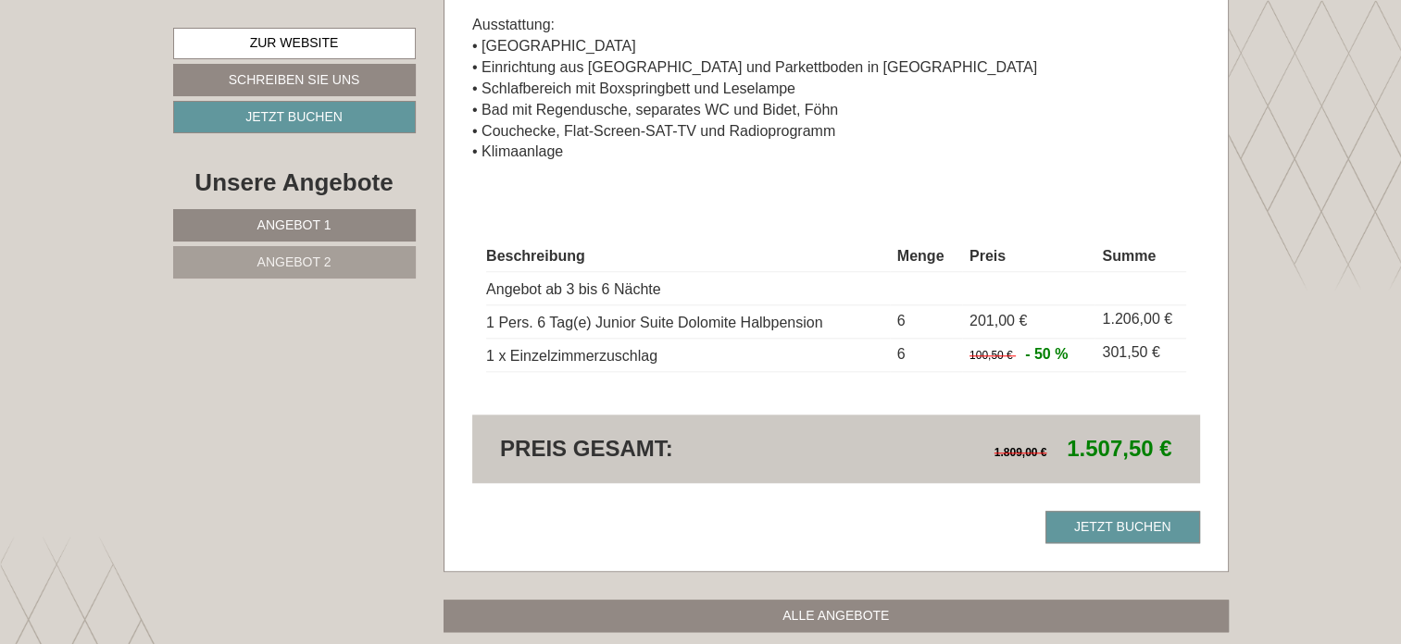
scroll to position [1852, 0]
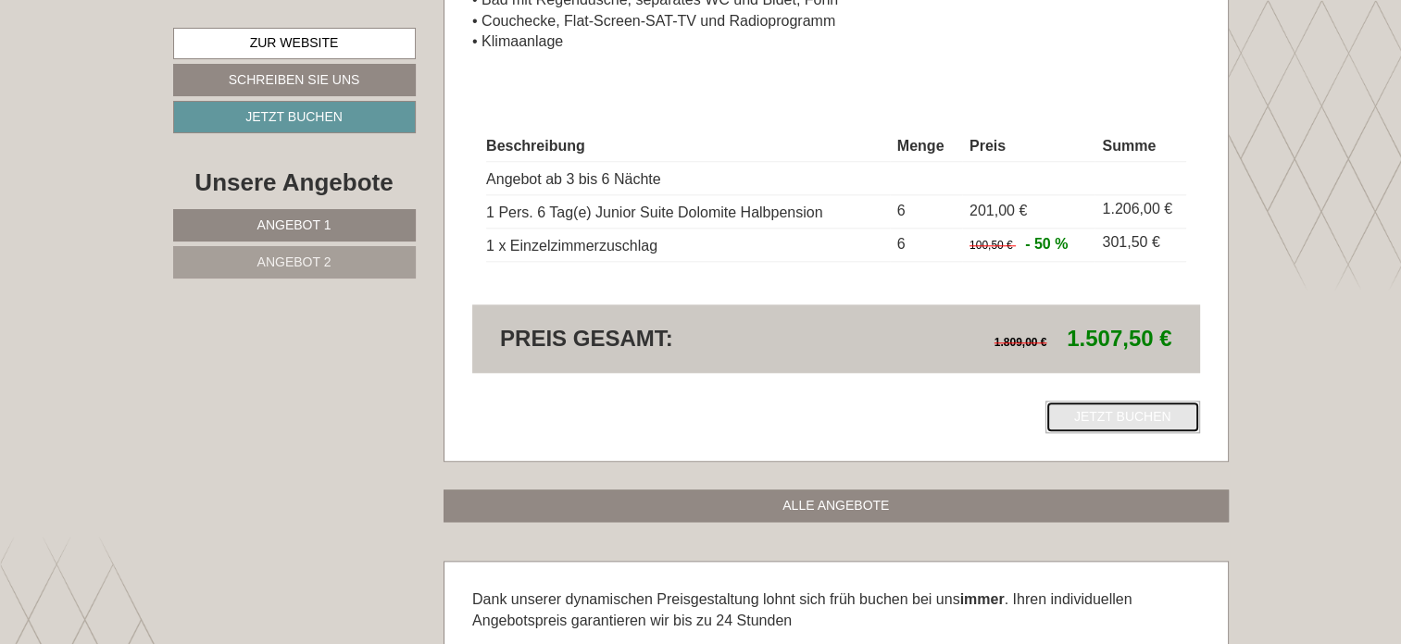
click at [1096, 415] on link "Jetzt buchen" at bounding box center [1122, 417] width 155 height 32
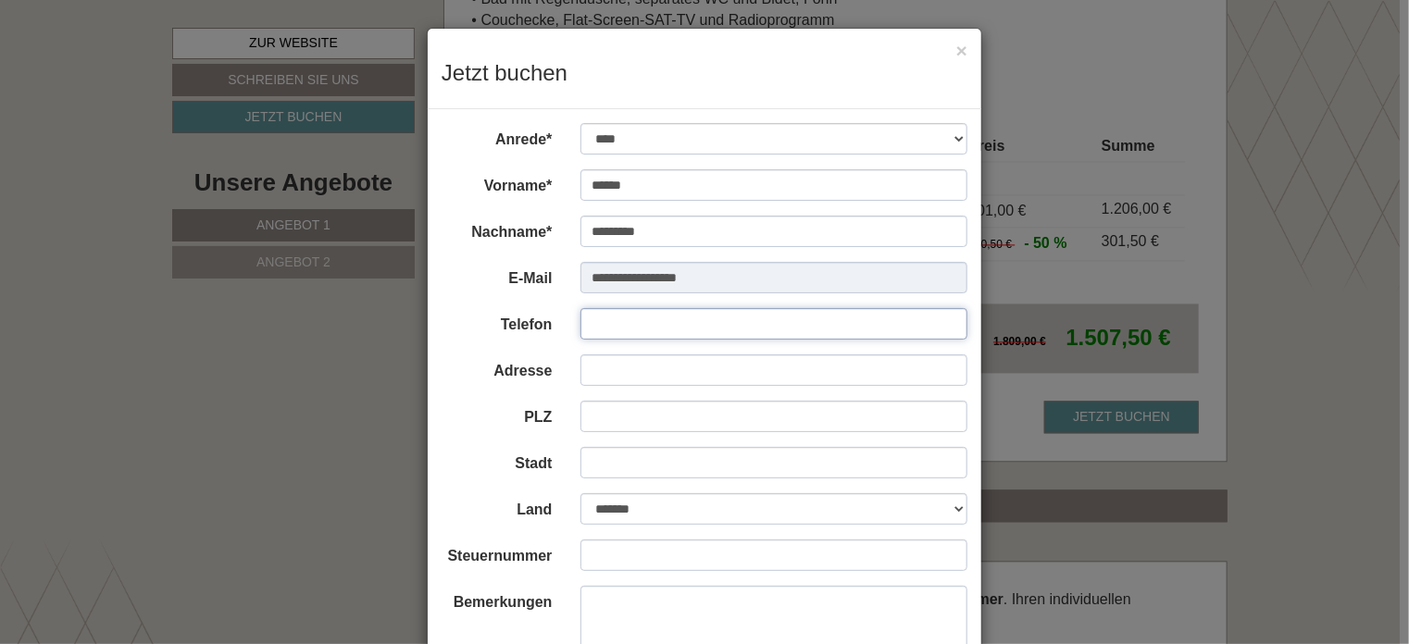
click at [760, 330] on input "Telefon" at bounding box center [775, 323] width 388 height 31
type input "**********"
type input "*****"
type input "*******"
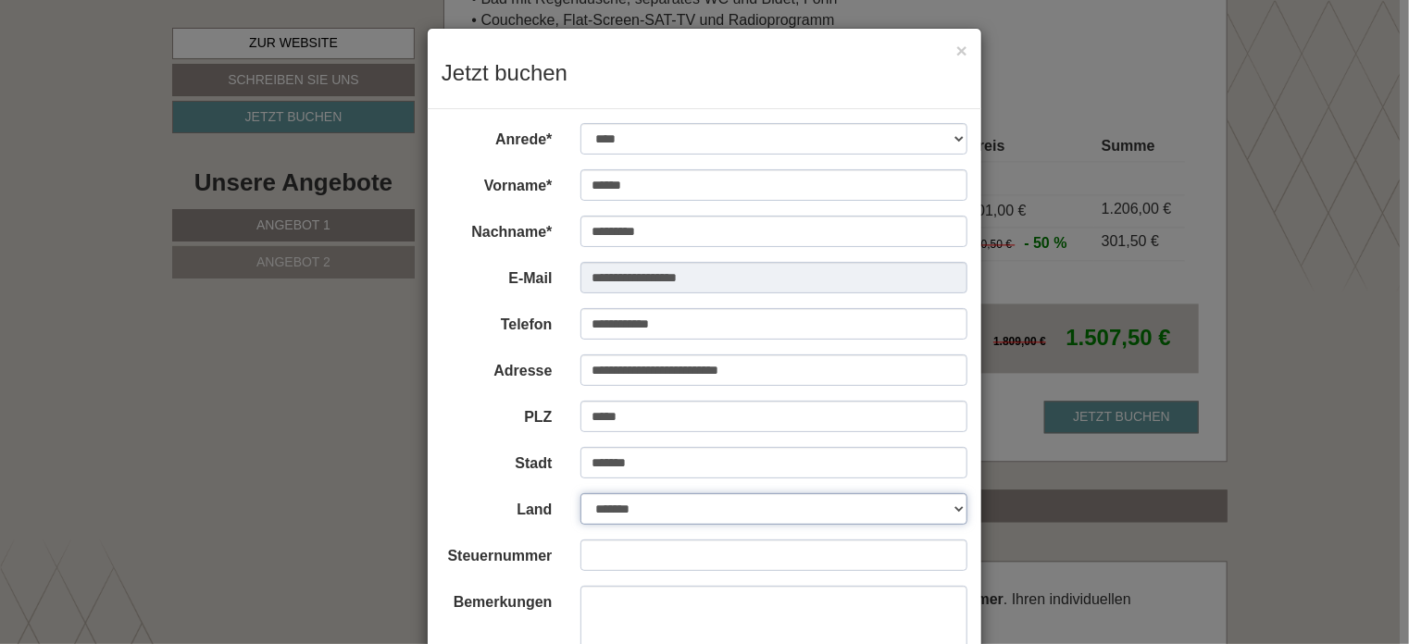
select select "*"
click at [590, 325] on input "**********" at bounding box center [775, 323] width 388 height 31
type input "**********"
click at [369, 469] on div "**********" at bounding box center [704, 322] width 1409 height 644
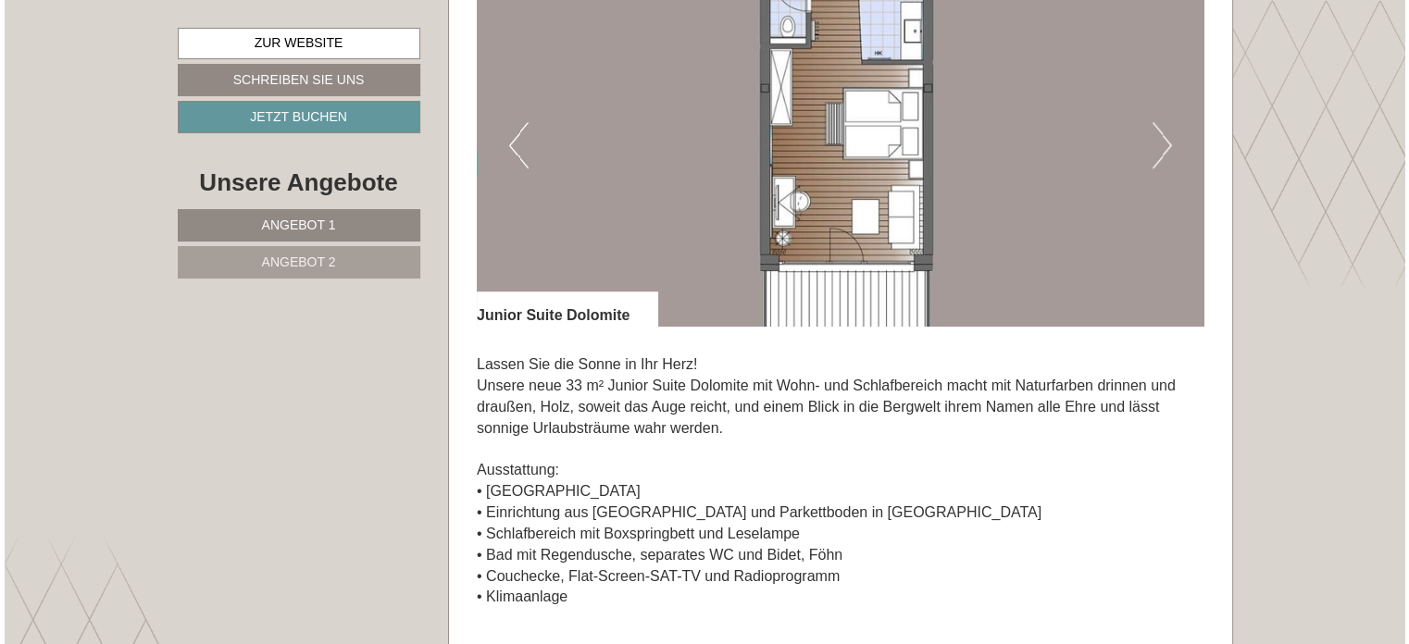
scroll to position [1667, 0]
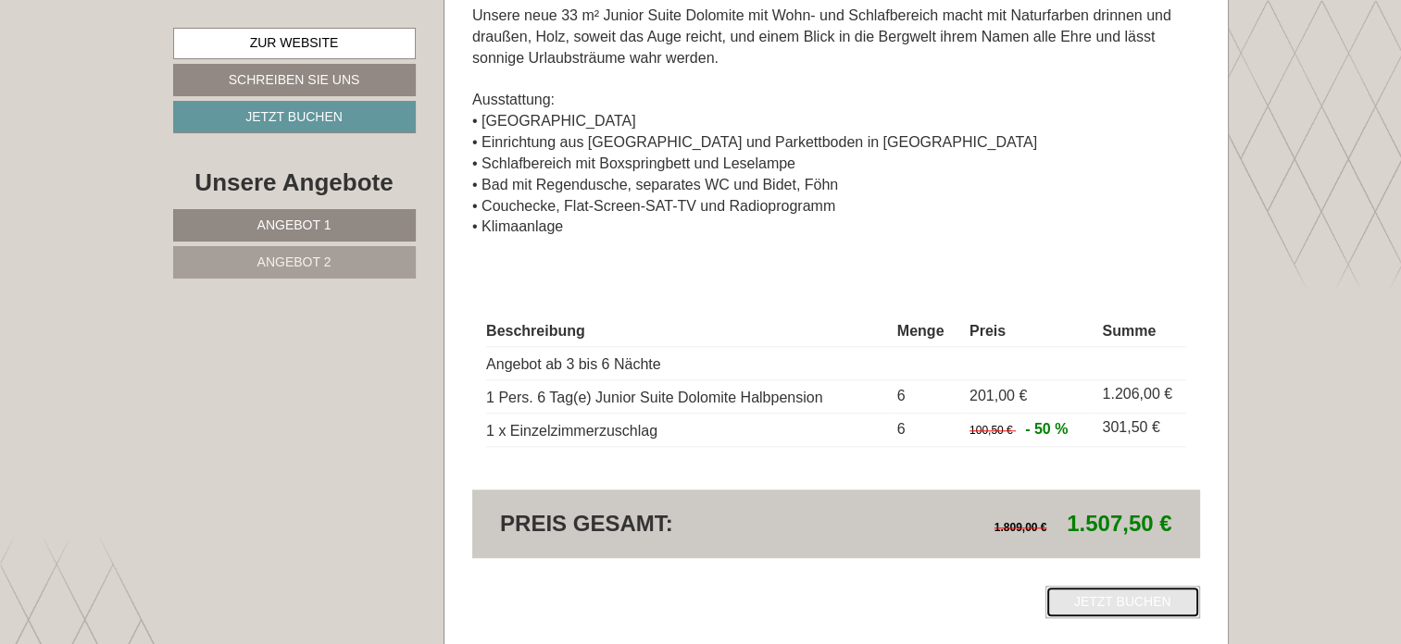
click at [1095, 595] on link "Jetzt buchen" at bounding box center [1122, 602] width 155 height 32
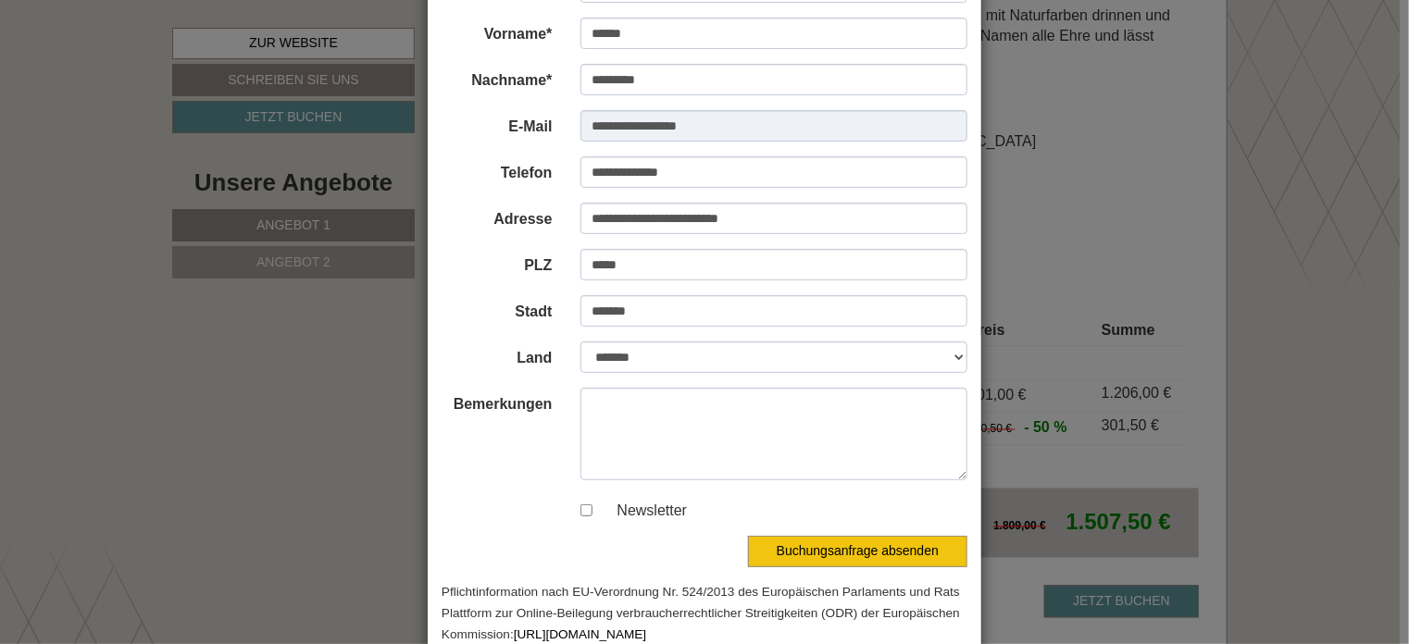
scroll to position [194, 0]
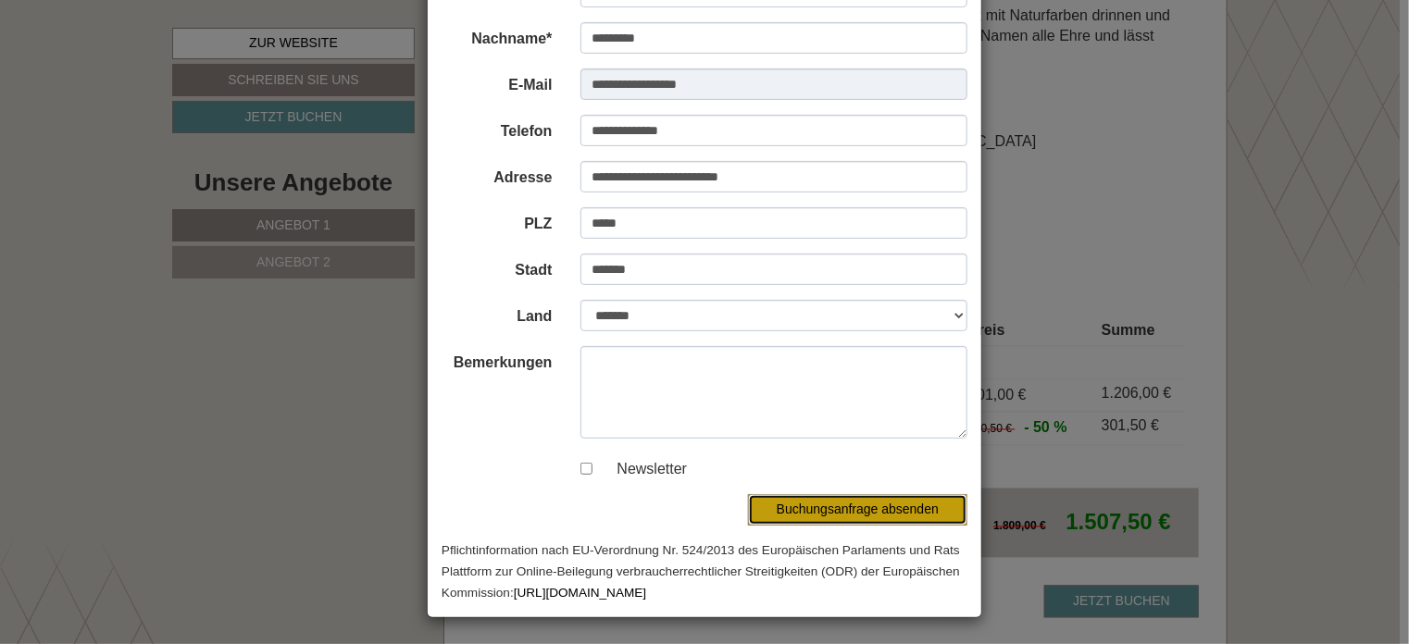
click at [800, 510] on button "Buchungsanfrage absenden" at bounding box center [857, 509] width 219 height 31
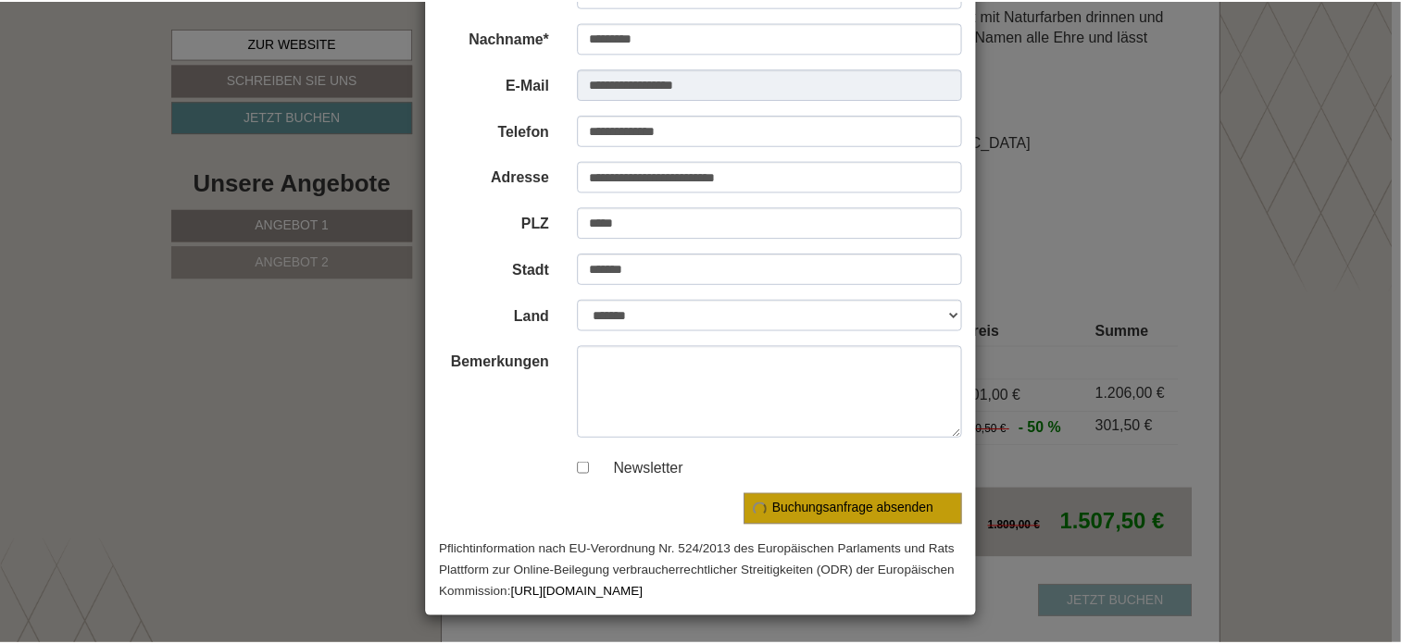
scroll to position [0, 0]
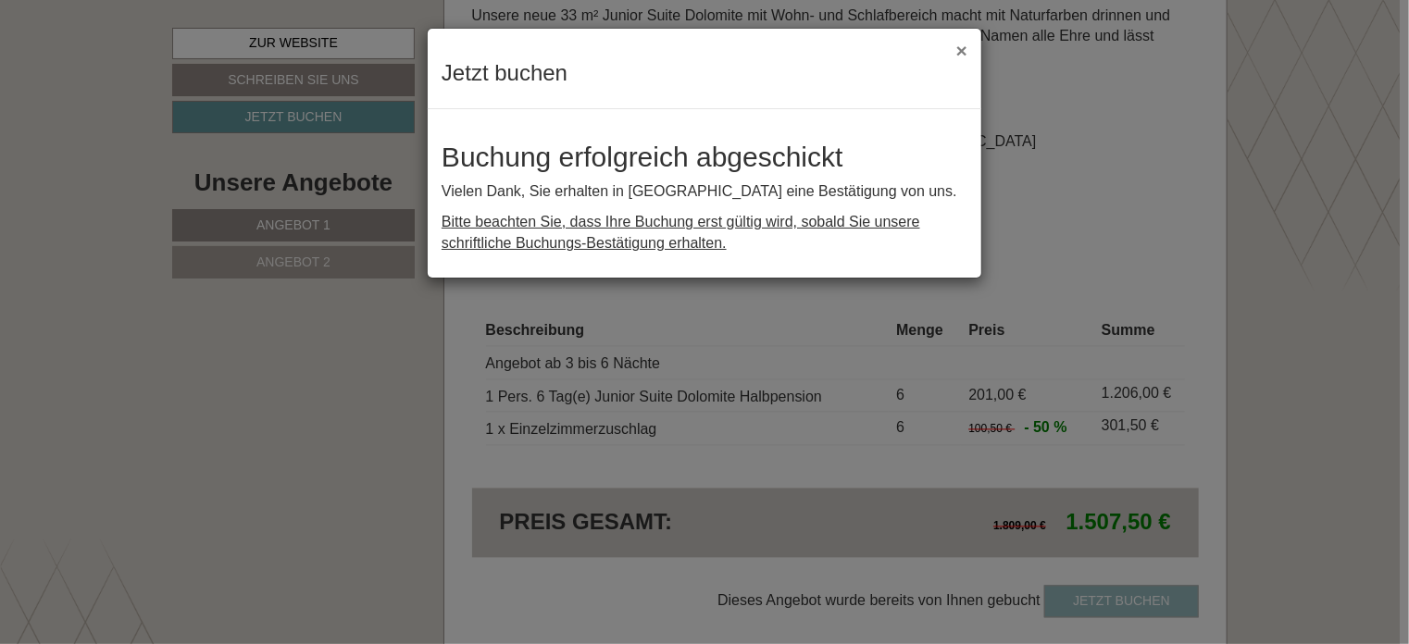
click at [964, 51] on button "×" at bounding box center [962, 50] width 11 height 19
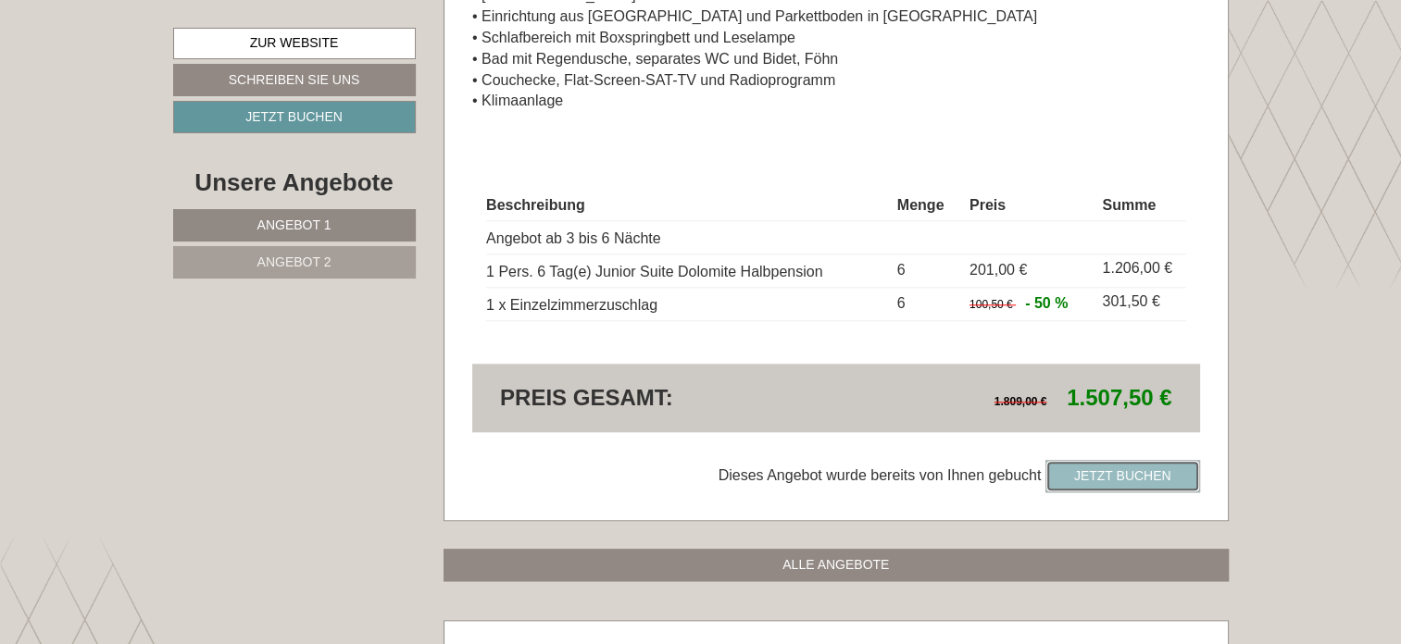
scroll to position [1945, 0]
